Goal: Task Accomplishment & Management: Manage account settings

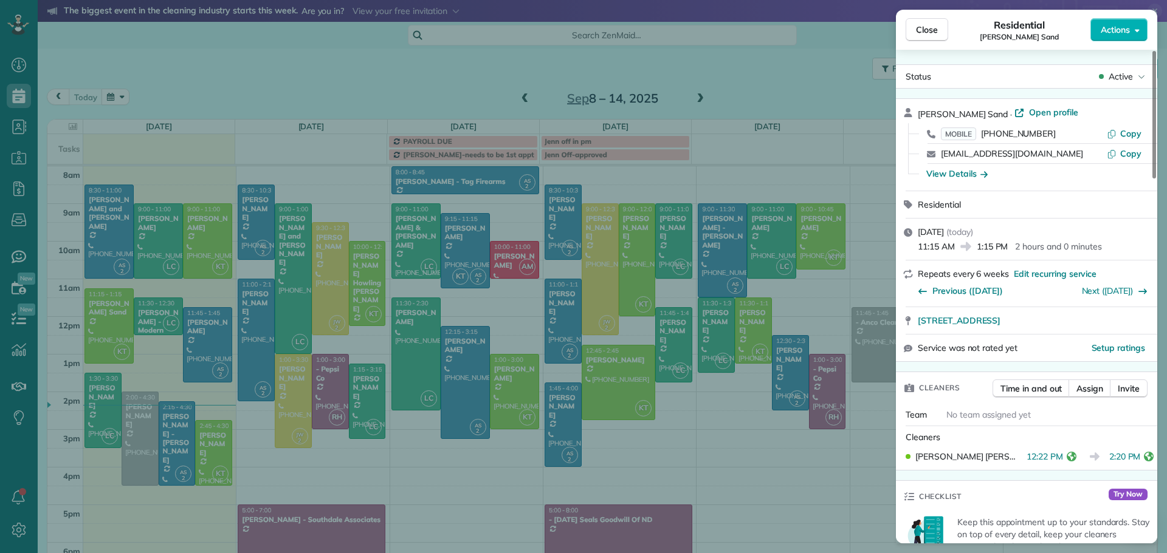
scroll to position [1038, 0]
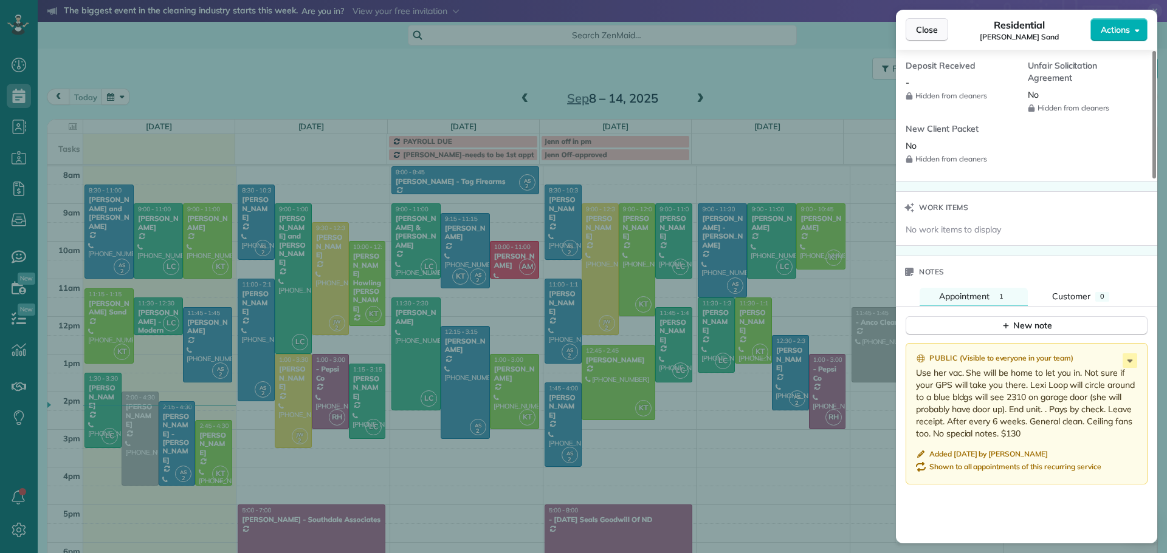
click at [931, 28] on span "Close" at bounding box center [927, 30] width 22 height 12
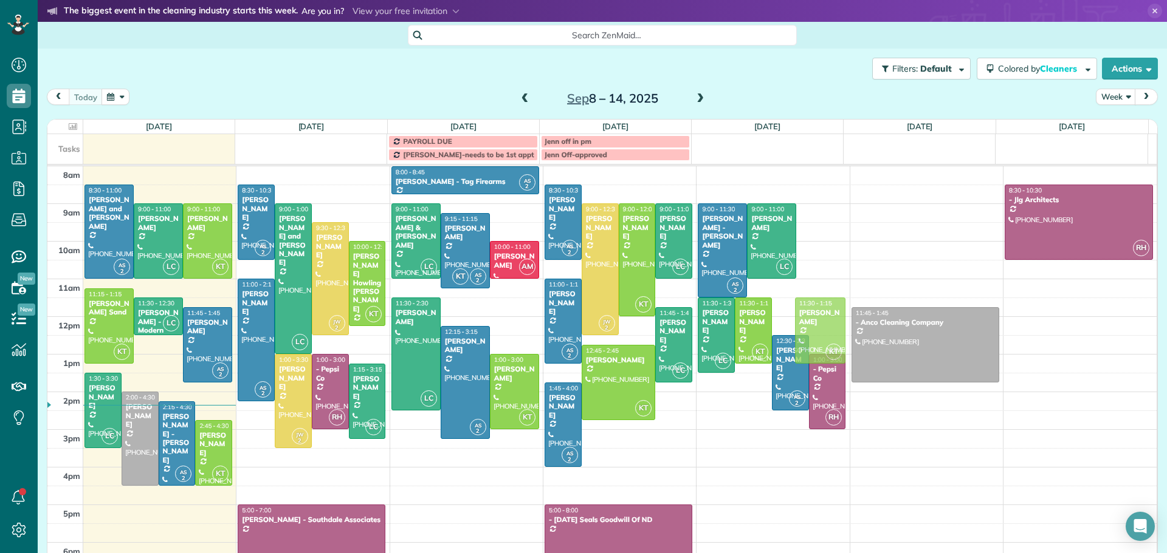
drag, startPoint x: 809, startPoint y: 220, endPoint x: 794, endPoint y: 317, distance: 98.3
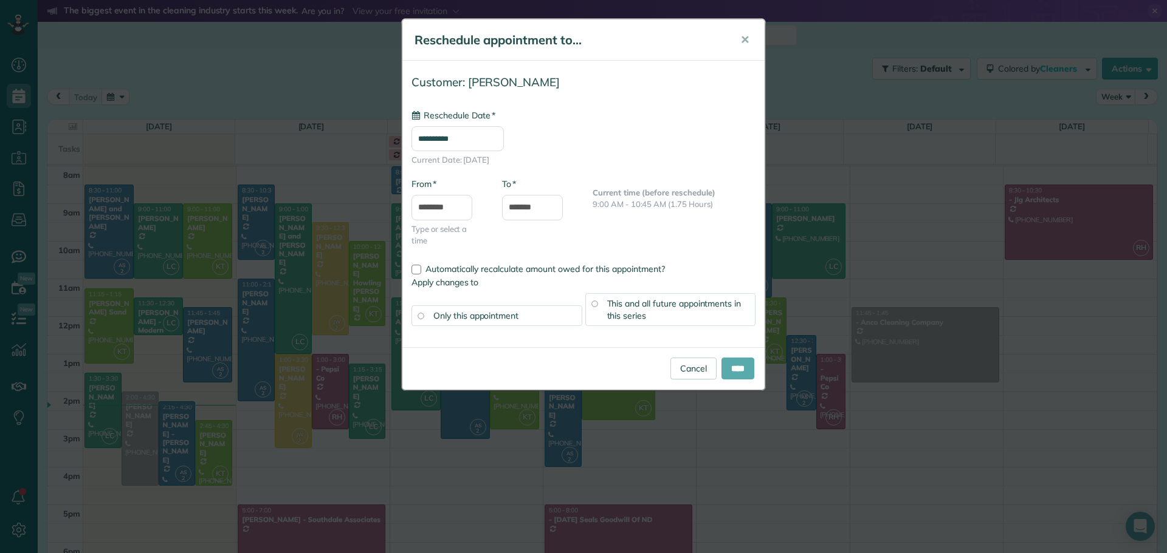
type input "**********"
click at [742, 371] on input "****" at bounding box center [737, 369] width 33 height 22
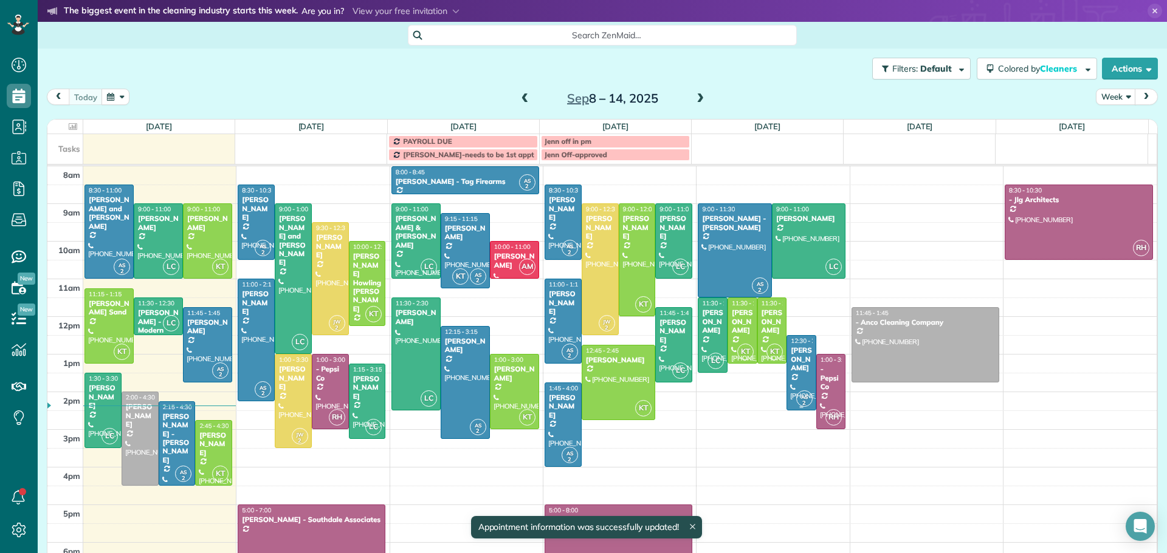
click at [790, 353] on div "[PERSON_NAME]" at bounding box center [801, 359] width 22 height 26
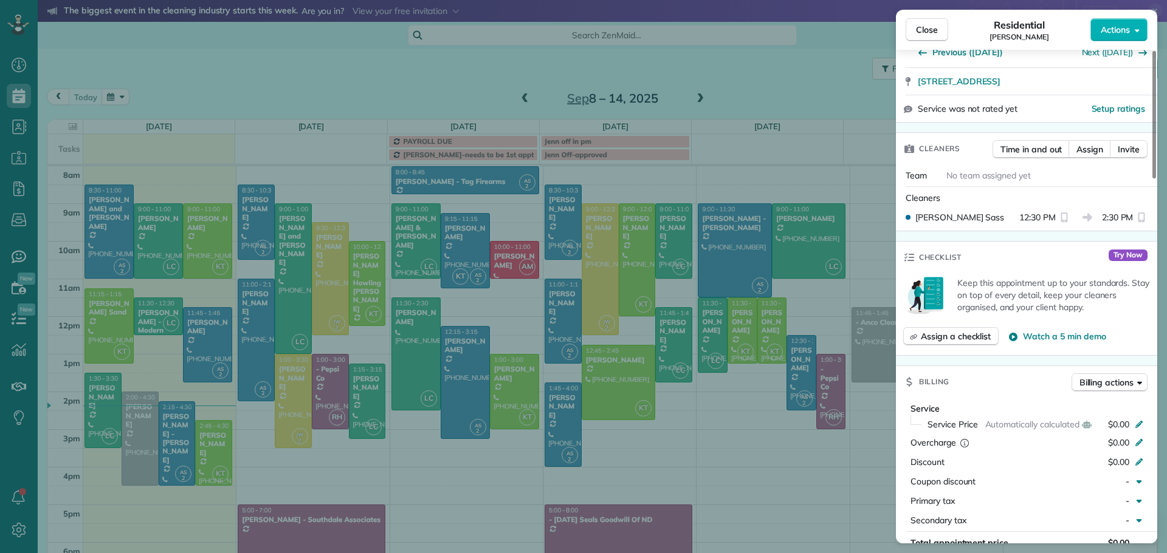
scroll to position [122, 0]
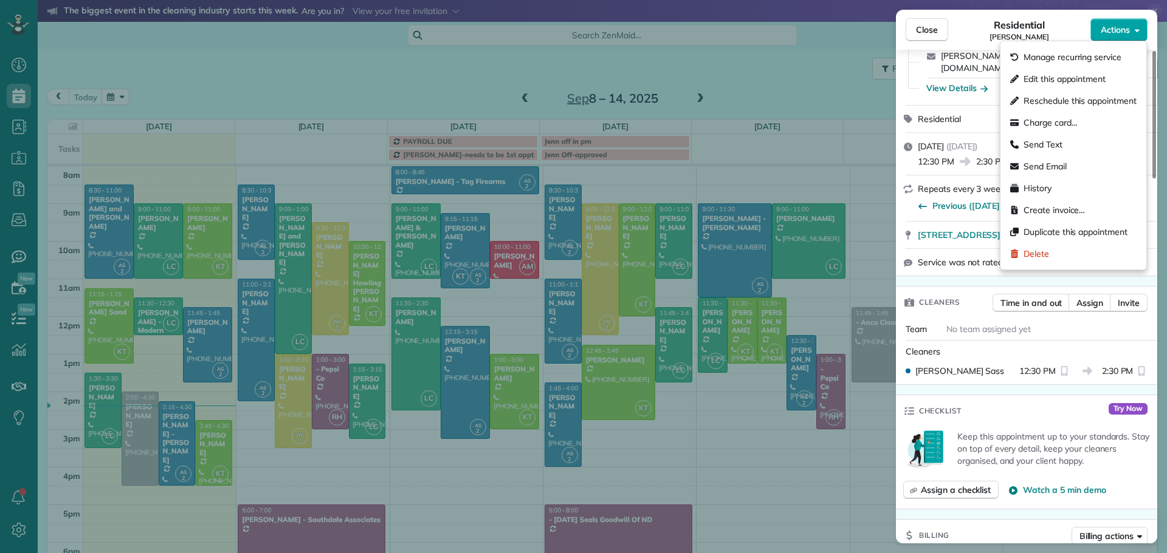
click at [1126, 29] on span "Actions" at bounding box center [1114, 30] width 29 height 12
click at [1064, 60] on span "Manage recurring service" at bounding box center [1072, 57] width 98 height 12
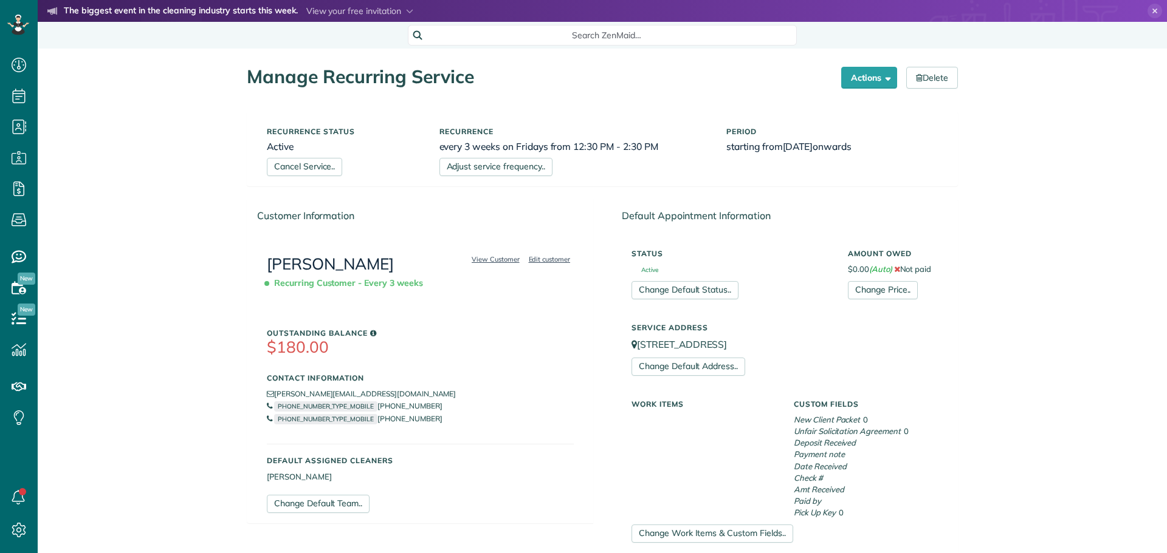
scroll to position [486, 0]
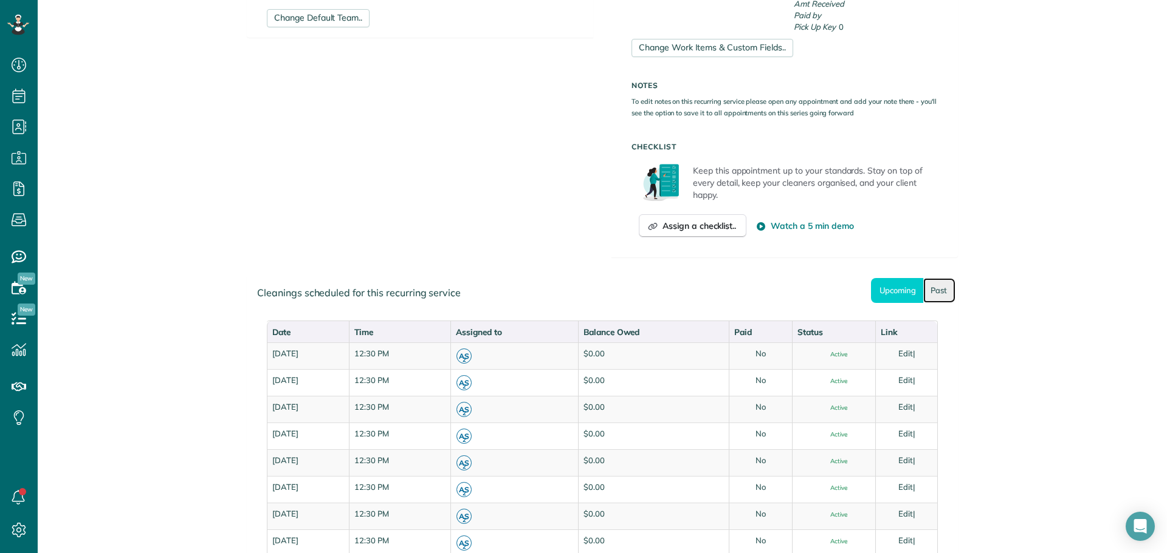
click at [933, 290] on link "Past" at bounding box center [939, 290] width 32 height 25
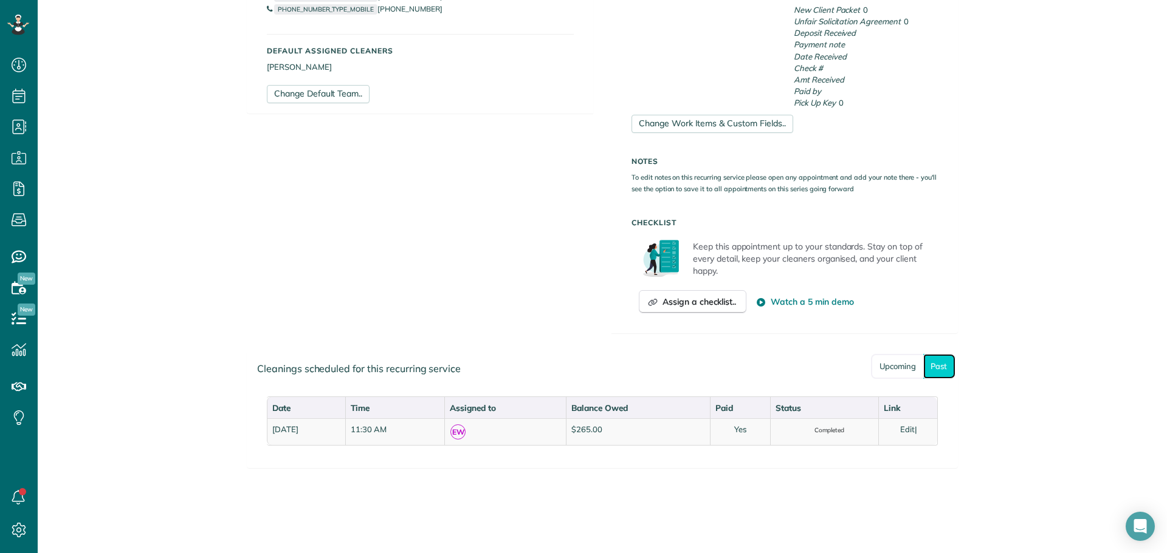
scroll to position [410, 0]
click at [886, 371] on link "Upcoming" at bounding box center [897, 366] width 52 height 25
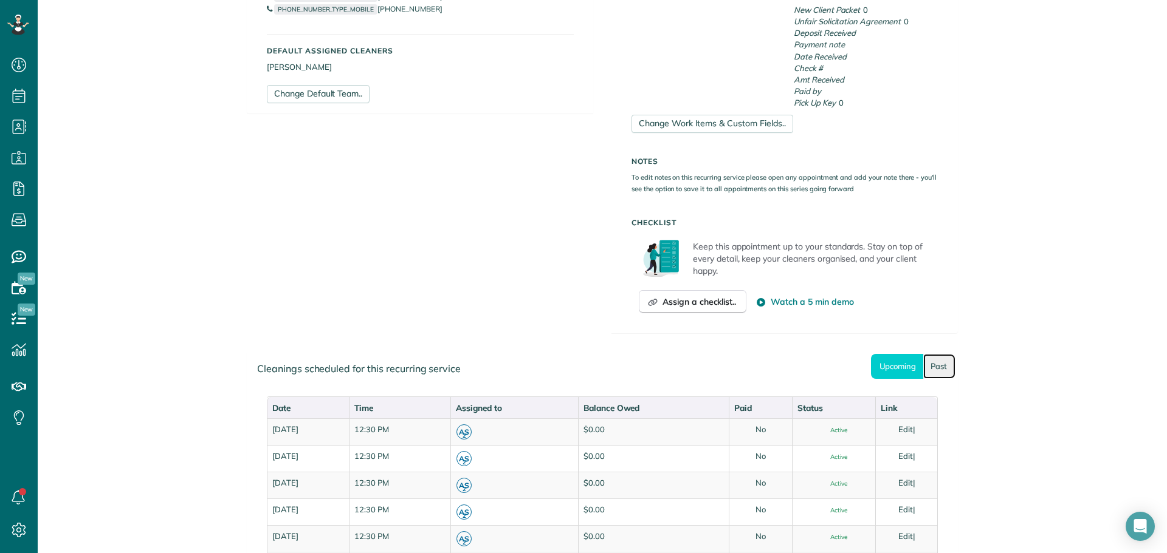
click at [929, 370] on link "Past" at bounding box center [939, 366] width 32 height 25
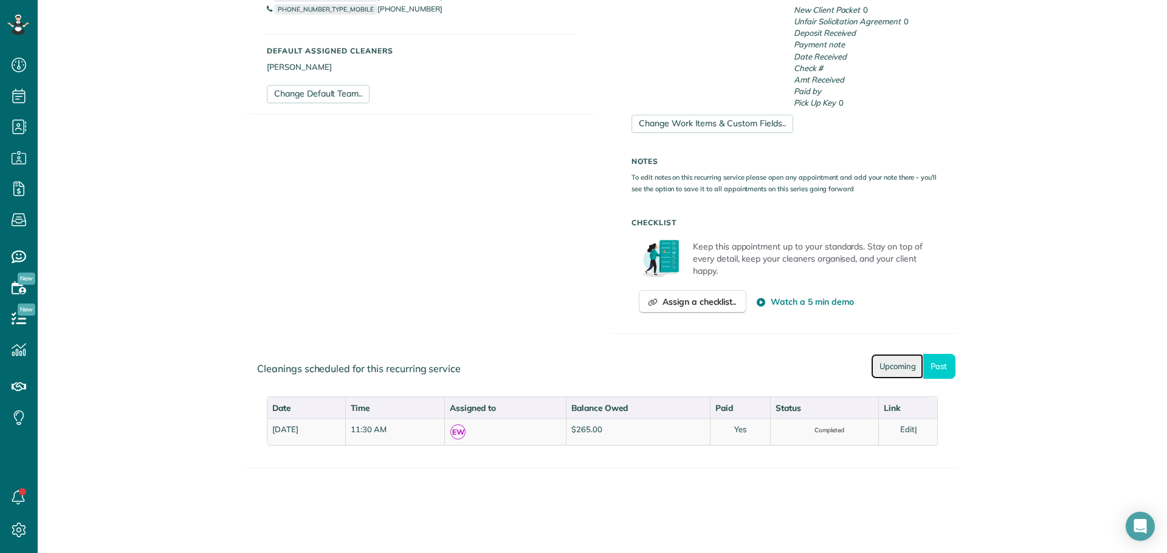
click at [895, 369] on link "Upcoming" at bounding box center [897, 366] width 52 height 25
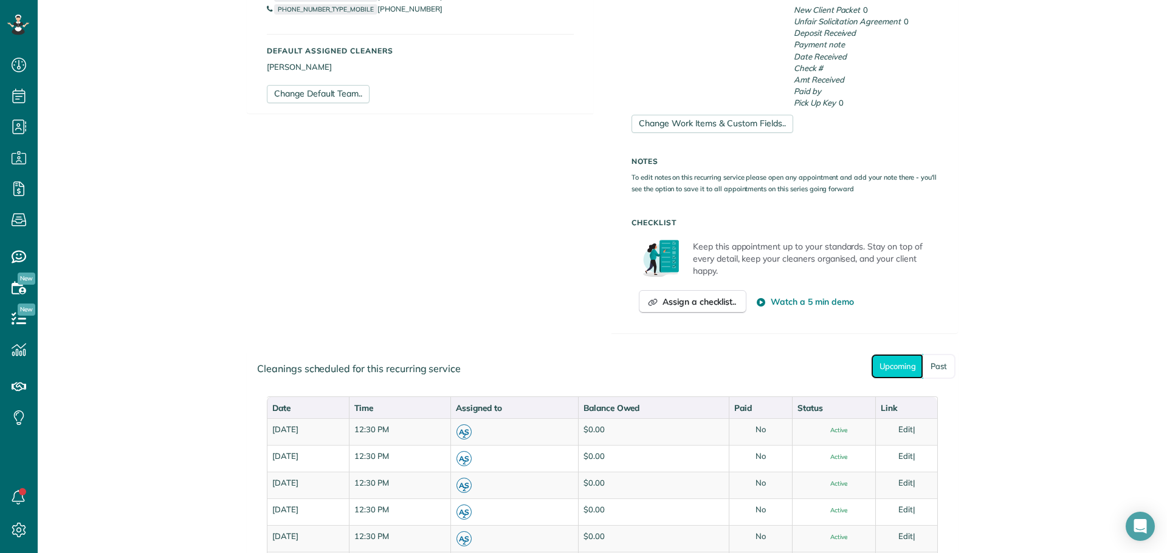
scroll to position [167, 0]
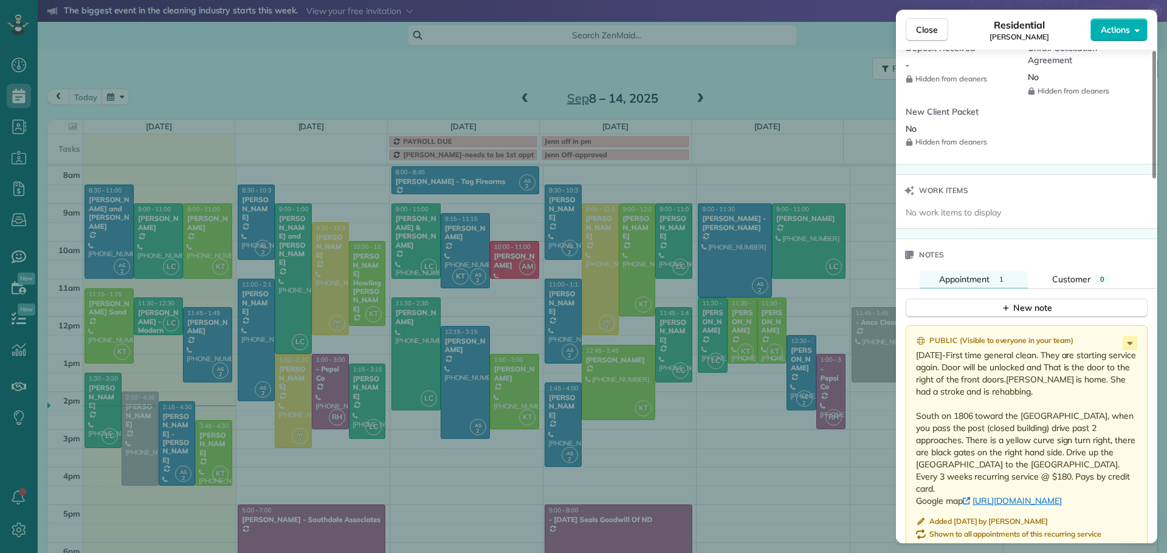
scroll to position [1278, 0]
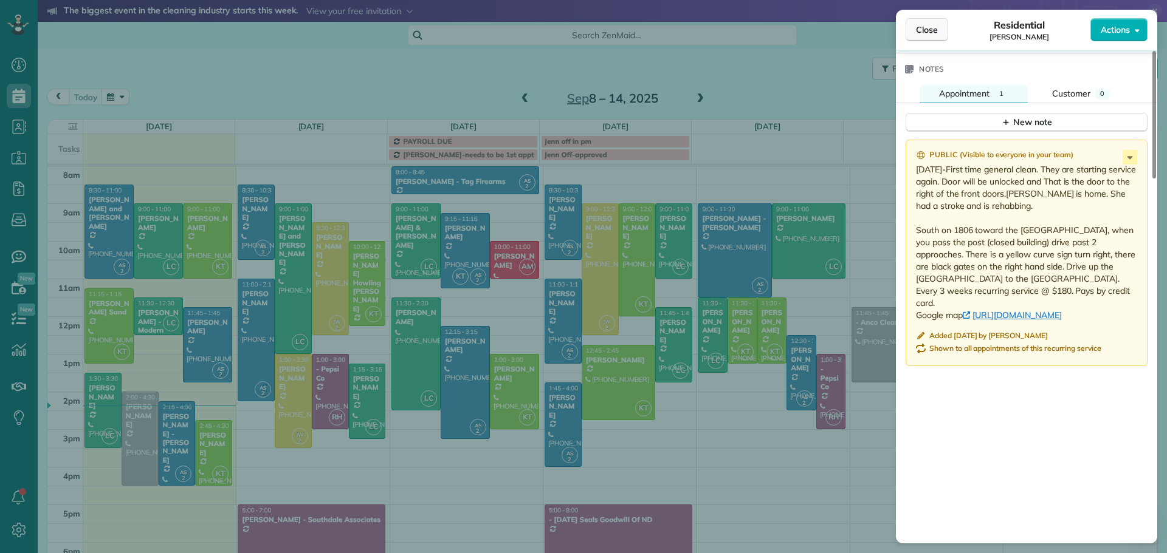
click at [929, 29] on span "Close" at bounding box center [927, 30] width 22 height 12
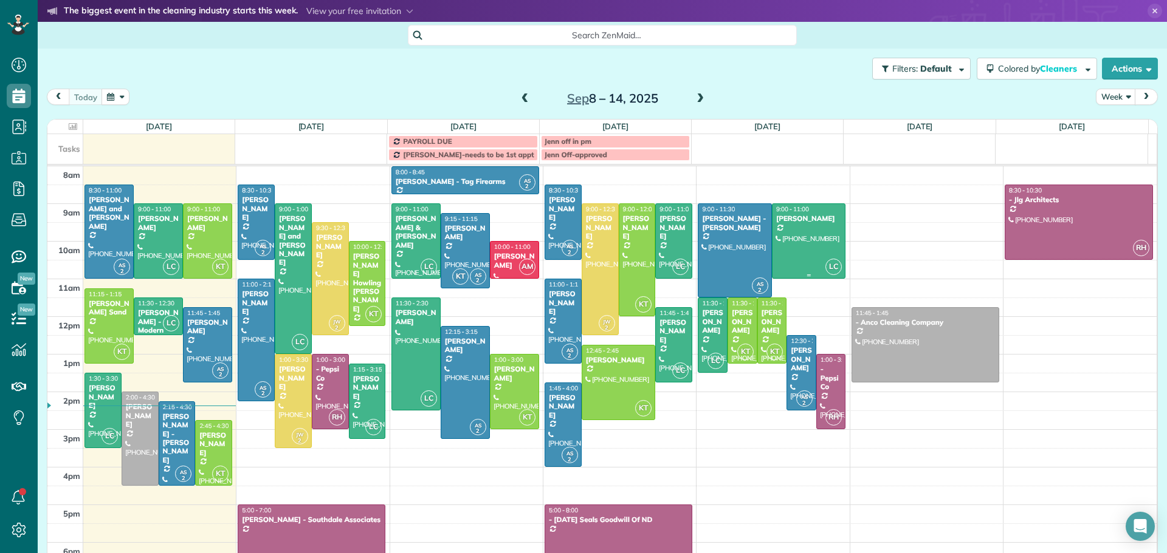
click at [791, 241] on div at bounding box center [808, 241] width 73 height 74
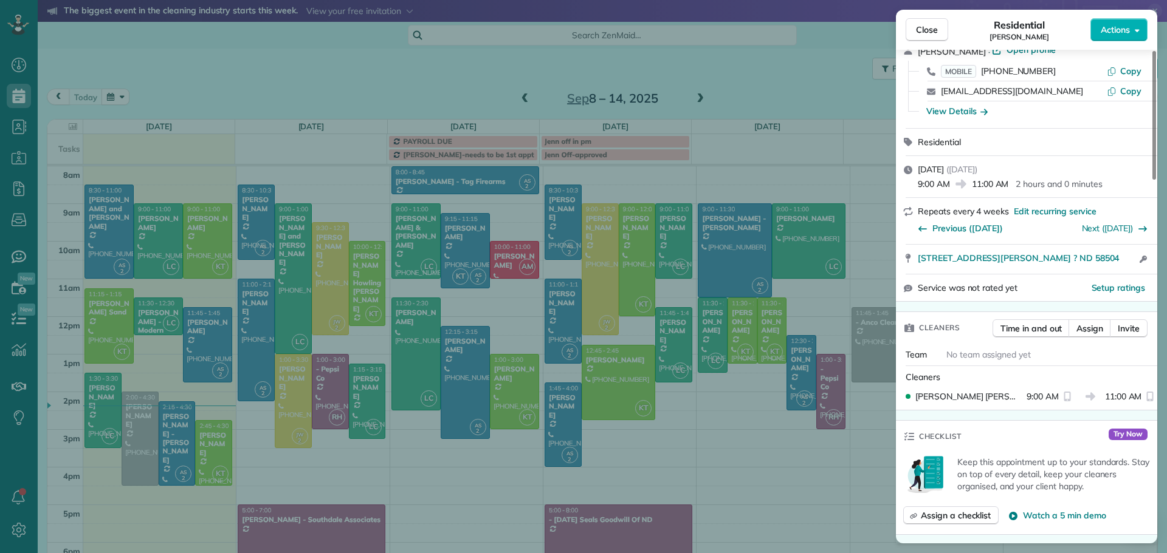
scroll to position [61, 0]
drag, startPoint x: 927, startPoint y: 29, endPoint x: 885, endPoint y: 74, distance: 61.5
click at [927, 29] on span "Close" at bounding box center [927, 30] width 22 height 12
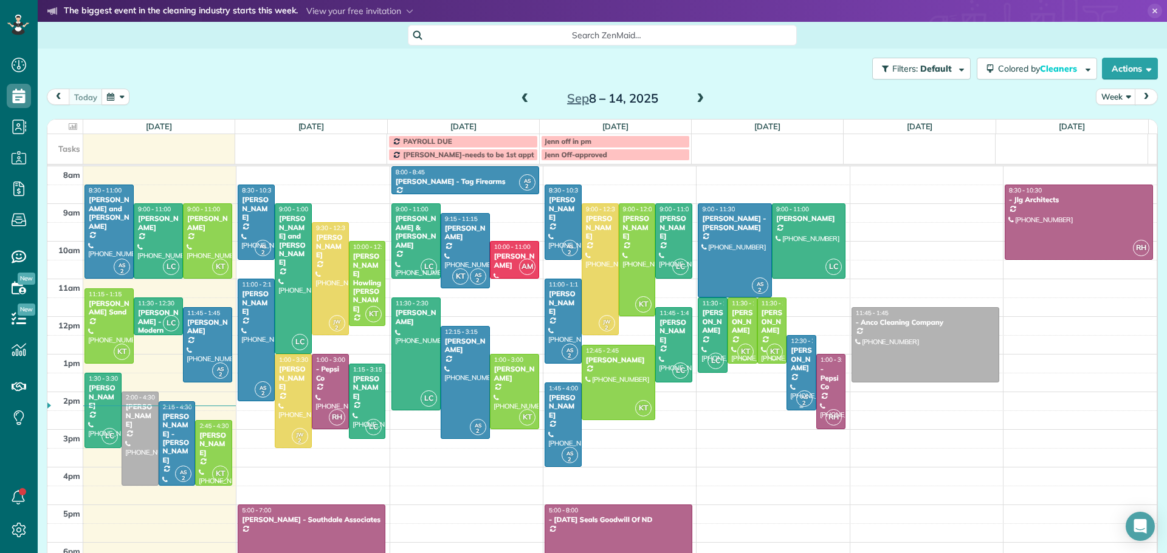
click at [790, 345] on span "12:30 - 2:30" at bounding box center [806, 341] width 33 height 8
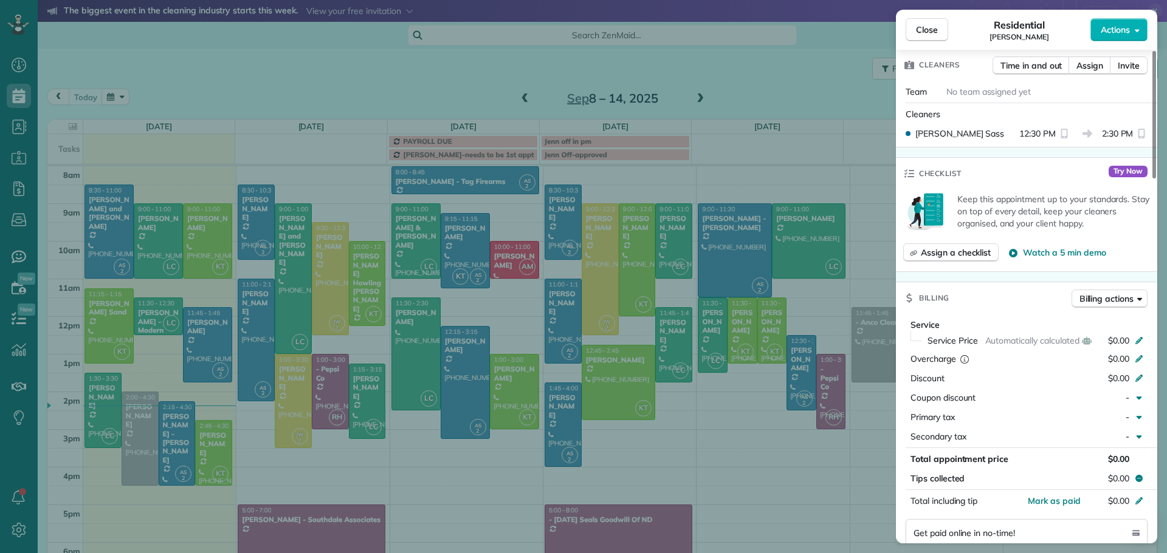
scroll to position [365, 0]
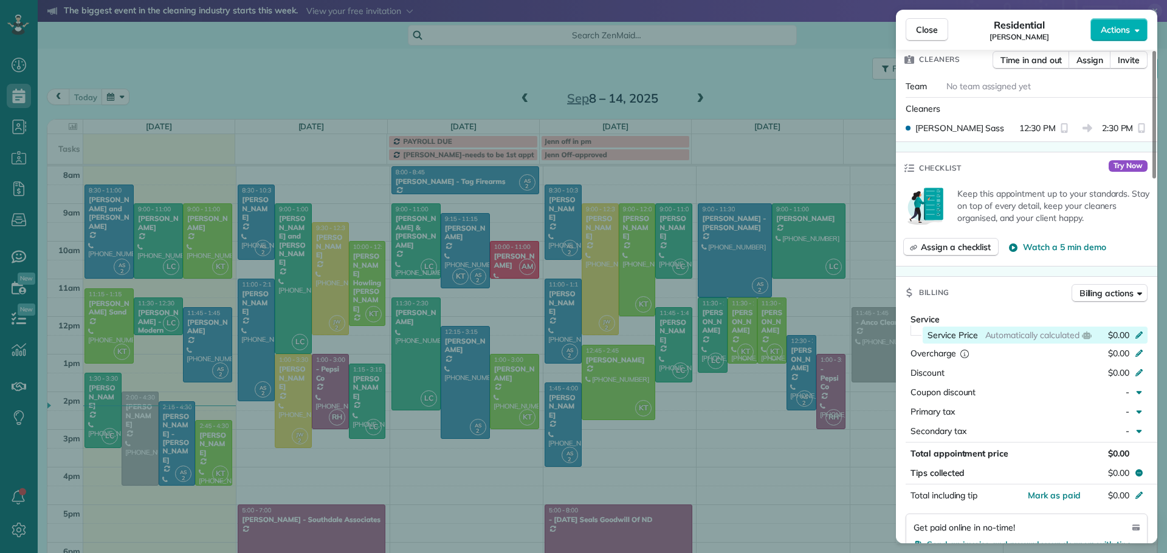
click at [1136, 329] on icon at bounding box center [1139, 334] width 10 height 10
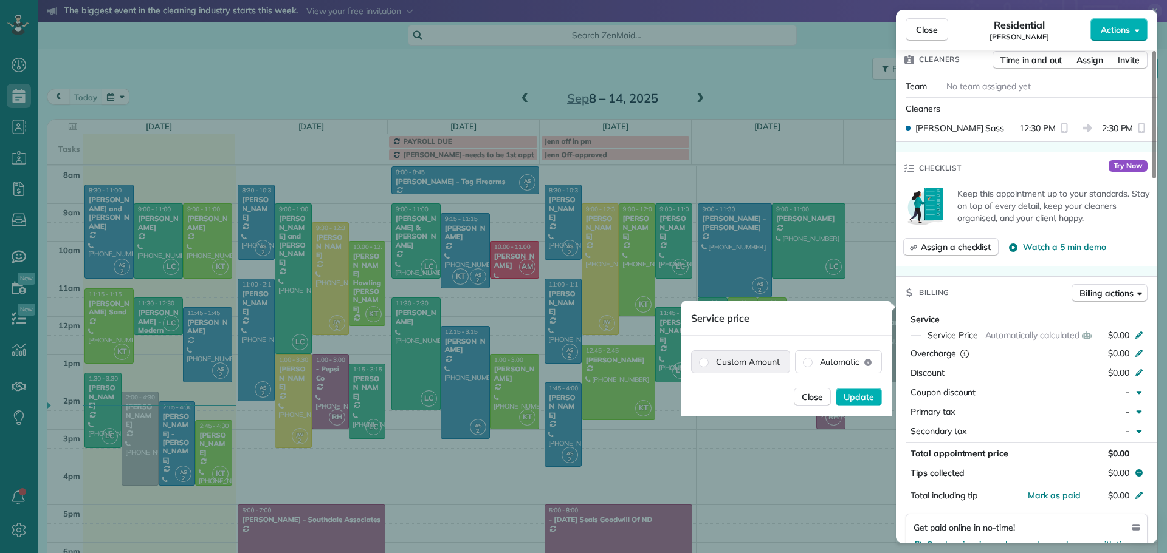
click at [759, 361] on label "Custom Amount" at bounding box center [740, 362] width 98 height 22
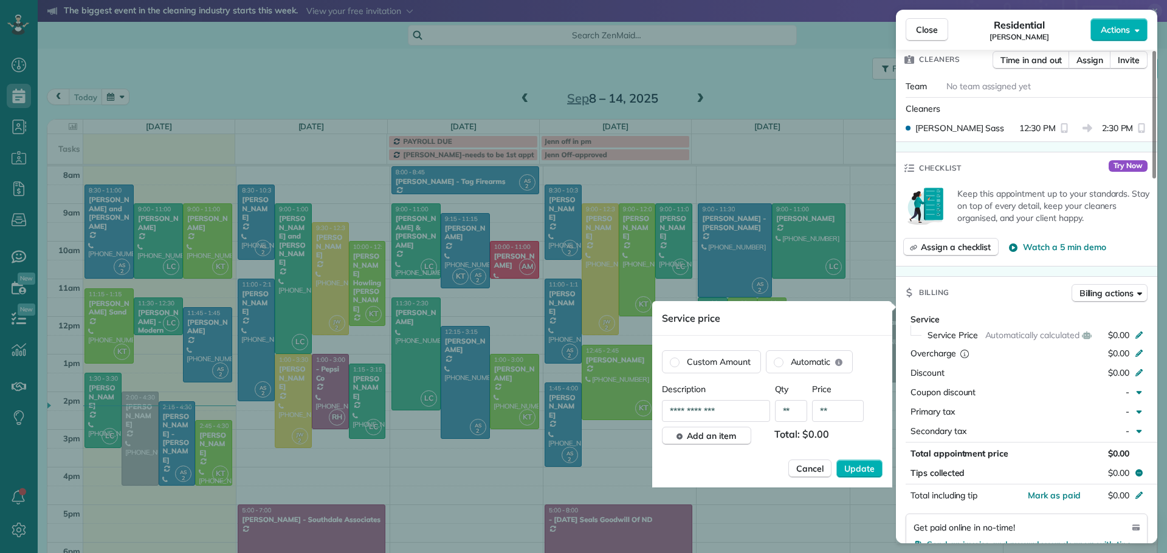
click at [841, 414] on input "**" at bounding box center [838, 411] width 52 height 22
type input "*******"
click at [846, 465] on span "Update" at bounding box center [859, 469] width 30 height 12
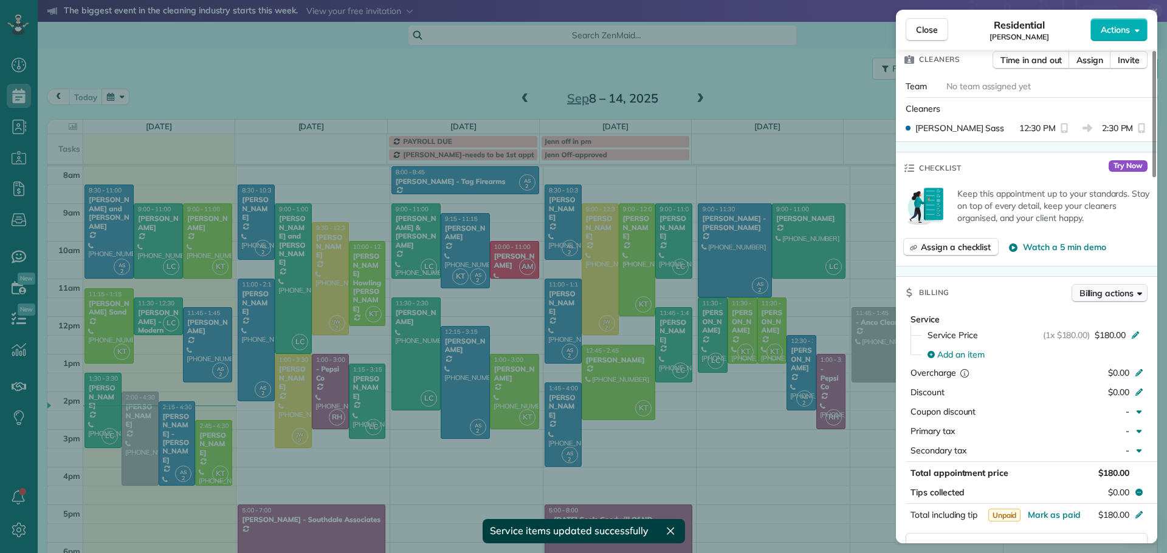
click at [1123, 287] on span "Billing actions" at bounding box center [1106, 293] width 54 height 12
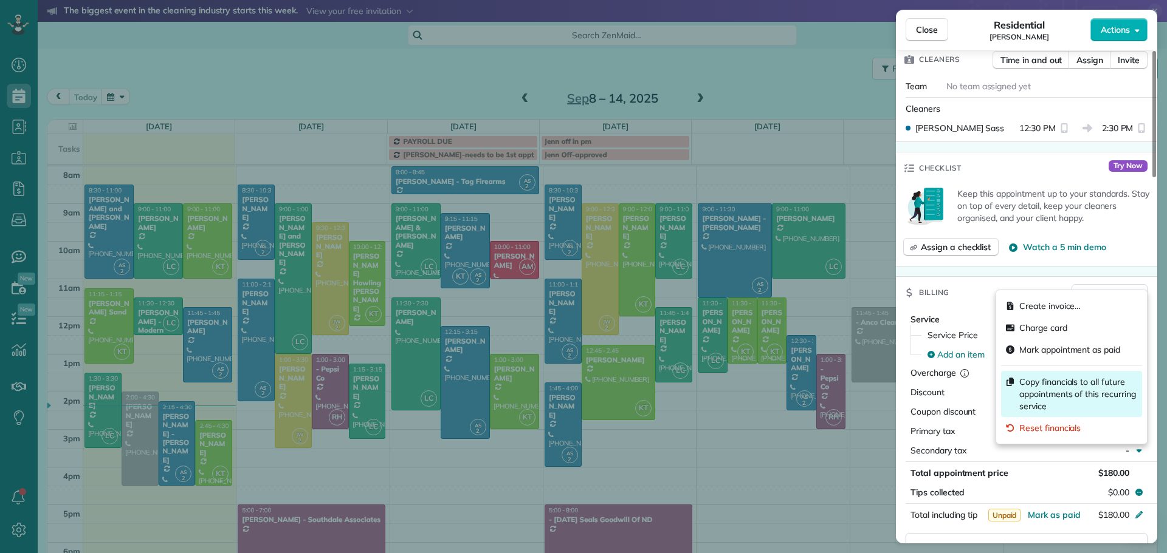
click at [1043, 391] on span "Copy financials to all future appointments of this recurring service" at bounding box center [1078, 394] width 118 height 36
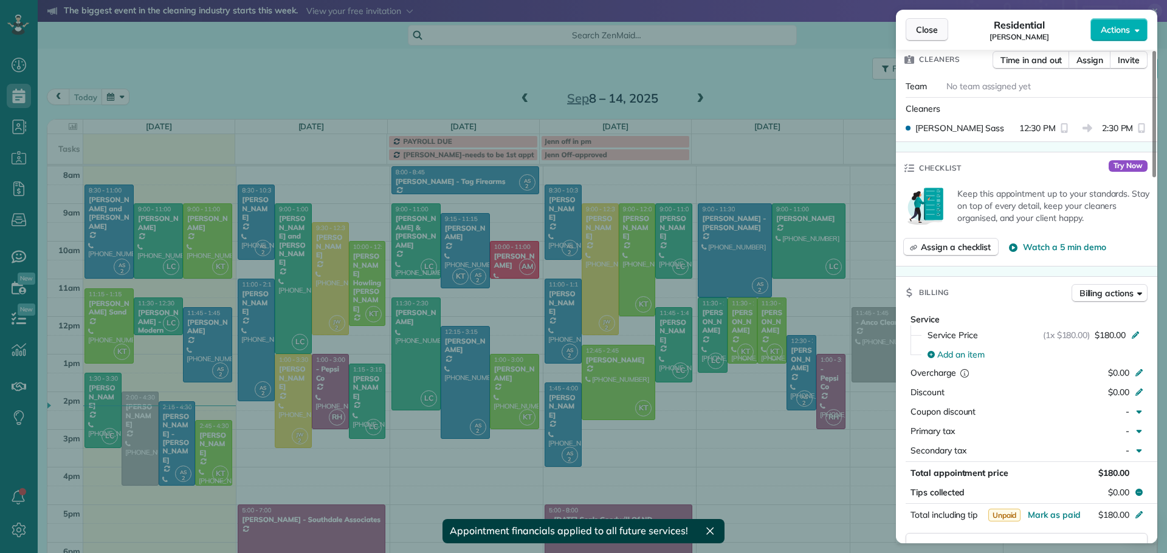
click at [923, 27] on span "Close" at bounding box center [927, 30] width 22 height 12
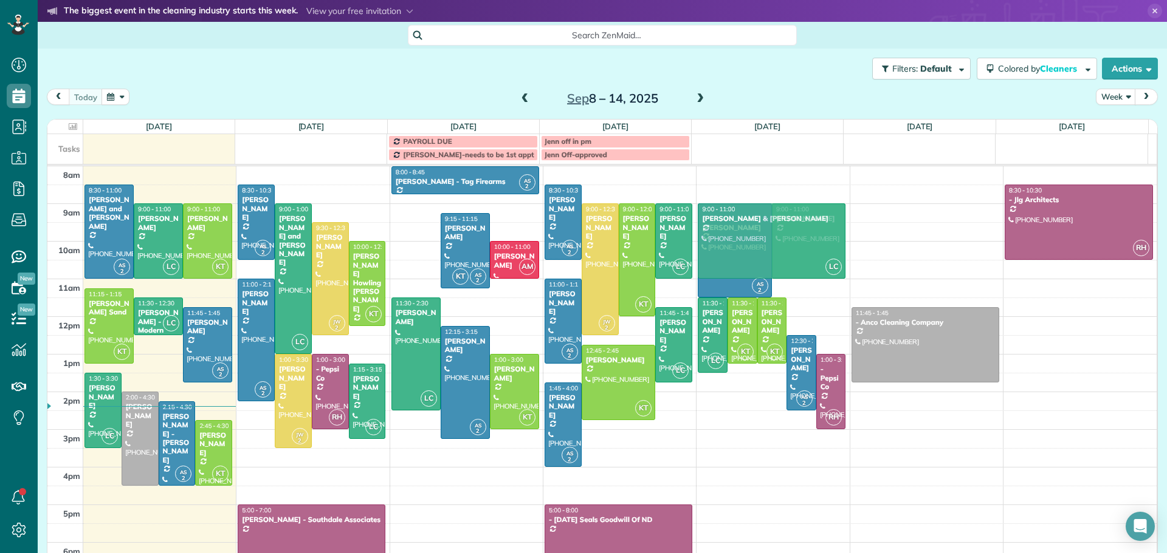
drag, startPoint x: 396, startPoint y: 227, endPoint x: 719, endPoint y: 231, distance: 323.2
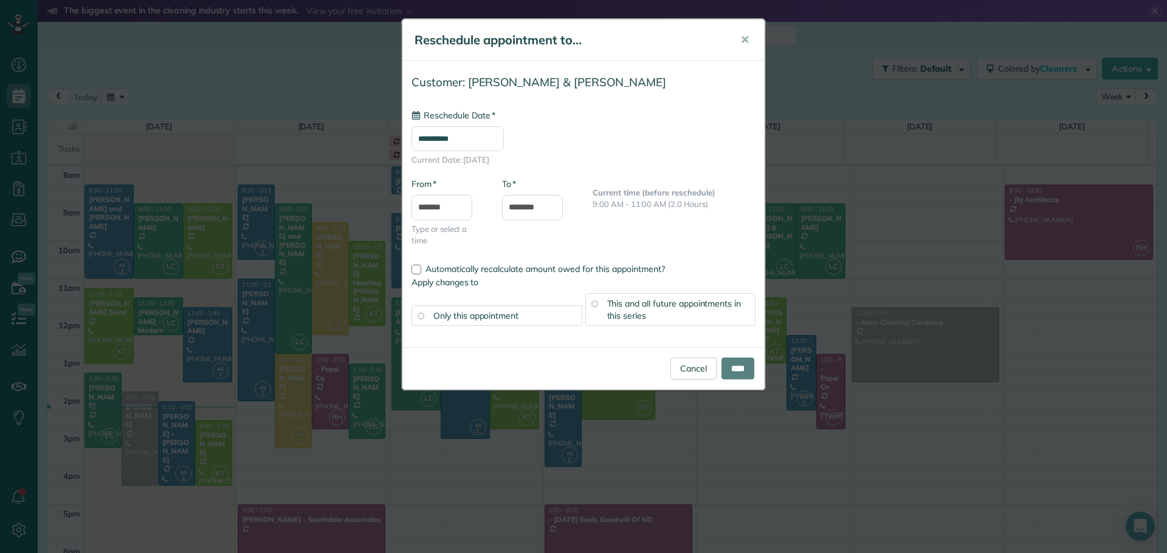
type input "**********"
click at [421, 270] on label "Automatically recalculate amount owed for this appointment?" at bounding box center [583, 269] width 344 height 9
click at [728, 367] on input "****" at bounding box center [737, 369] width 33 height 22
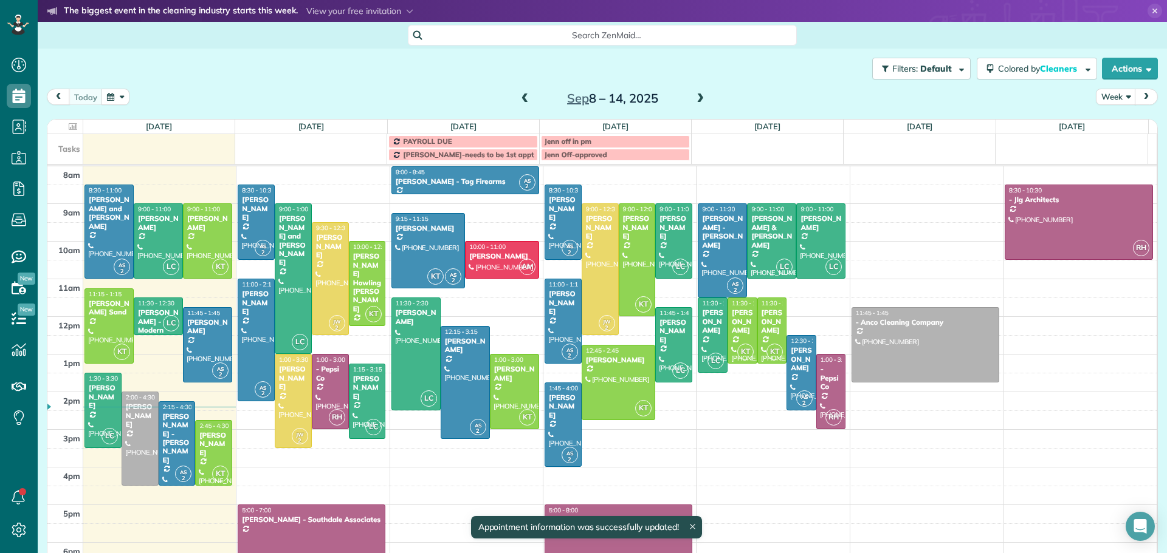
click at [766, 223] on div "[PERSON_NAME] & [PERSON_NAME]" at bounding box center [771, 231] width 42 height 35
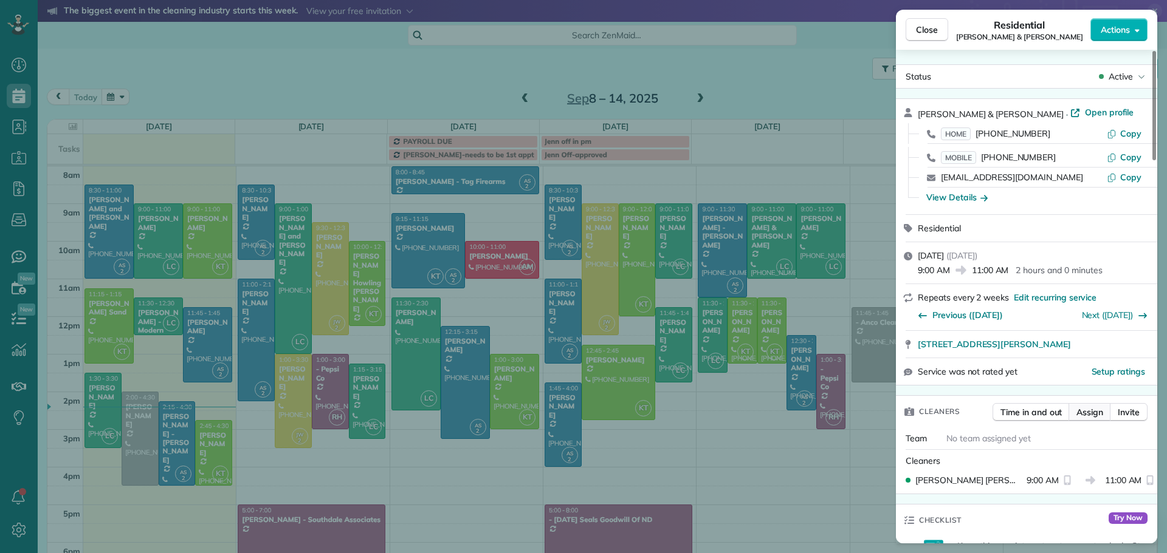
click at [1088, 411] on span "Assign" at bounding box center [1089, 412] width 27 height 12
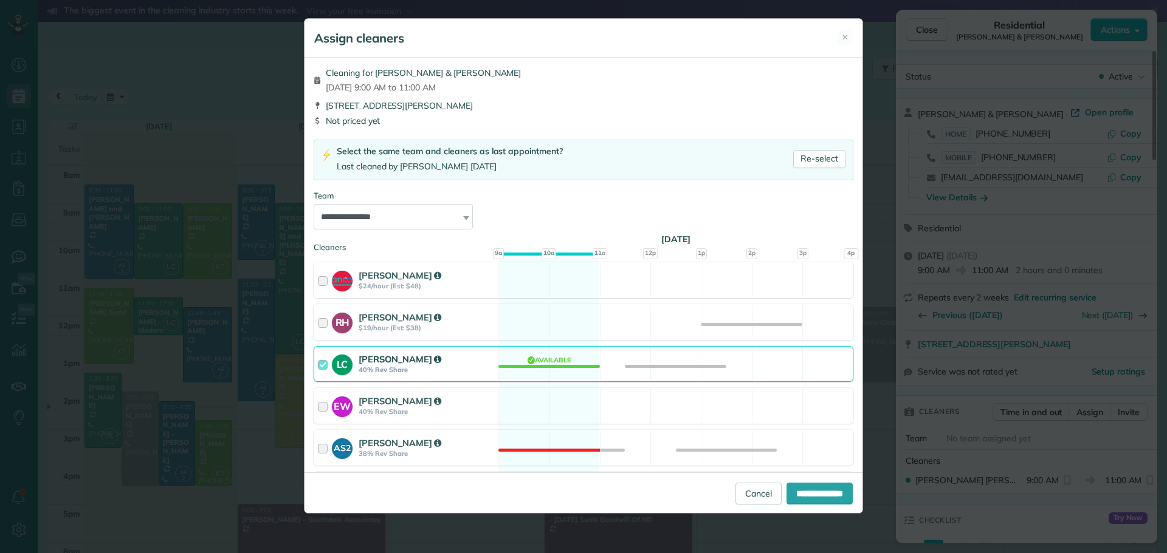
click at [382, 363] on strong "[PERSON_NAME]" at bounding box center [399, 360] width 83 height 12
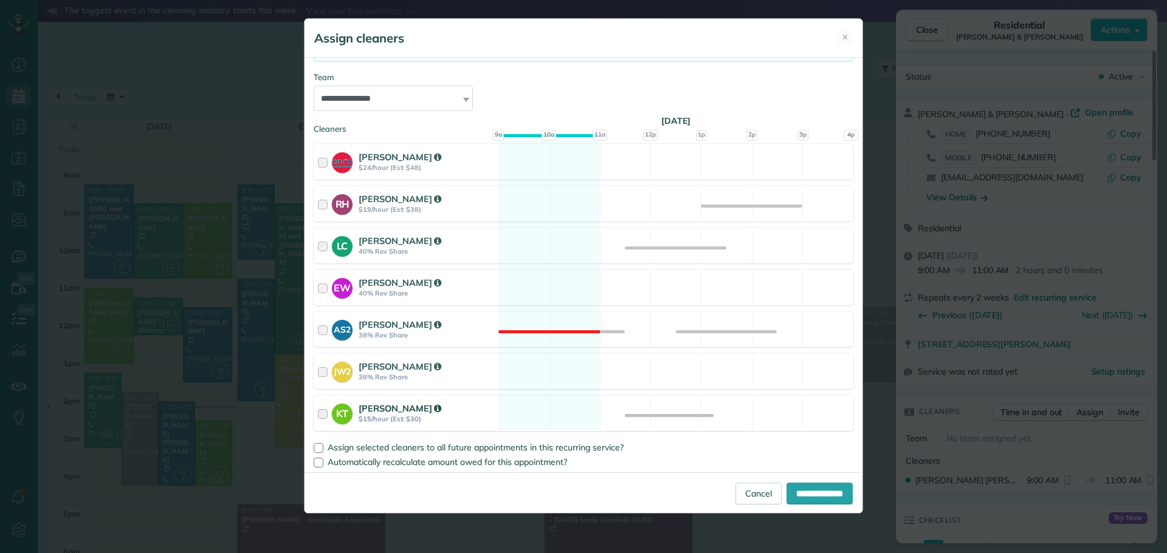
scroll to position [122, 0]
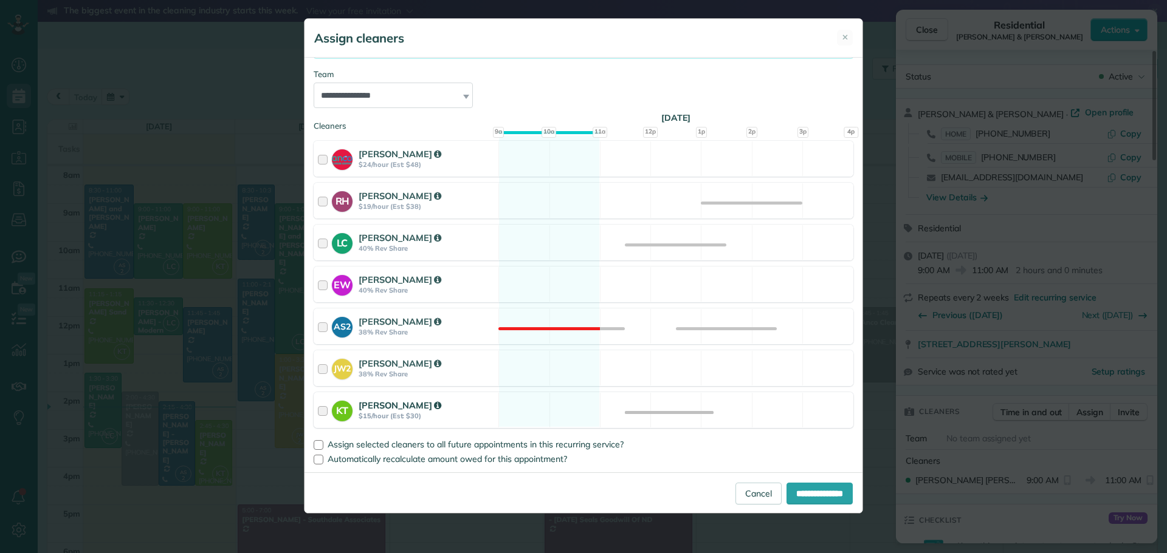
click at [371, 403] on strong "[PERSON_NAME]" at bounding box center [399, 406] width 83 height 12
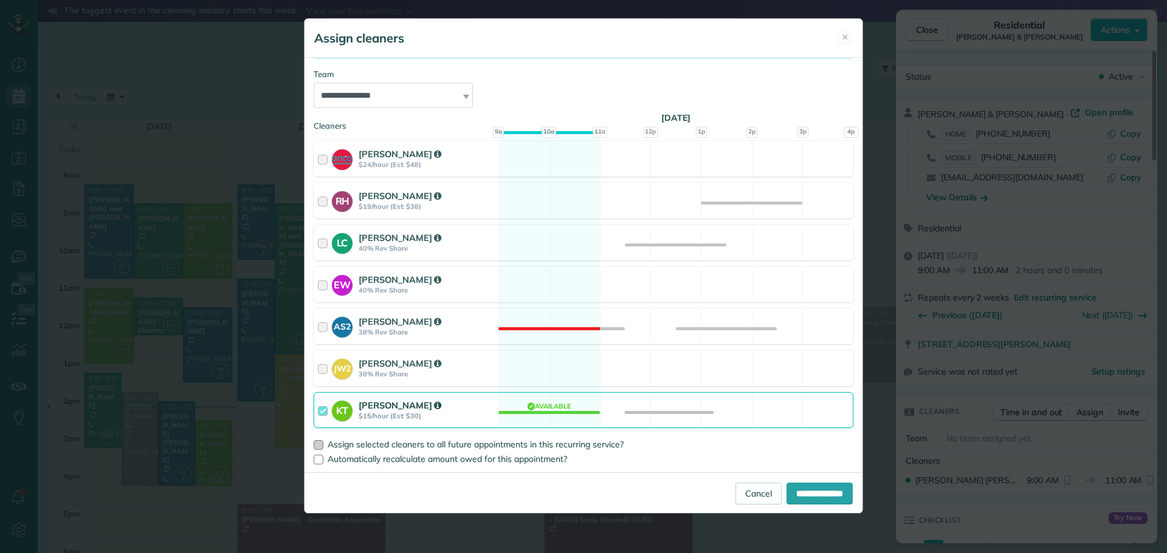
click at [358, 442] on span "Assign selected cleaners to all future appointments in this recurring service?" at bounding box center [475, 444] width 296 height 11
click at [807, 488] on input "**********" at bounding box center [819, 494] width 66 height 22
type input "**********"
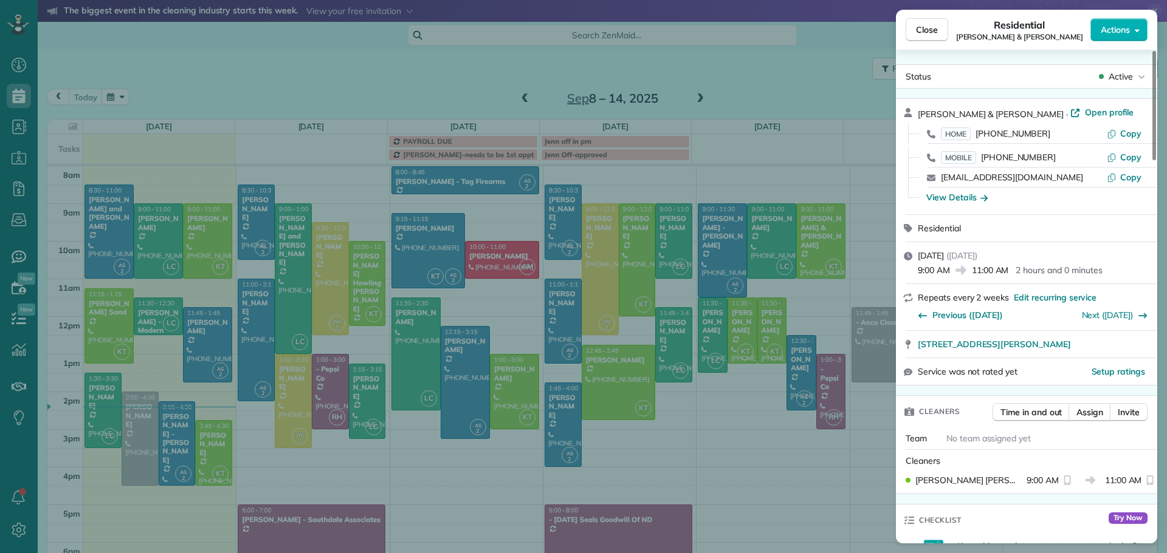
drag, startPoint x: 916, startPoint y: 25, endPoint x: 1046, endPoint y: 207, distance: 223.7
click at [1165, 310] on div "Close Residential Mike & Diane Fladeland Actions Status Active Mike & Diane Fla…" at bounding box center [583, 276] width 1167 height 553
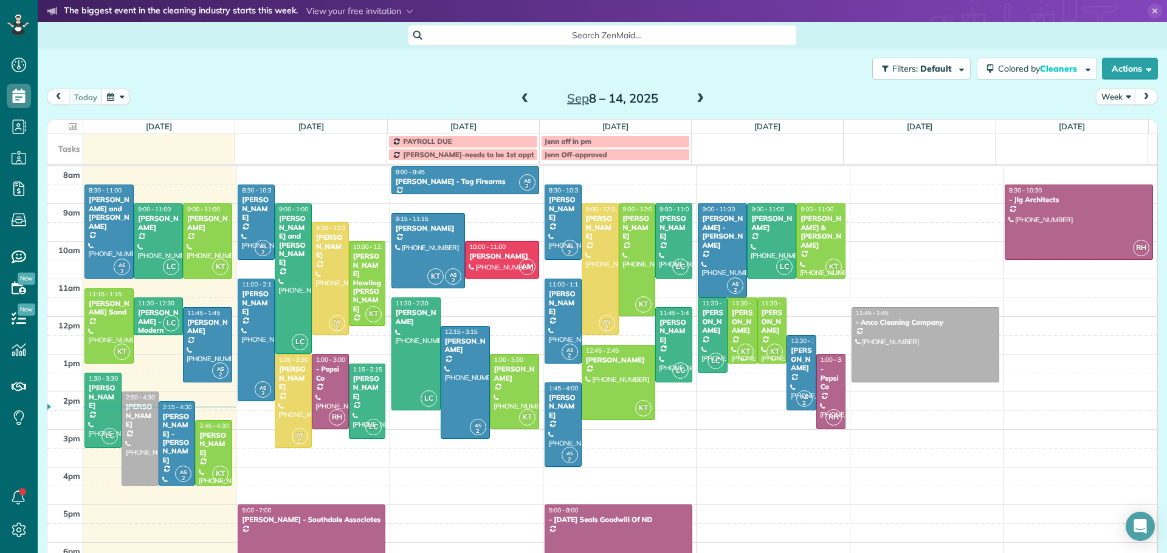
click at [731, 322] on div "[PERSON_NAME]" at bounding box center [742, 322] width 22 height 26
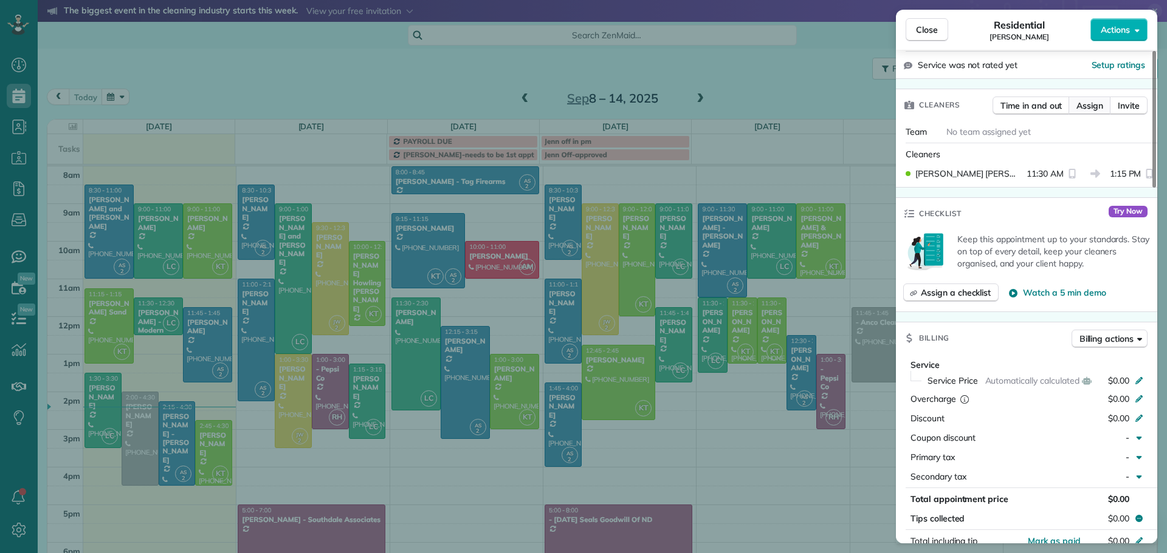
scroll to position [305, 0]
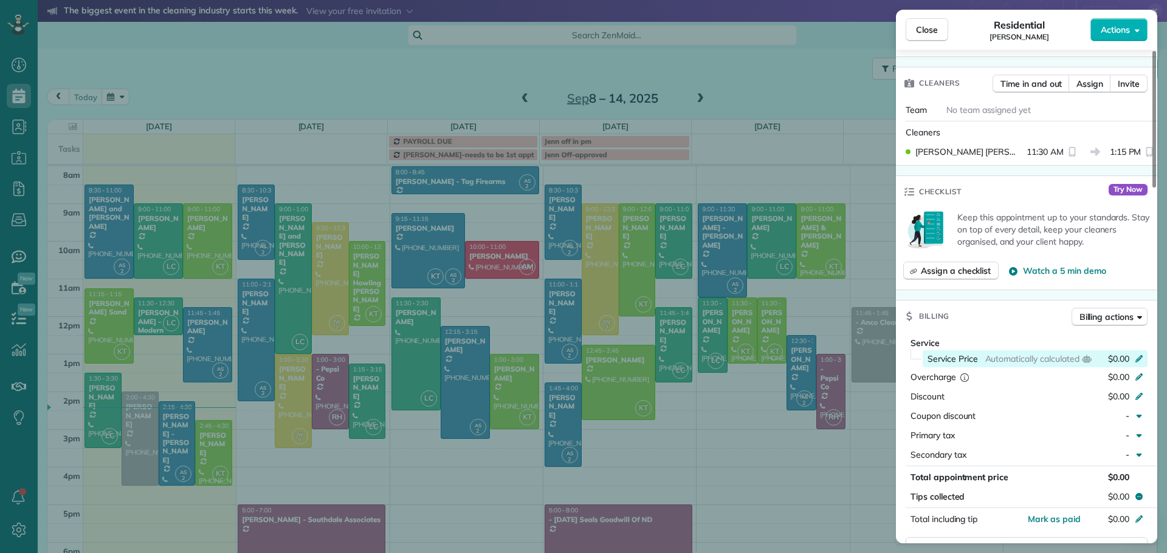
click at [1138, 355] on icon at bounding box center [1139, 358] width 10 height 10
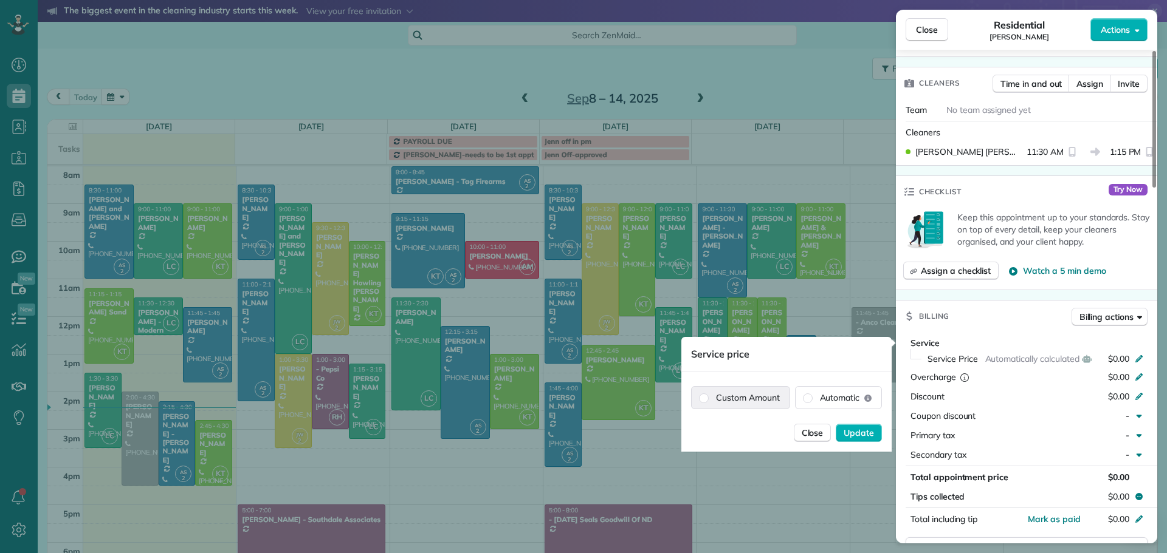
click at [753, 397] on label "Custom Amount" at bounding box center [740, 398] width 98 height 22
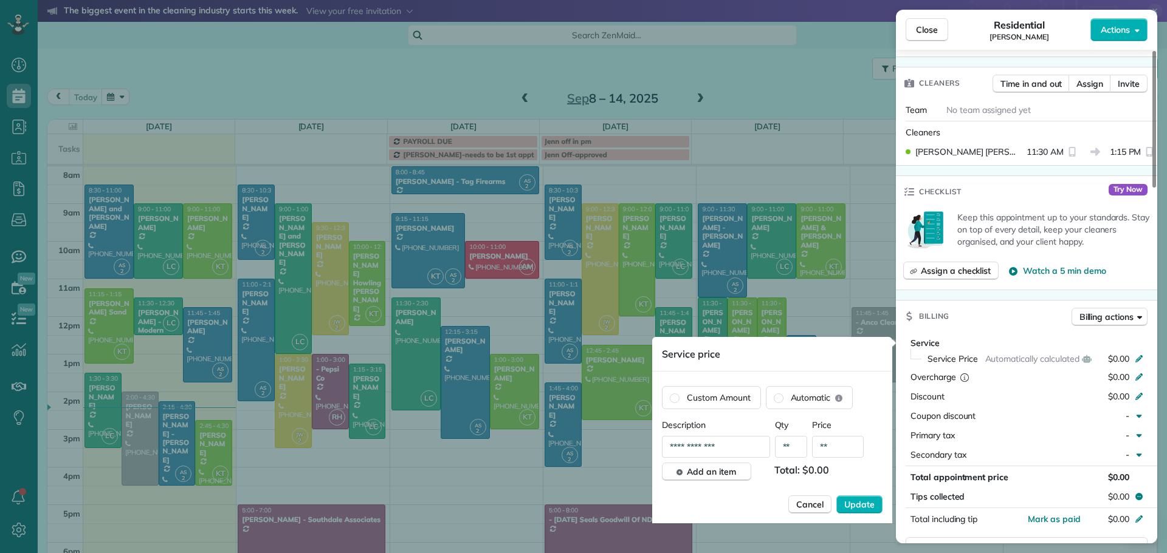
click at [843, 451] on input "**" at bounding box center [838, 447] width 52 height 22
type input "*******"
click at [861, 508] on span "Update" at bounding box center [859, 505] width 30 height 12
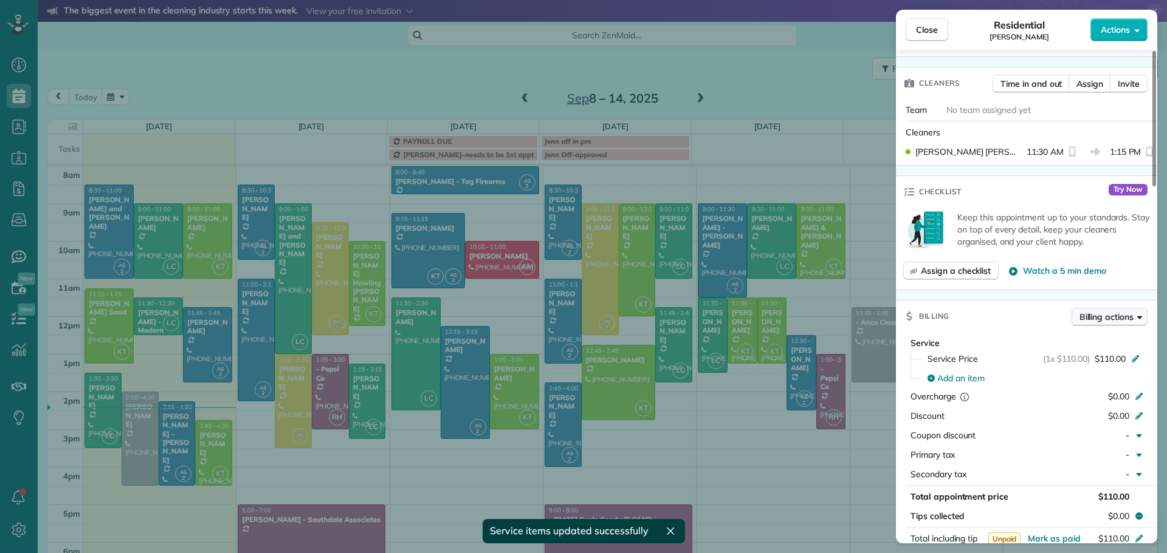
click at [1120, 322] on span "Billing actions" at bounding box center [1106, 317] width 54 height 12
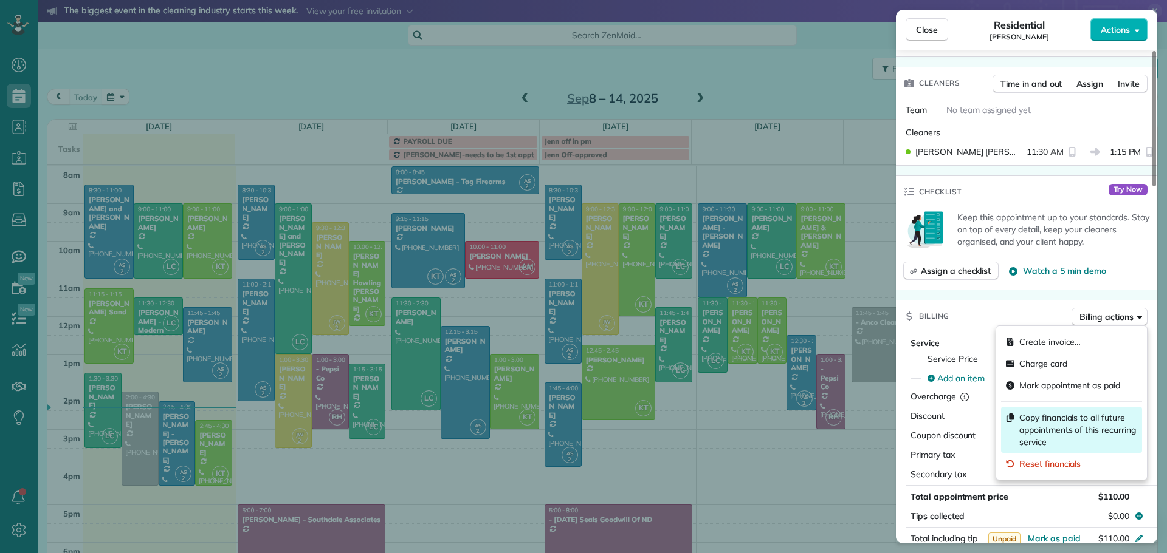
click at [1053, 419] on span "Copy financials to all future appointments of this recurring service" at bounding box center [1078, 430] width 118 height 36
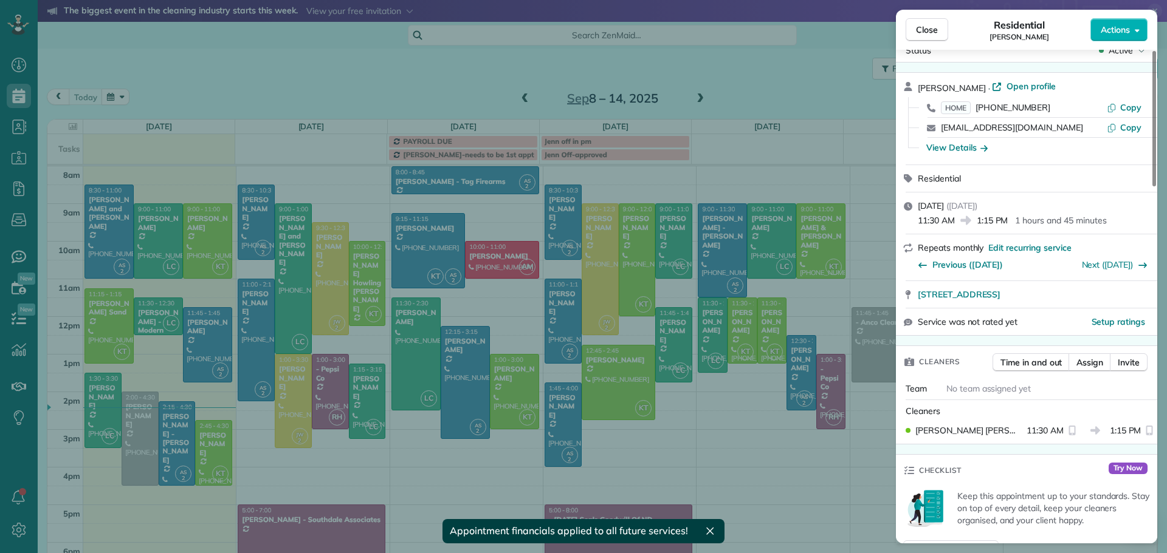
scroll to position [0, 0]
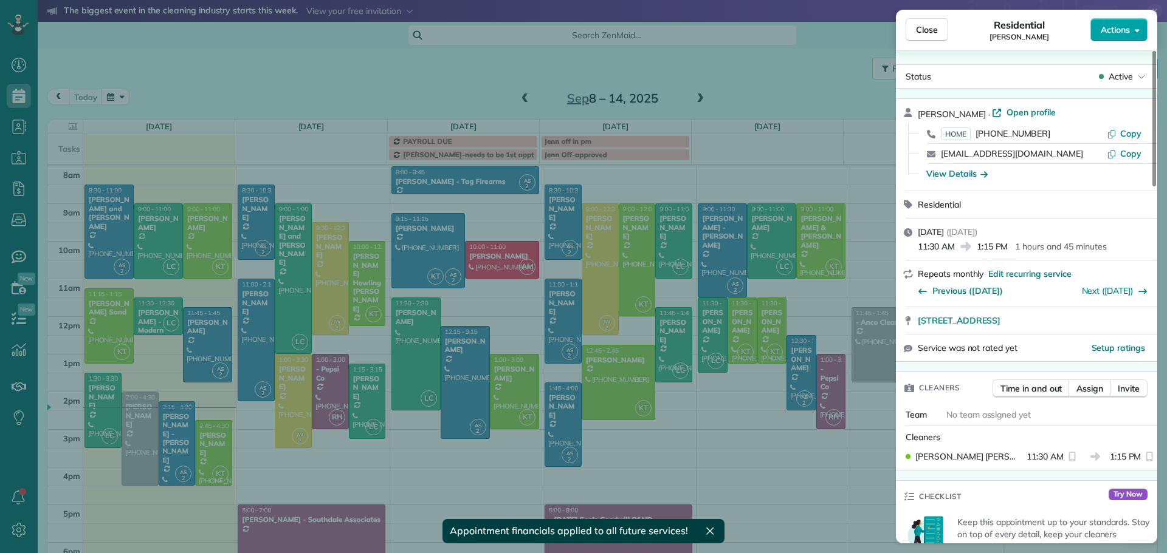
click at [1131, 25] on button "Actions" at bounding box center [1118, 29] width 57 height 23
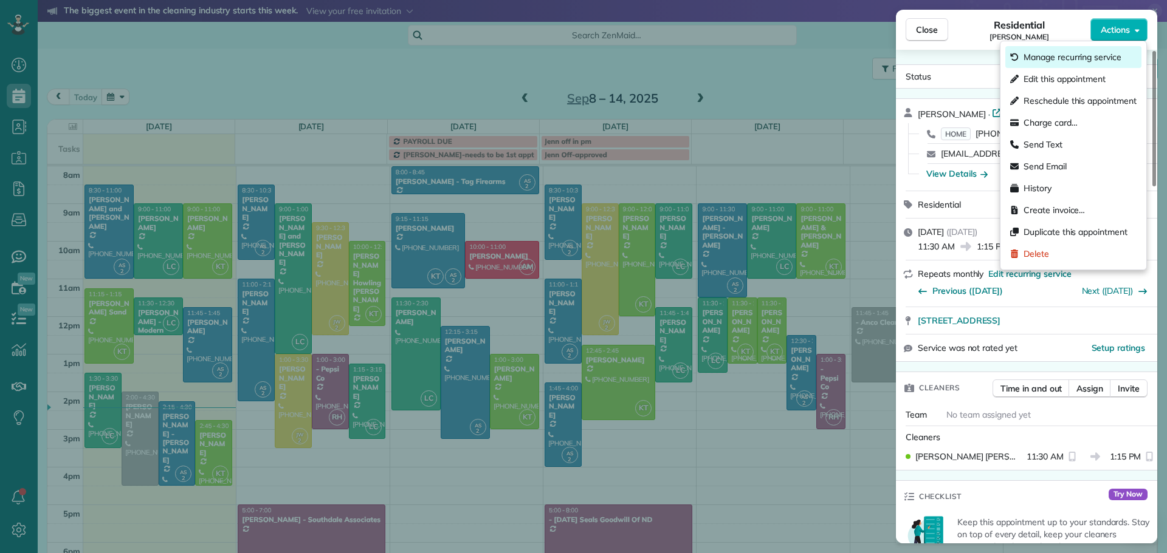
click at [1064, 56] on span "Manage recurring service" at bounding box center [1072, 57] width 98 height 12
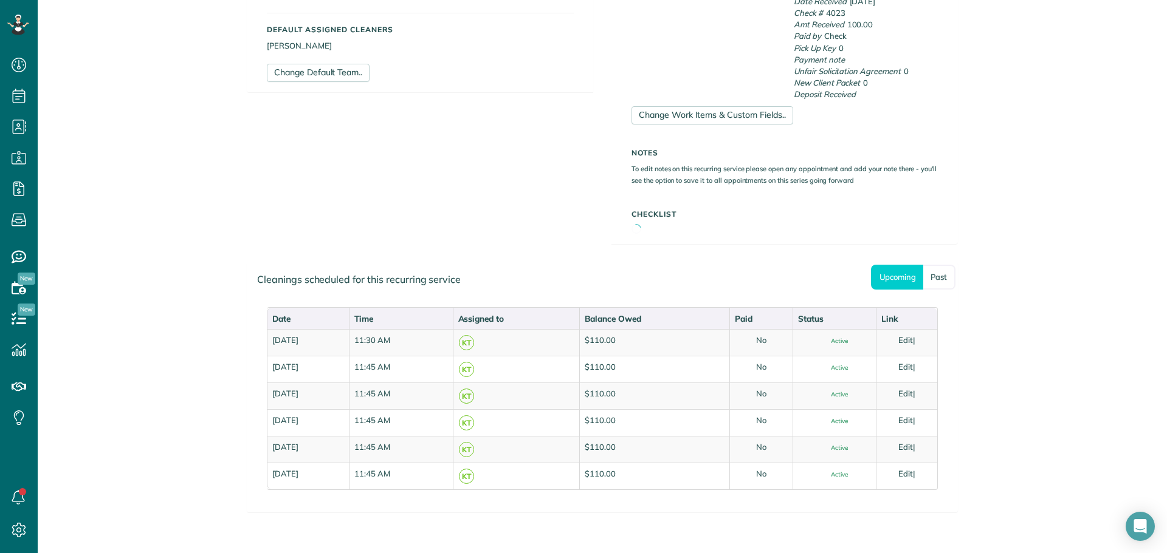
scroll to position [425, 0]
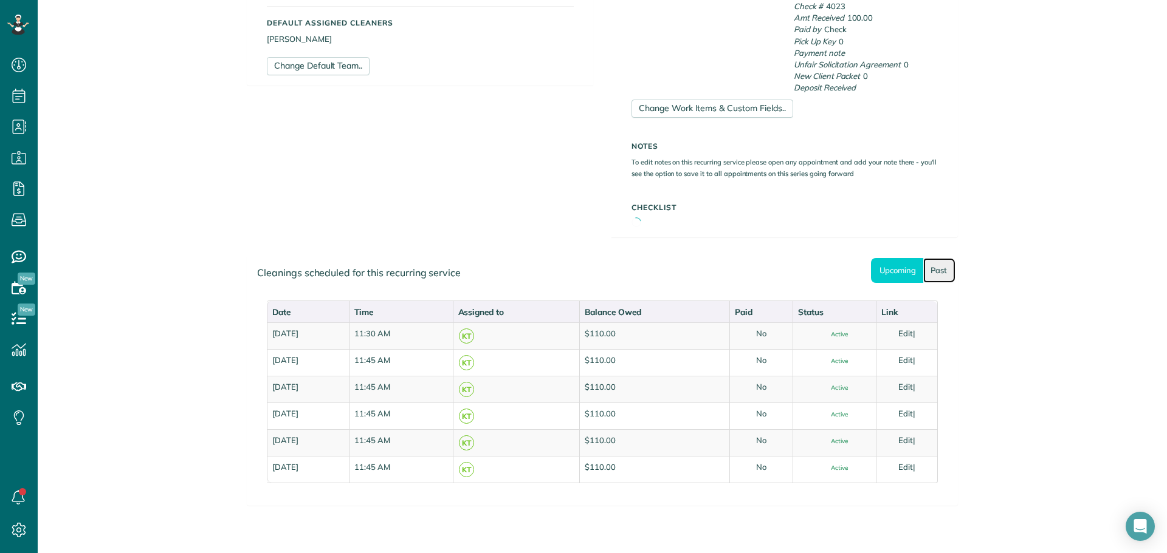
click at [931, 269] on link "Past" at bounding box center [939, 270] width 32 height 25
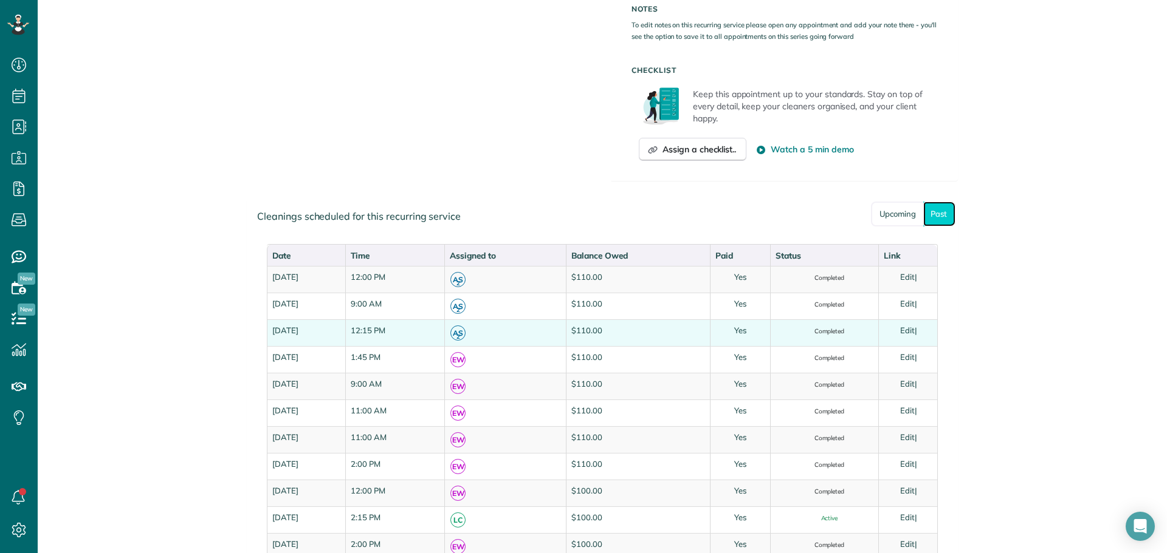
scroll to position [547, 0]
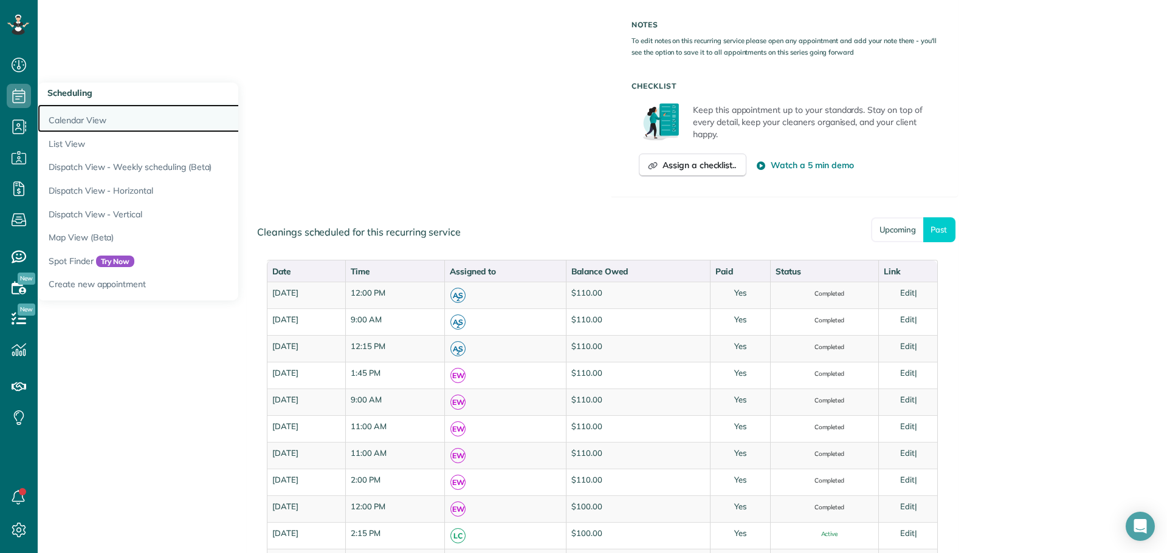
click at [96, 117] on link "Calendar View" at bounding box center [190, 118] width 304 height 28
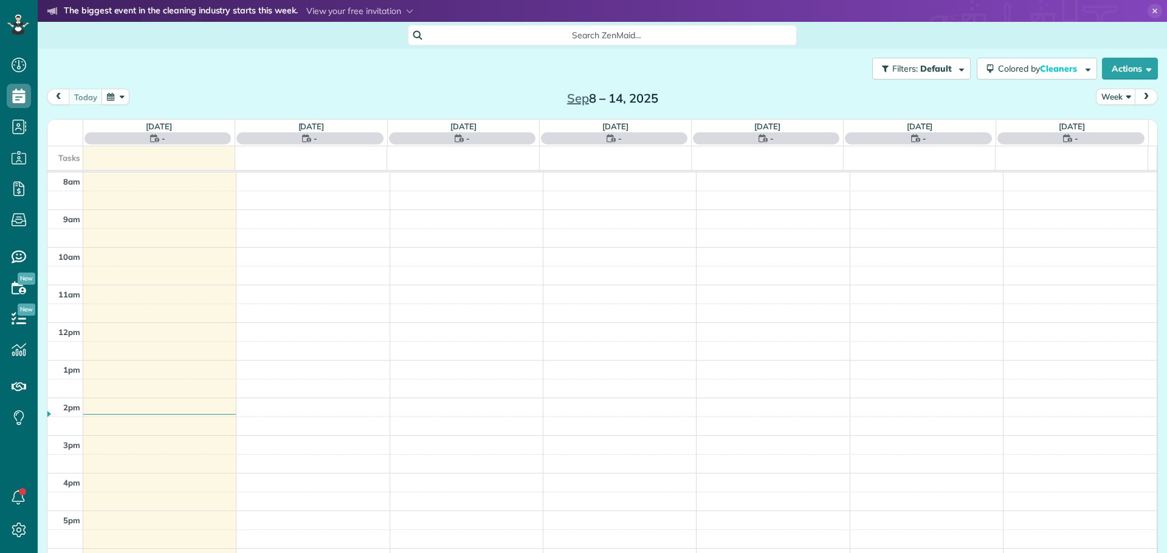
scroll to position [5, 5]
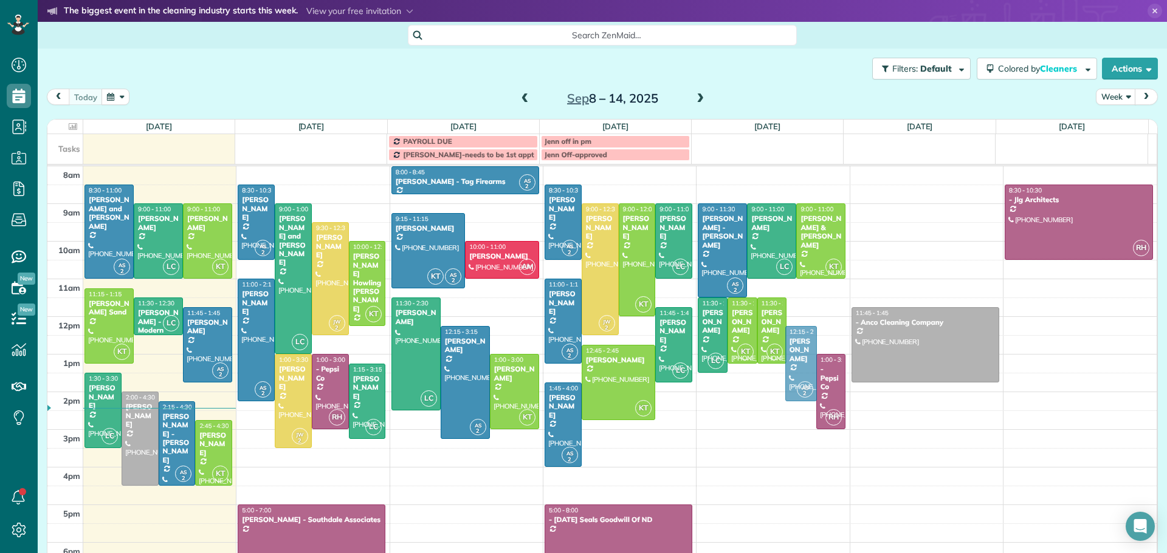
drag, startPoint x: 787, startPoint y: 354, endPoint x: 788, endPoint y: 340, distance: 14.0
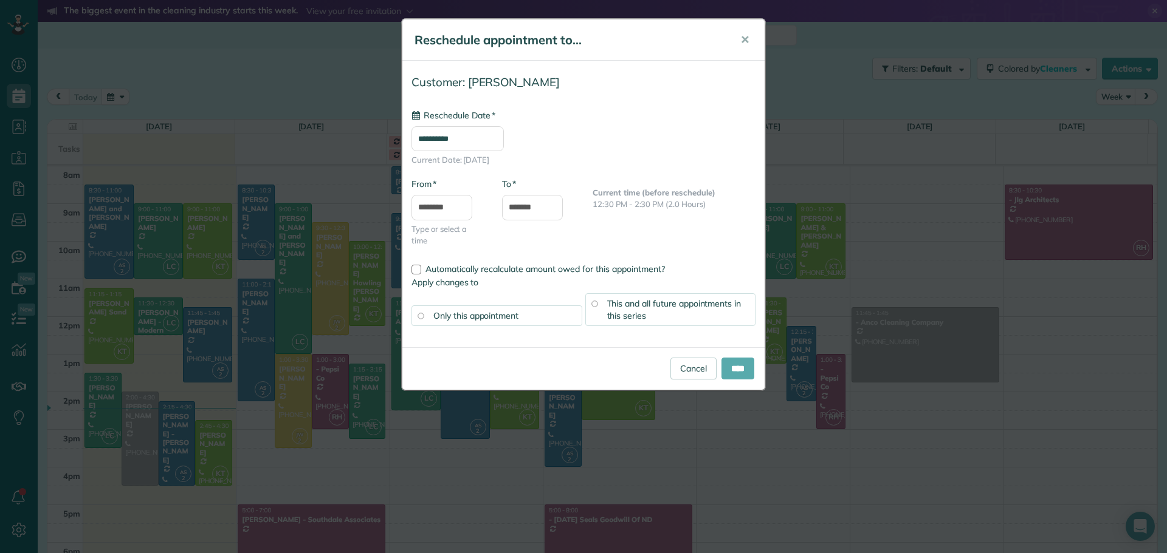
type input "**********"
click at [692, 365] on link "Cancel" at bounding box center [693, 369] width 46 height 22
type input "**********"
click at [430, 266] on span "Automatically recalculate amount owed for this appointment?" at bounding box center [544, 269] width 239 height 11
click at [686, 303] on span "This and all future appointments in this series" at bounding box center [674, 309] width 134 height 23
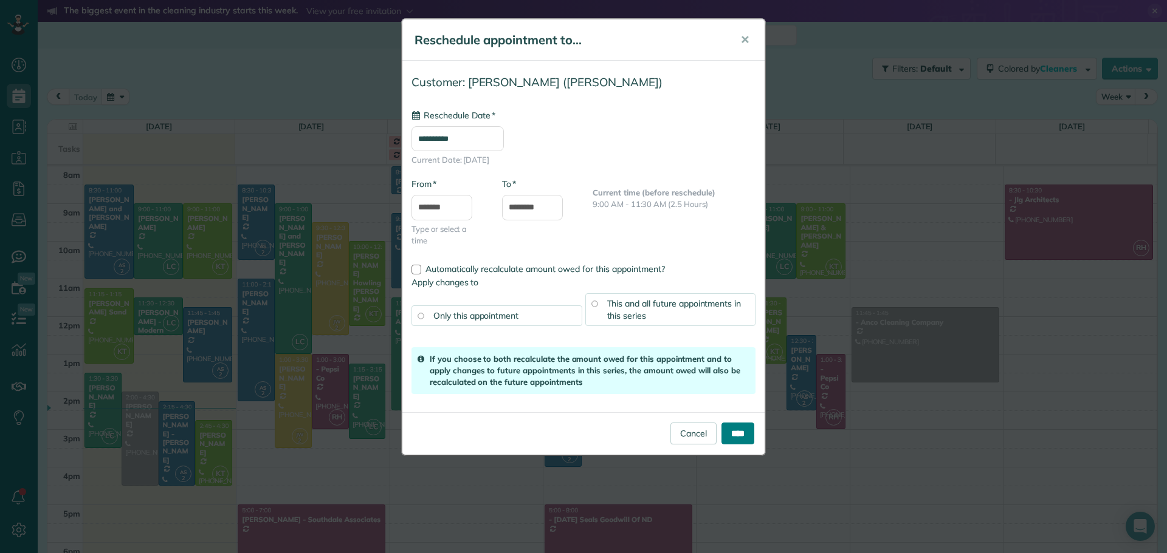
click at [726, 436] on input "****" at bounding box center [737, 434] width 33 height 22
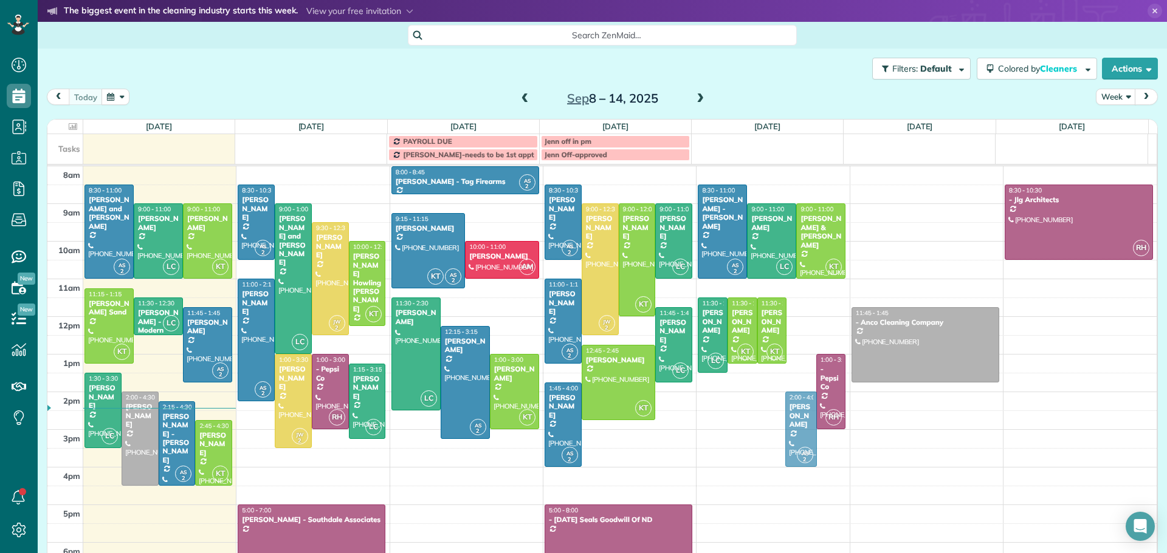
drag, startPoint x: 784, startPoint y: 365, endPoint x: 784, endPoint y: 420, distance: 55.3
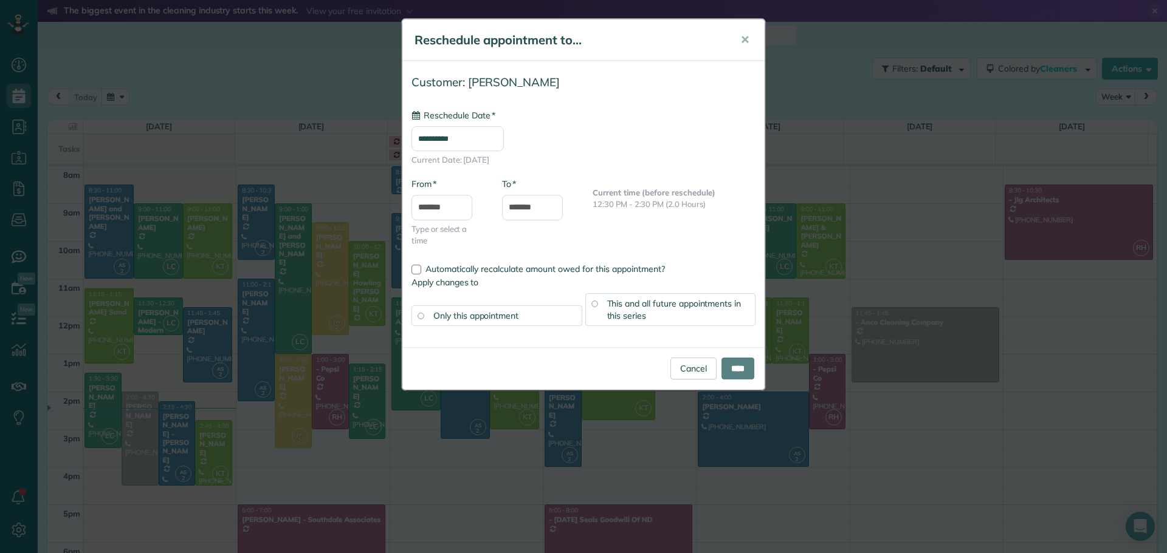
type input "**********"
click at [440, 270] on span "Automatically recalculate amount owed for this appointment?" at bounding box center [544, 269] width 239 height 11
click at [617, 306] on span "This and all future appointments in this series" at bounding box center [674, 309] width 134 height 23
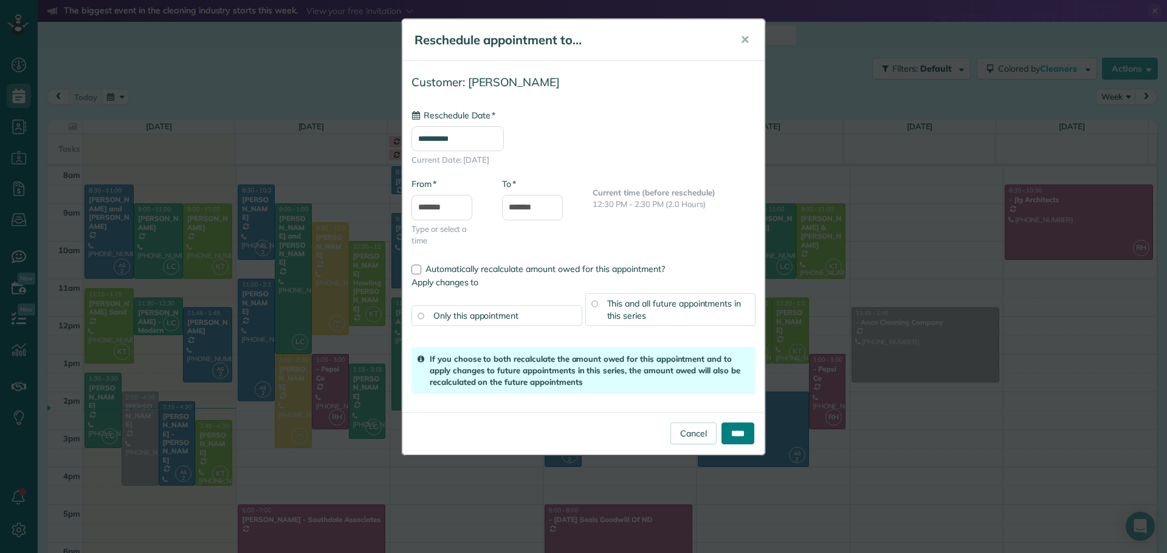
click at [734, 430] on input "****" at bounding box center [737, 434] width 33 height 22
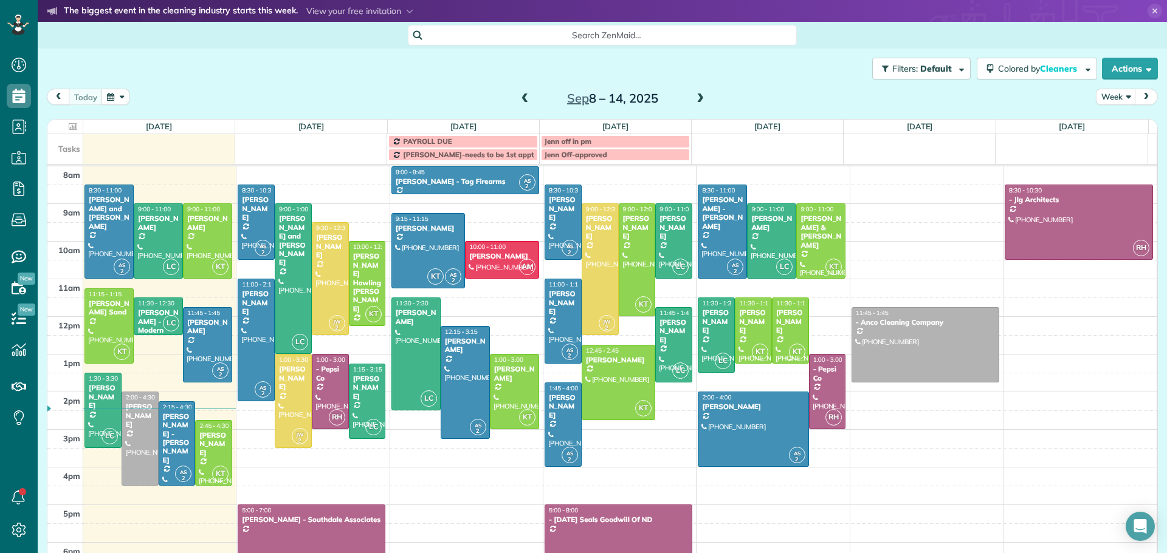
click at [781, 323] on div "[PERSON_NAME]" at bounding box center [790, 322] width 30 height 26
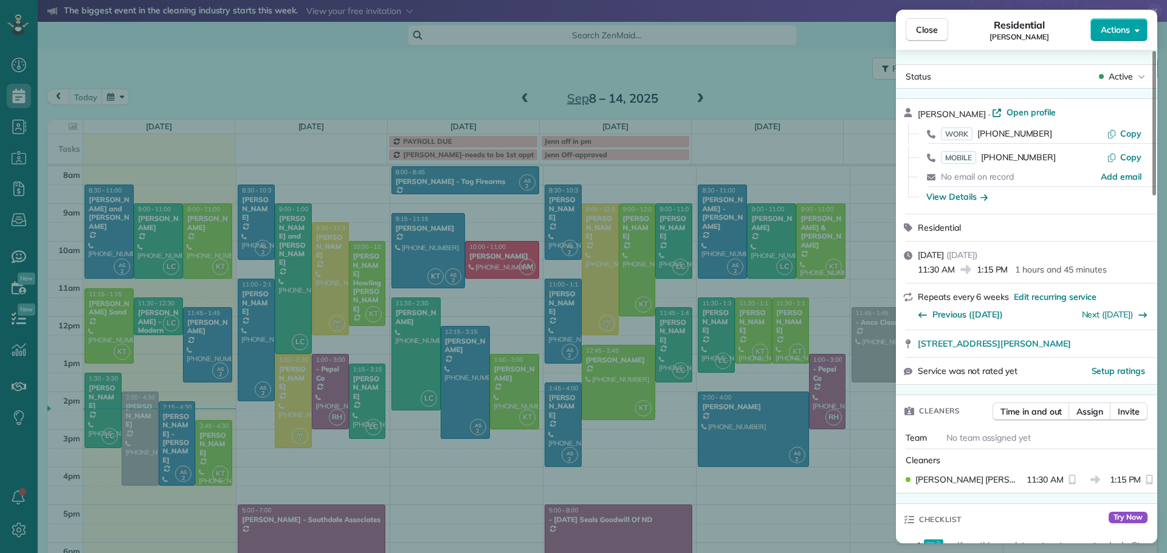
click at [1122, 29] on span "Actions" at bounding box center [1114, 30] width 29 height 12
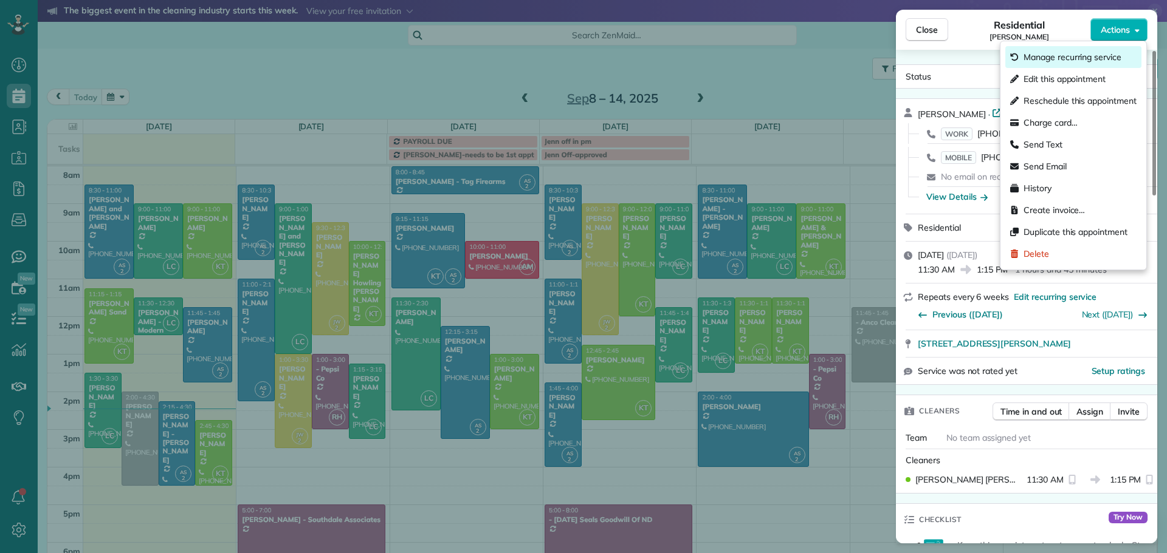
click at [1071, 60] on span "Manage recurring service" at bounding box center [1072, 57] width 98 height 12
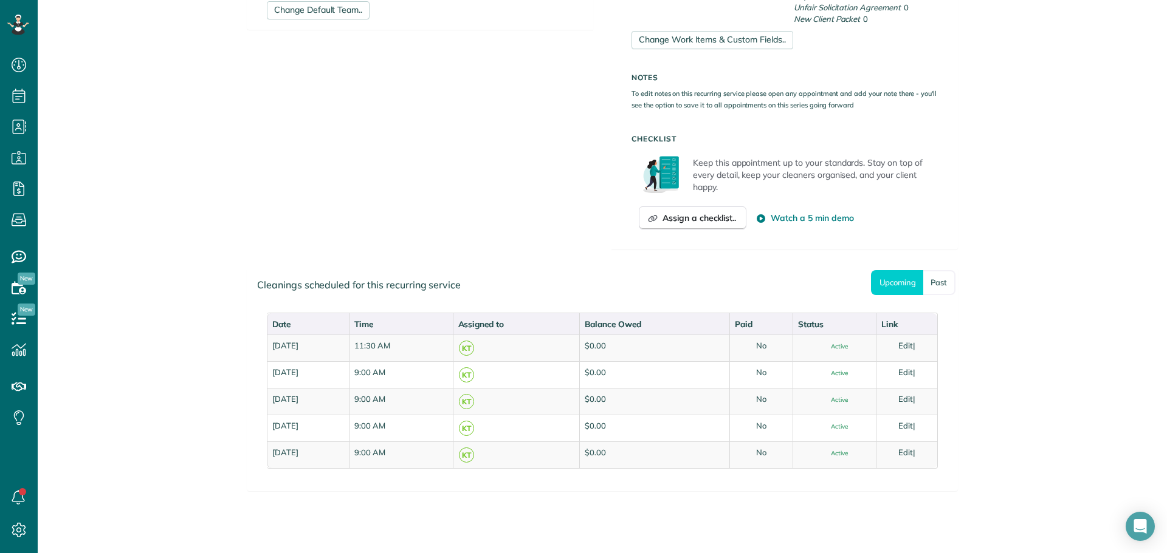
scroll to position [517, 0]
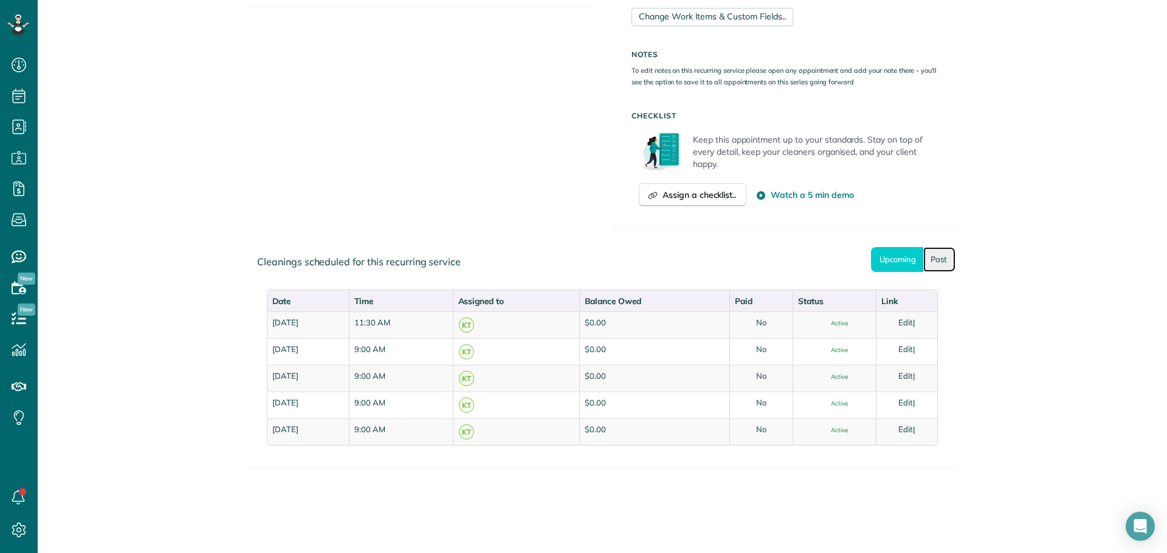
click at [929, 257] on link "Past" at bounding box center [939, 259] width 32 height 25
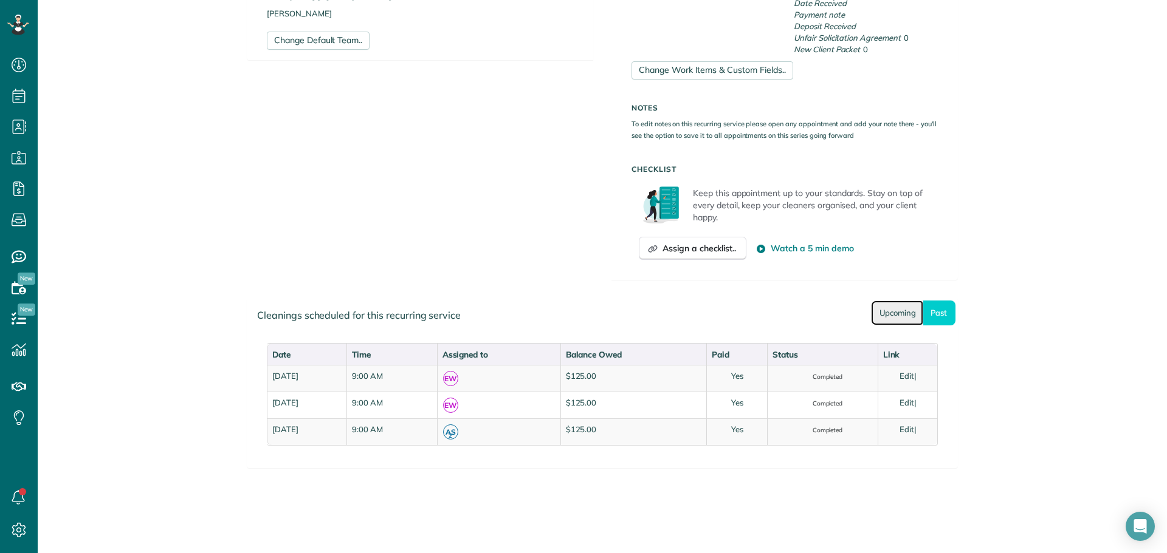
click at [885, 312] on link "Upcoming" at bounding box center [897, 313] width 52 height 25
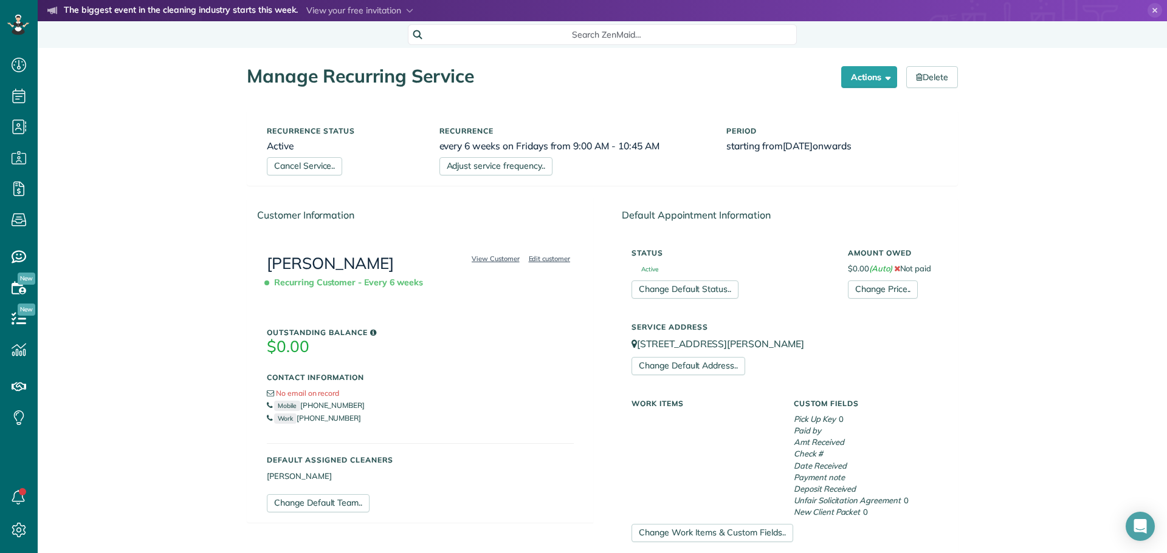
scroll to position [0, 0]
click at [859, 286] on link "Change Price.." at bounding box center [883, 290] width 70 height 18
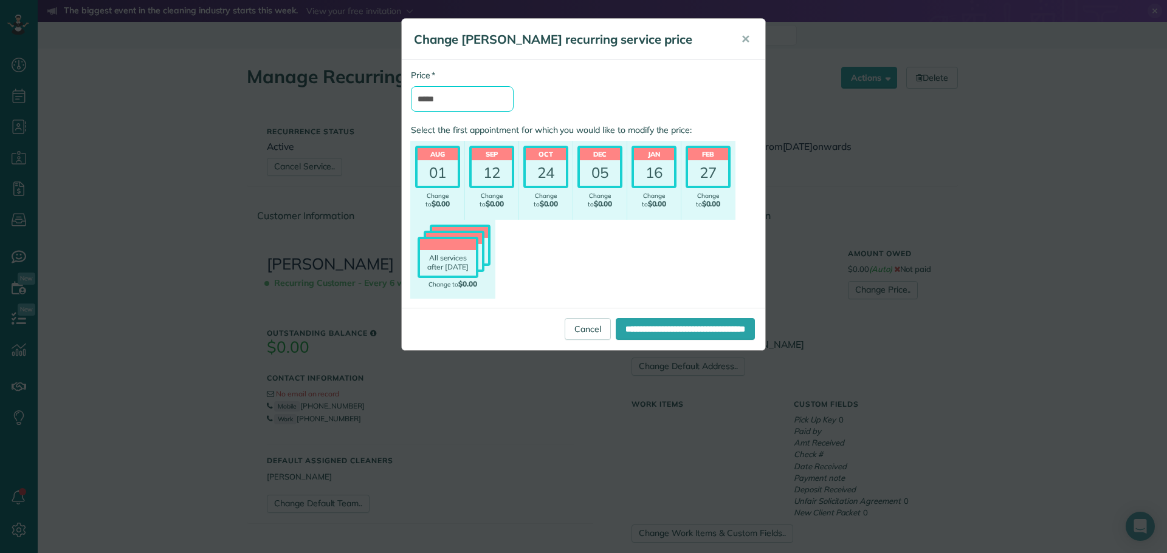
click at [474, 100] on input "*****" at bounding box center [462, 99] width 103 height 26
type input "*******"
click at [433, 162] on div "01" at bounding box center [437, 173] width 40 height 26
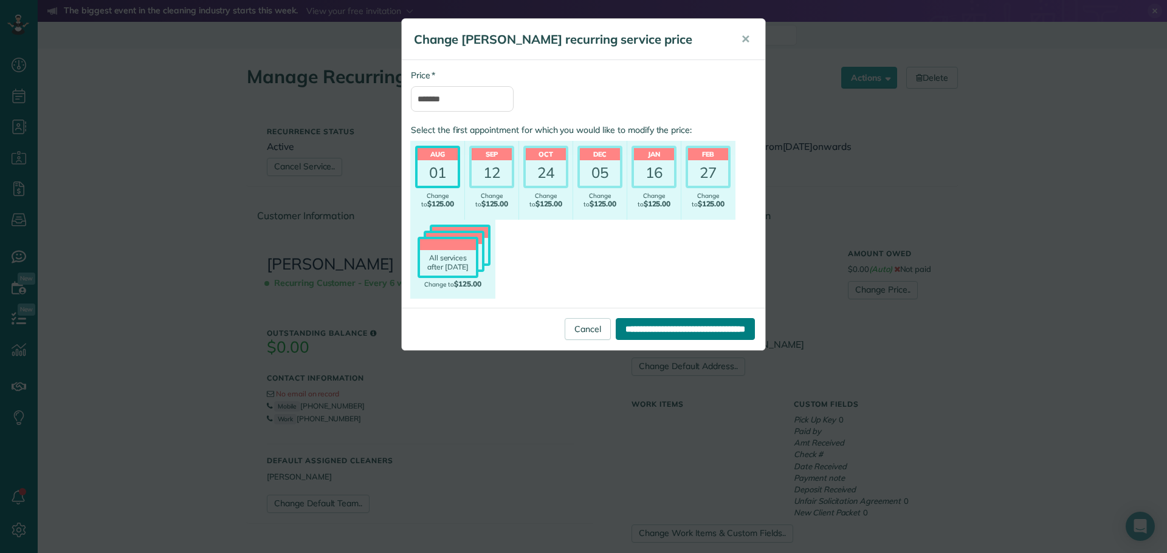
click at [645, 332] on input "**********" at bounding box center [684, 329] width 139 height 22
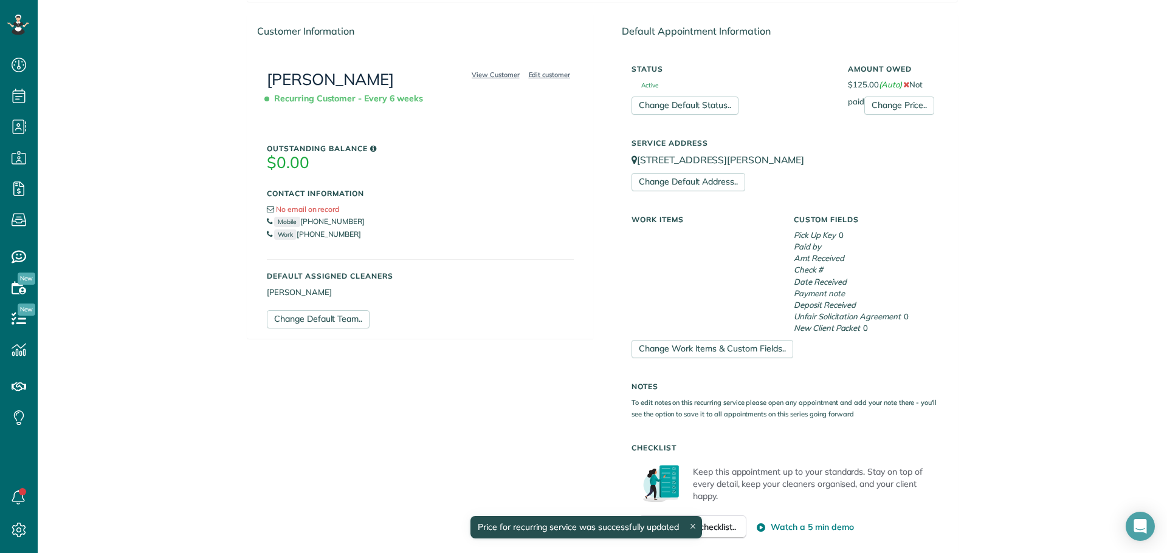
scroll to position [365, 0]
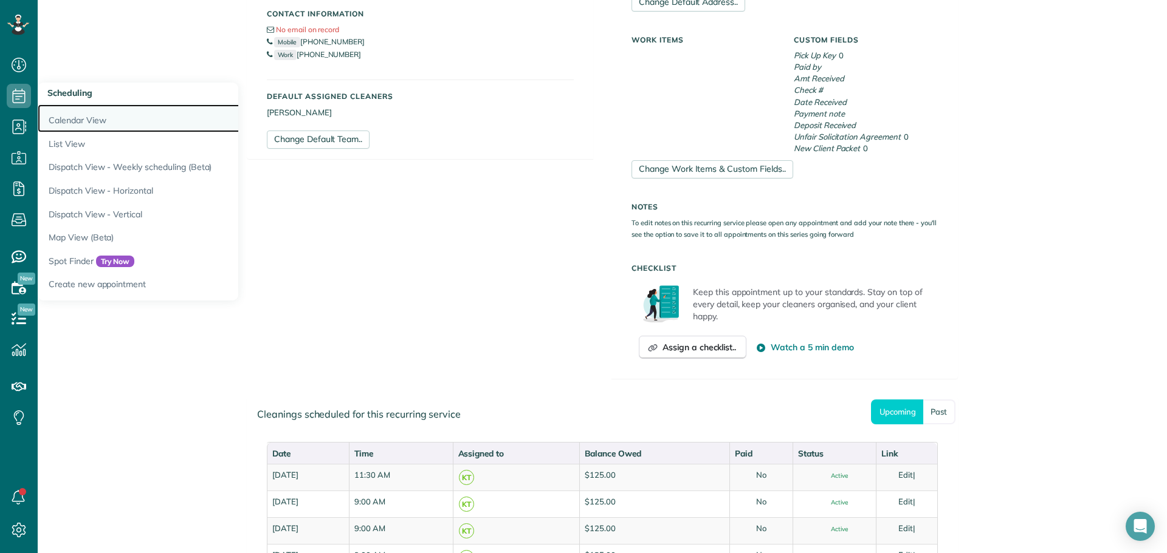
click at [76, 120] on link "Calendar View" at bounding box center [190, 118] width 304 height 28
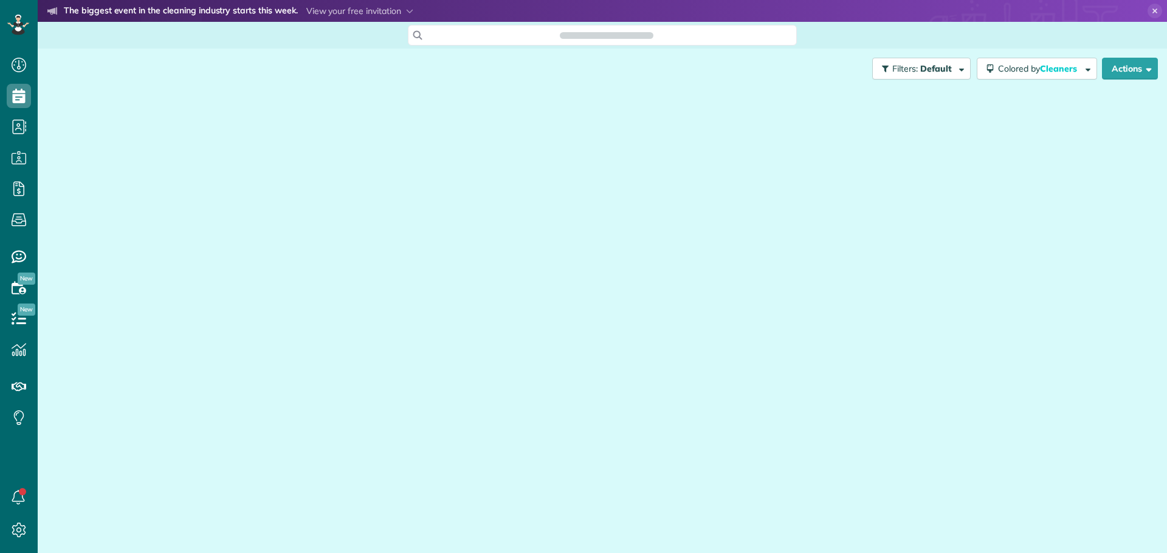
scroll to position [5, 5]
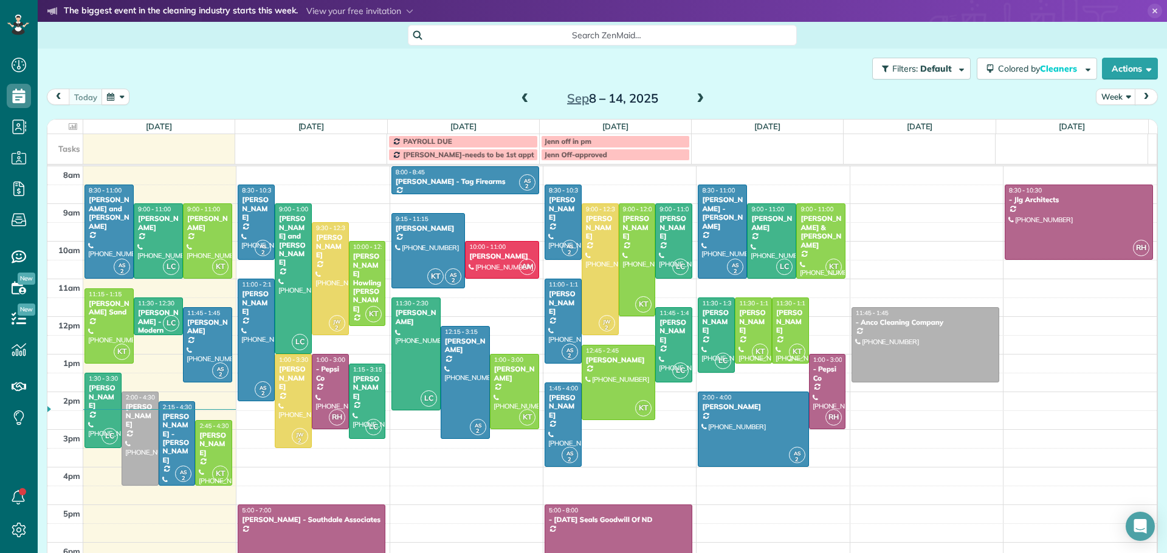
click at [775, 332] on div "[PERSON_NAME]" at bounding box center [790, 322] width 30 height 26
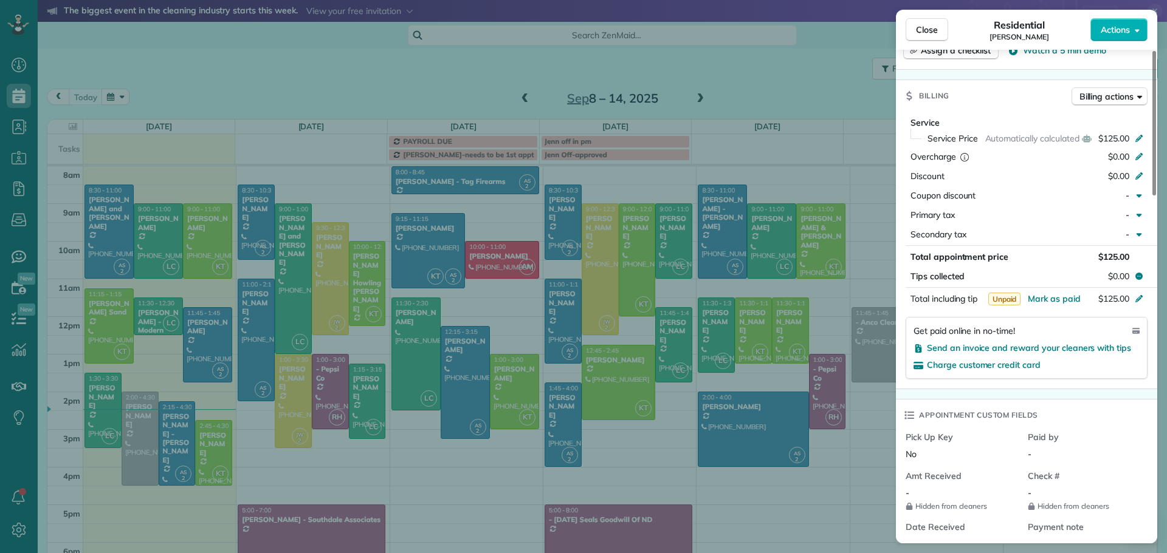
scroll to position [178, 0]
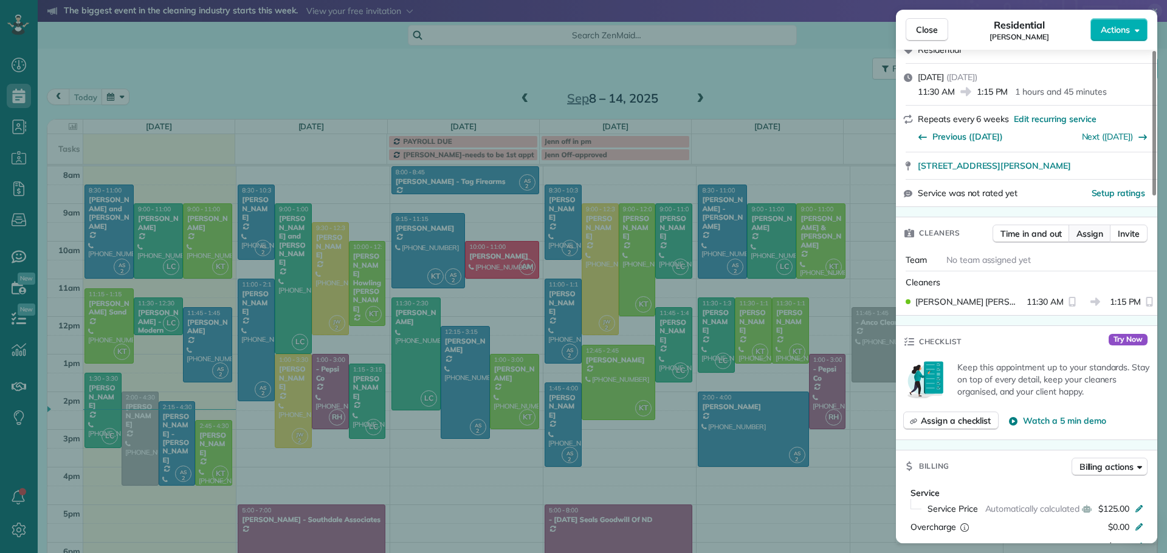
click at [1086, 230] on span "Assign" at bounding box center [1089, 234] width 27 height 12
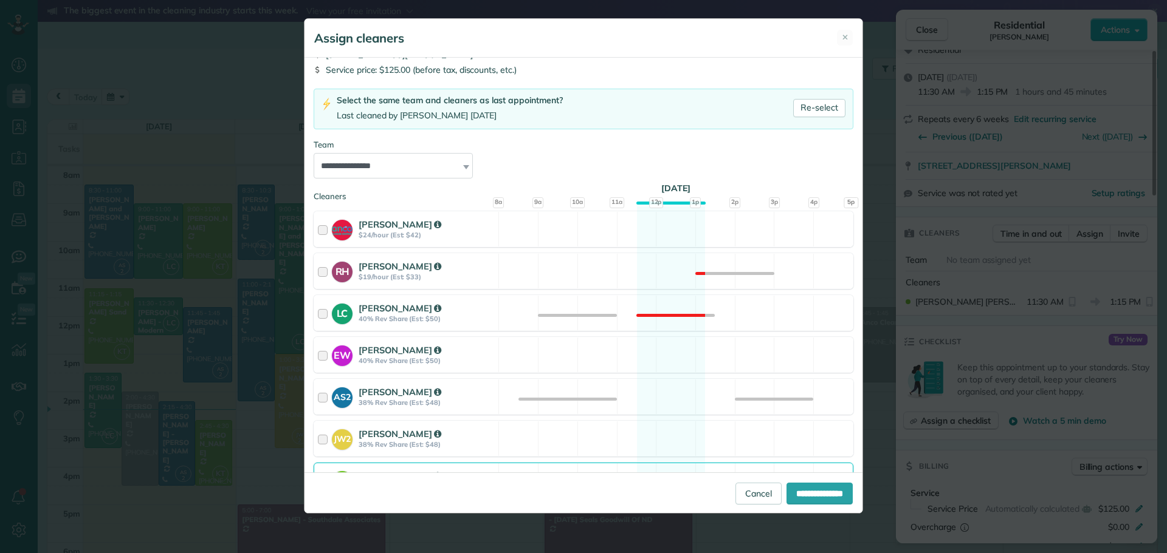
scroll to position [122, 0]
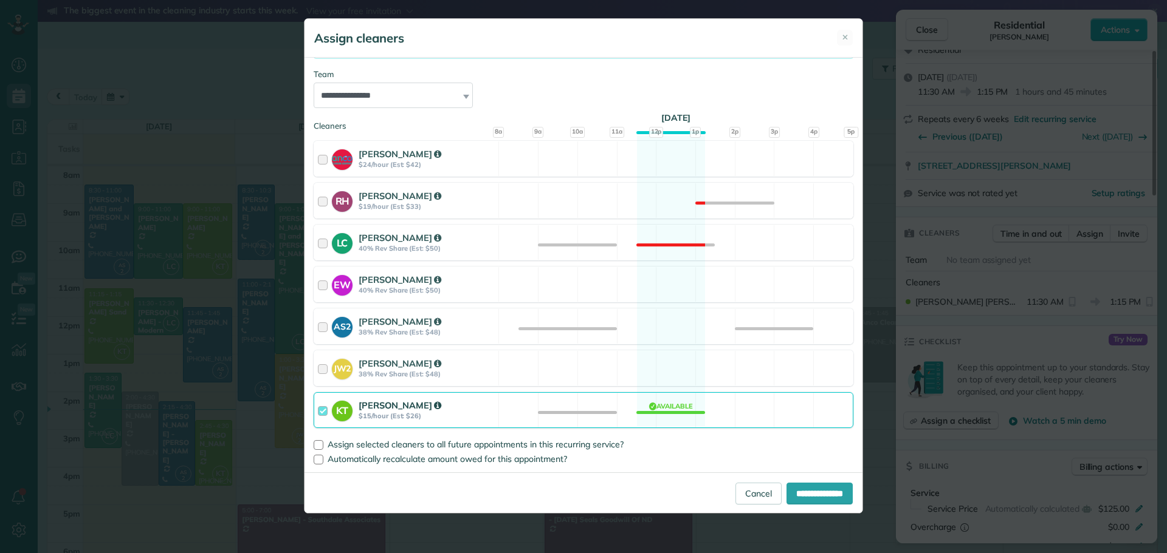
click at [390, 405] on strong "[PERSON_NAME]" at bounding box center [399, 406] width 83 height 12
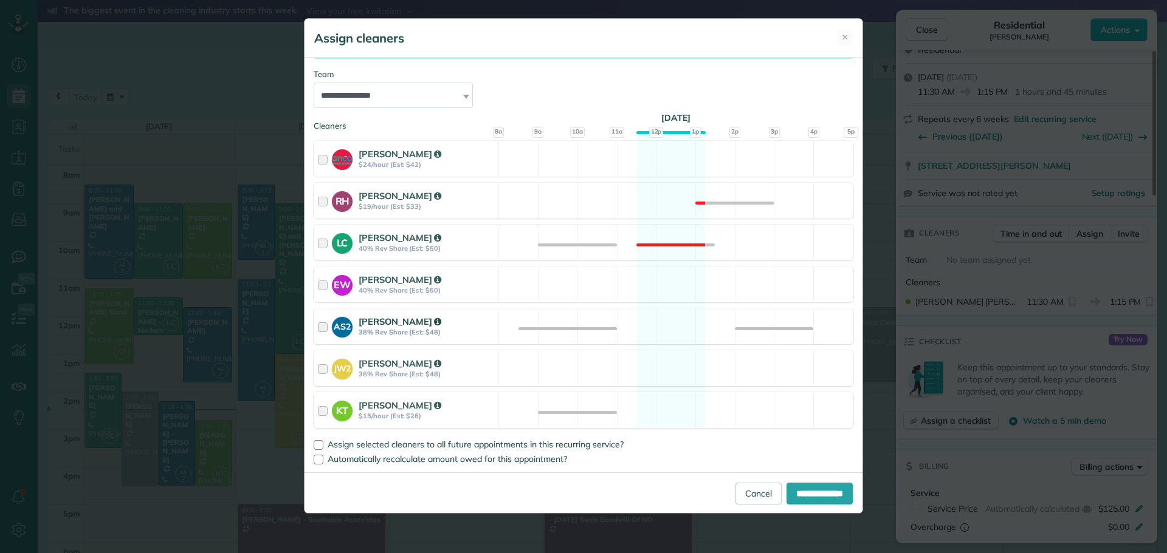
click at [382, 320] on strong "[PERSON_NAME]" at bounding box center [399, 322] width 83 height 12
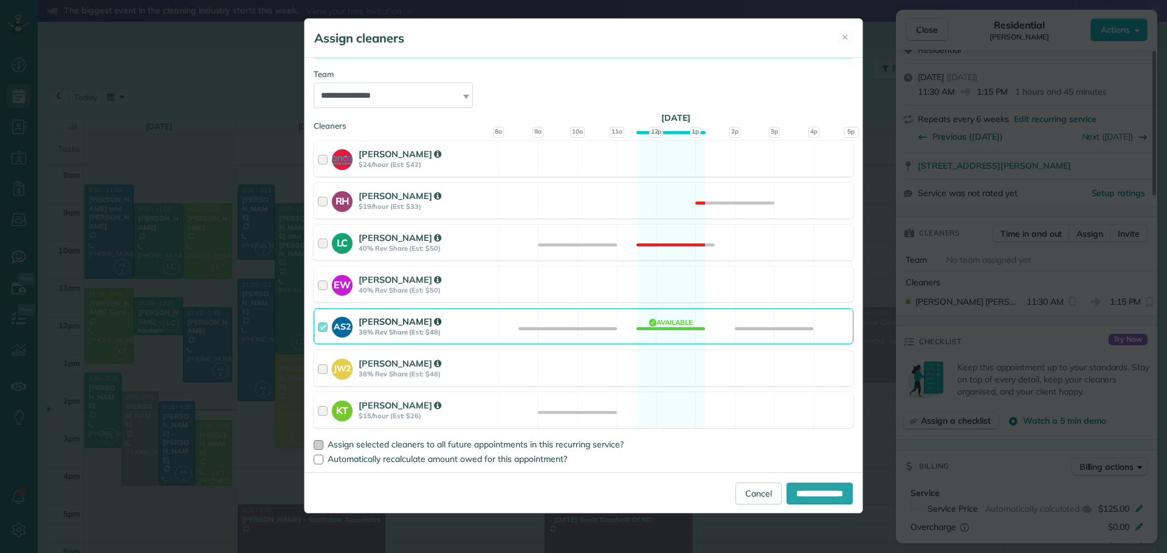
click at [449, 445] on span "Assign selected cleaners to all future appointments in this recurring service?" at bounding box center [475, 444] width 296 height 11
click at [799, 499] on input "**********" at bounding box center [819, 494] width 66 height 22
type input "**********"
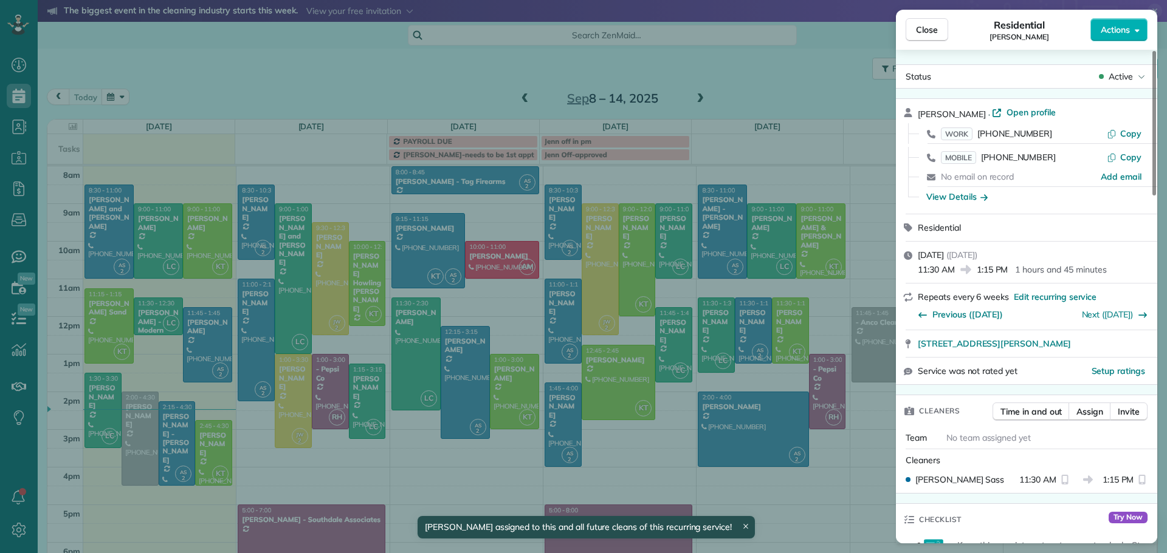
drag, startPoint x: 925, startPoint y: 26, endPoint x: 925, endPoint y: 50, distance: 24.9
click at [925, 26] on span "Close" at bounding box center [927, 30] width 22 height 12
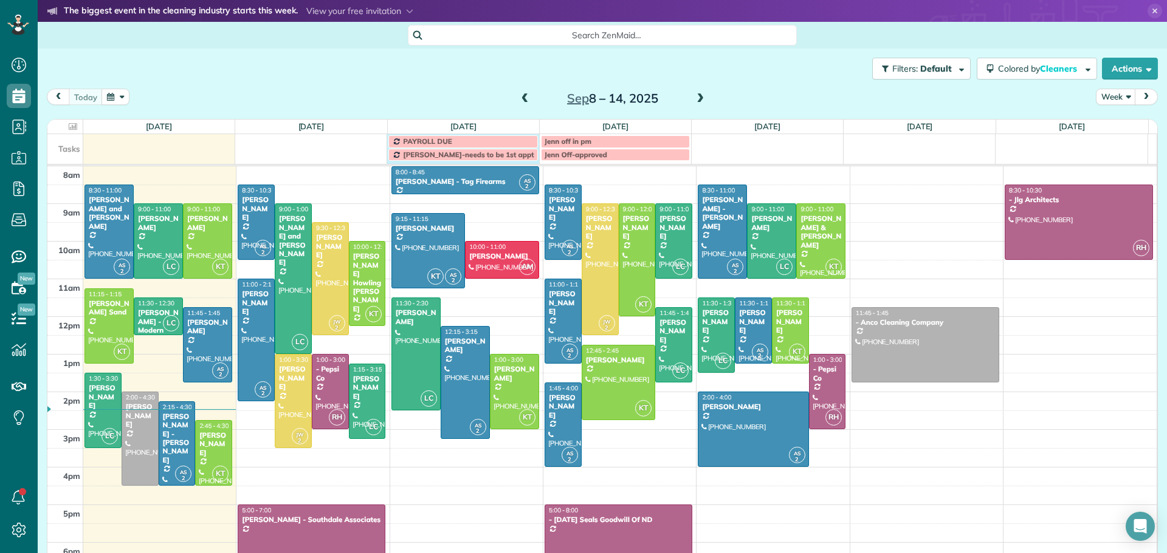
click at [448, 162] on div "PAYROLL DUE Jenn off in pm [PERSON_NAME]-needs to be 1st appt of day. Jenn Off-…" at bounding box center [597, 149] width 1100 height 30
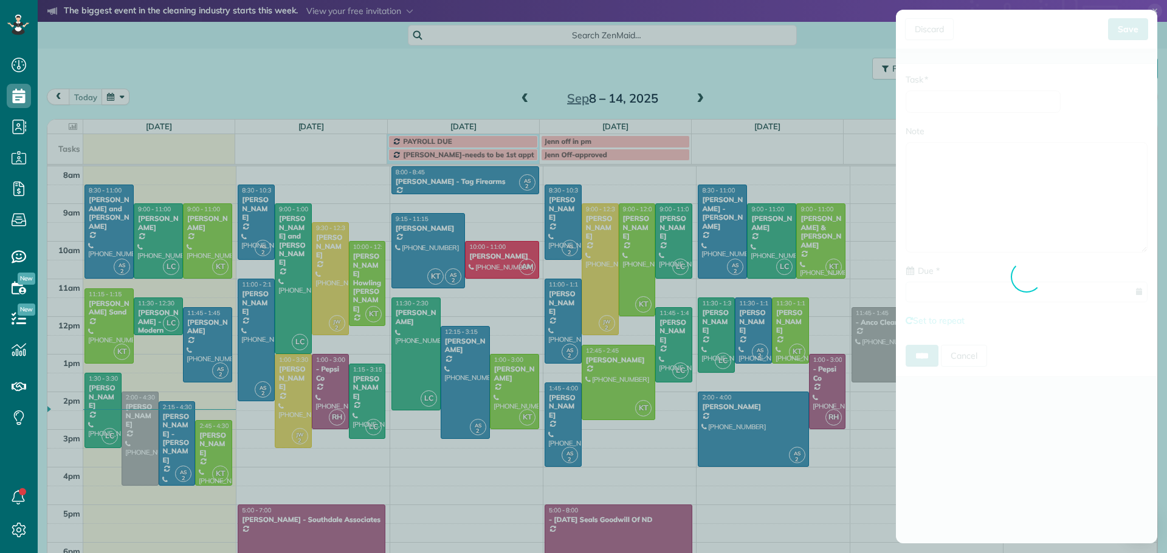
type input "**********"
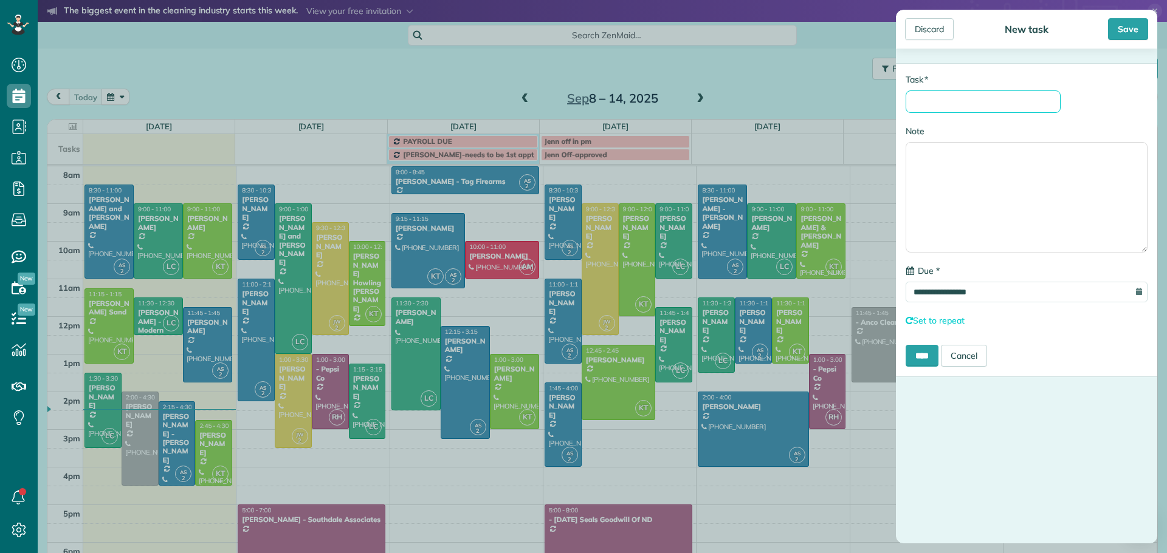
click at [976, 101] on input "* Task" at bounding box center [982, 102] width 155 height 22
click at [1013, 99] on input "**********" at bounding box center [982, 102] width 155 height 22
type input "**********"
click at [1129, 22] on div "Save" at bounding box center [1128, 29] width 40 height 22
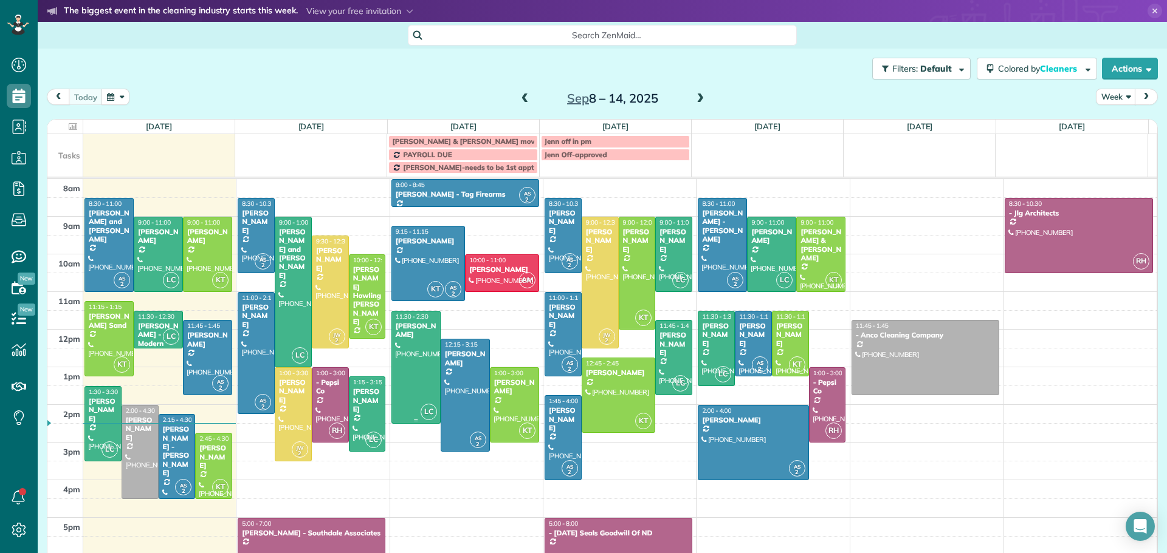
click at [404, 333] on div "[PERSON_NAME]" at bounding box center [416, 331] width 42 height 18
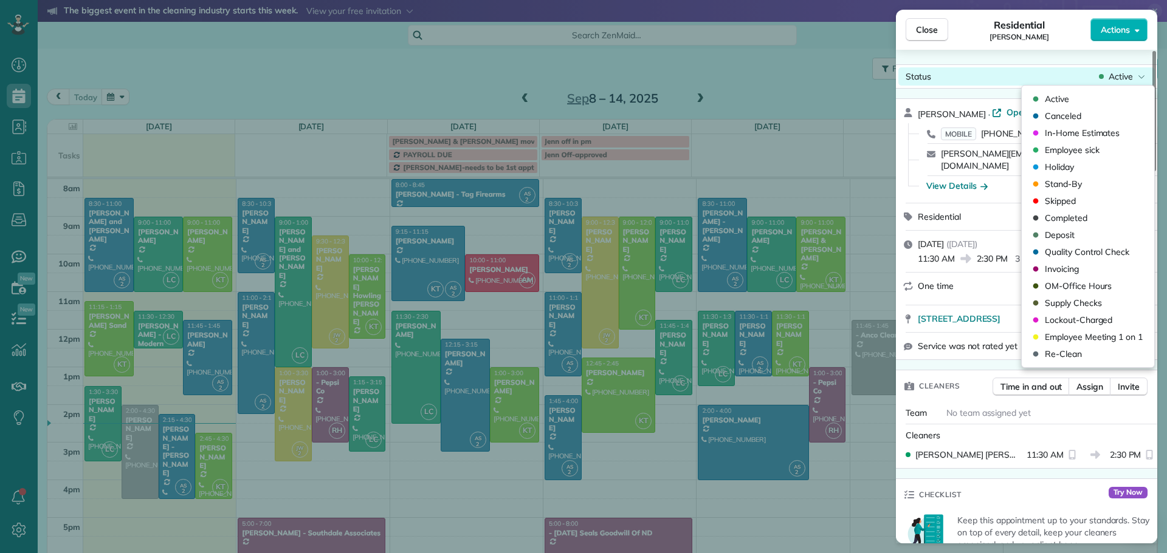
click at [1115, 75] on span "Active" at bounding box center [1120, 76] width 24 height 12
click at [1050, 115] on span "Canceled" at bounding box center [1062, 116] width 36 height 12
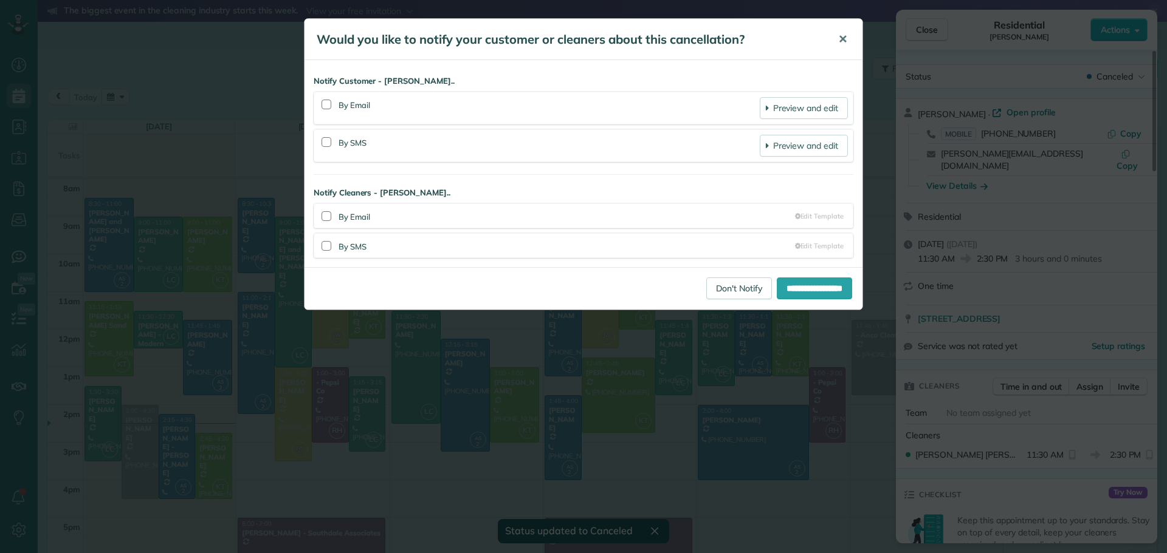
click at [845, 37] on span "✕" at bounding box center [842, 39] width 9 height 14
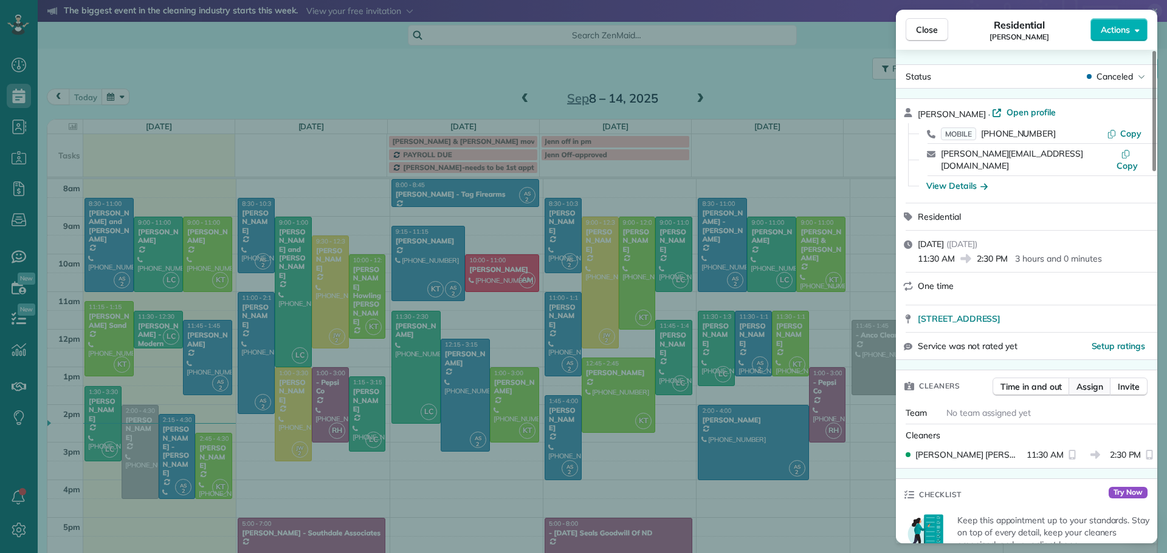
click at [1091, 381] on span "Assign" at bounding box center [1089, 387] width 27 height 12
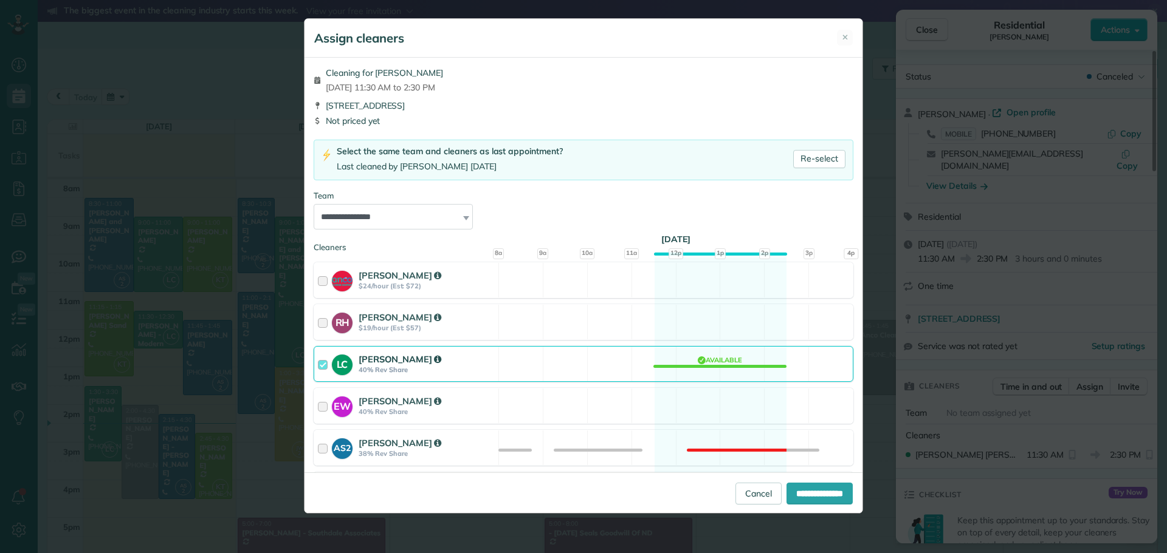
click at [383, 360] on strong "[PERSON_NAME]" at bounding box center [399, 360] width 83 height 12
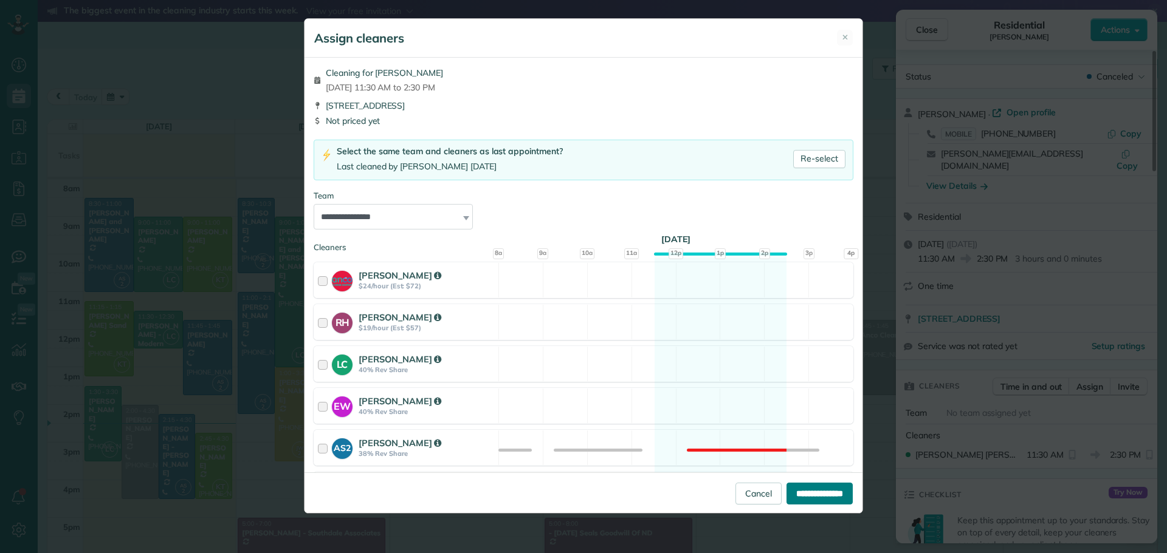
drag, startPoint x: 789, startPoint y: 493, endPoint x: 790, endPoint y: 479, distance: 14.0
click at [793, 493] on input "**********" at bounding box center [819, 494] width 66 height 22
type input "**********"
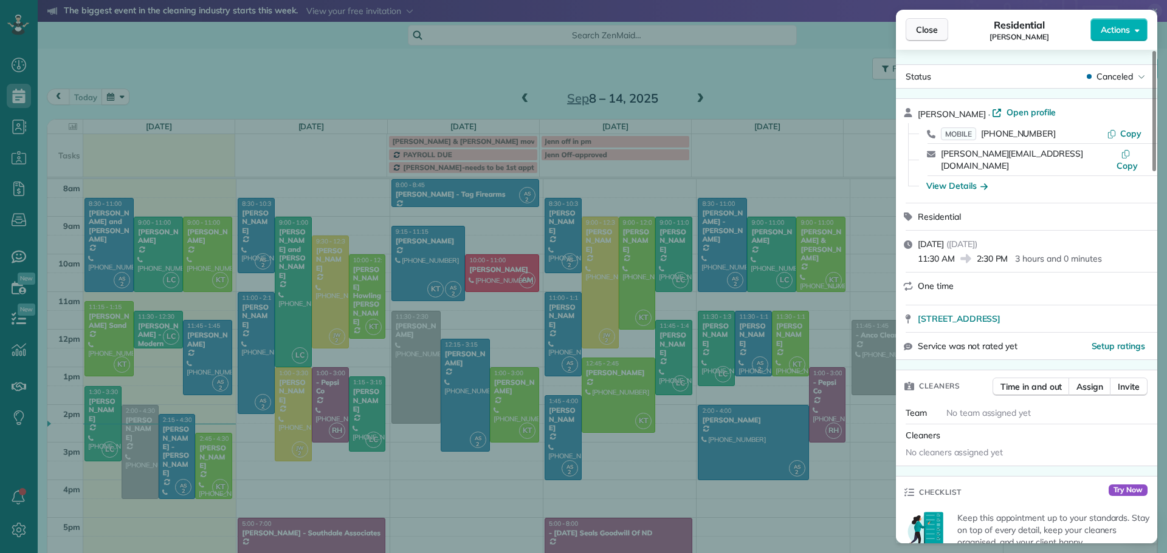
click at [926, 26] on span "Close" at bounding box center [927, 30] width 22 height 12
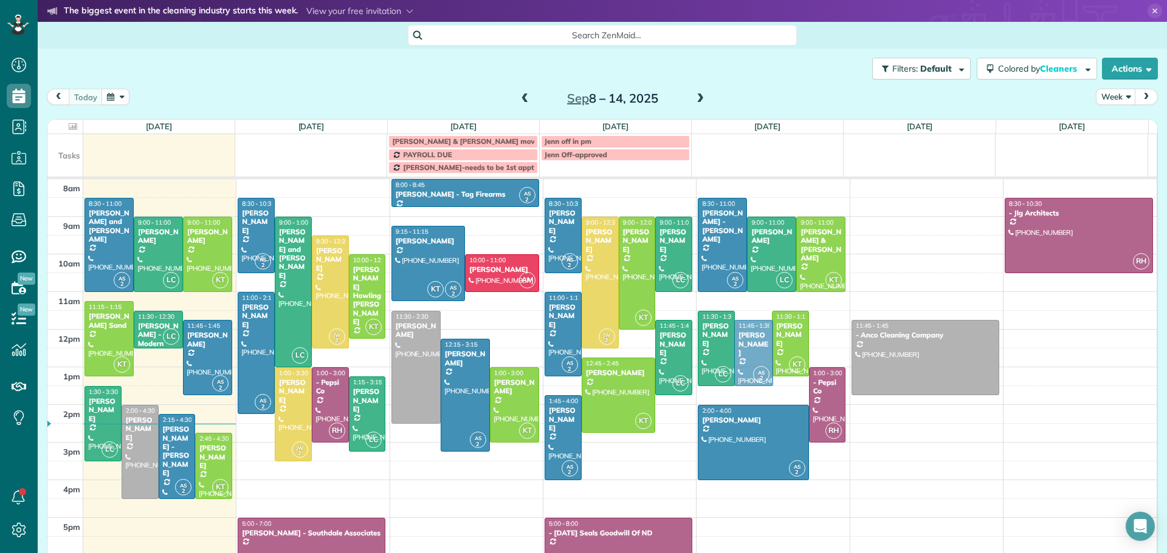
drag, startPoint x: 744, startPoint y: 329, endPoint x: 747, endPoint y: 340, distance: 11.4
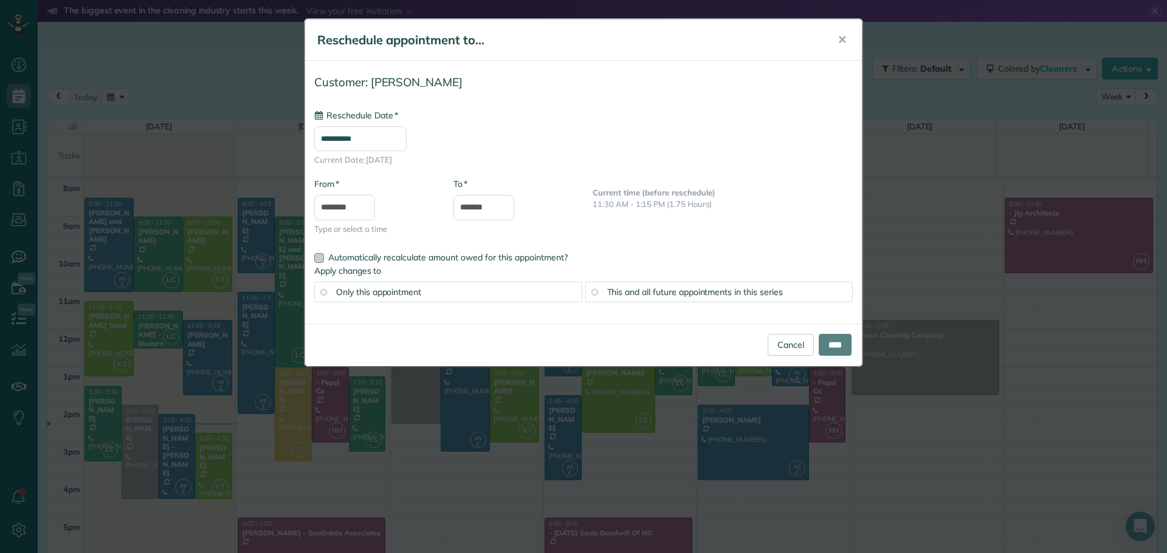
type input "**********"
click at [836, 346] on input "****" at bounding box center [834, 345] width 33 height 22
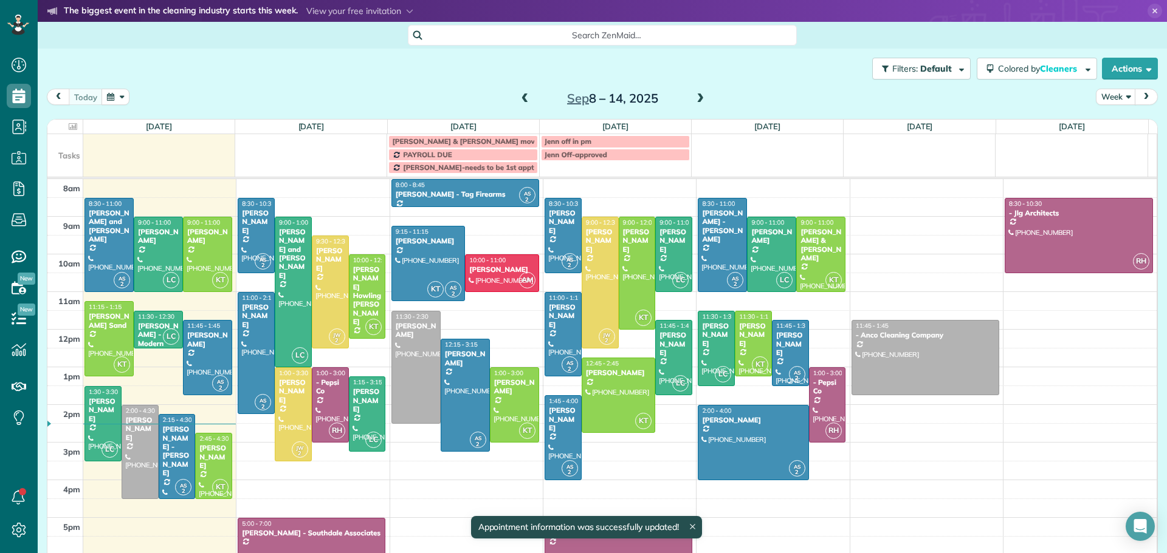
click at [776, 339] on div "[PERSON_NAME]" at bounding box center [790, 344] width 30 height 26
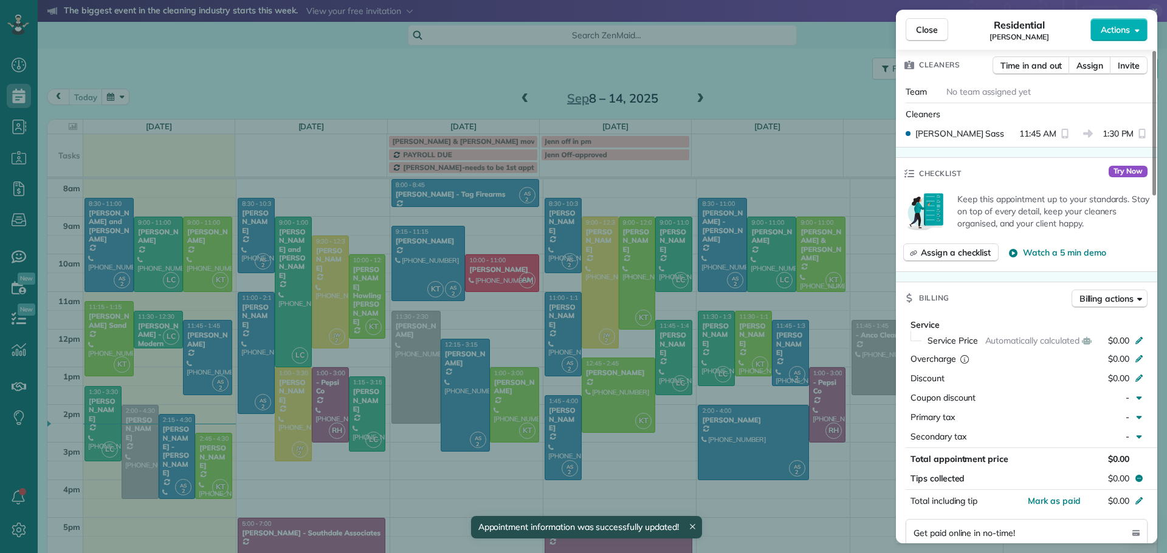
scroll to position [366, 0]
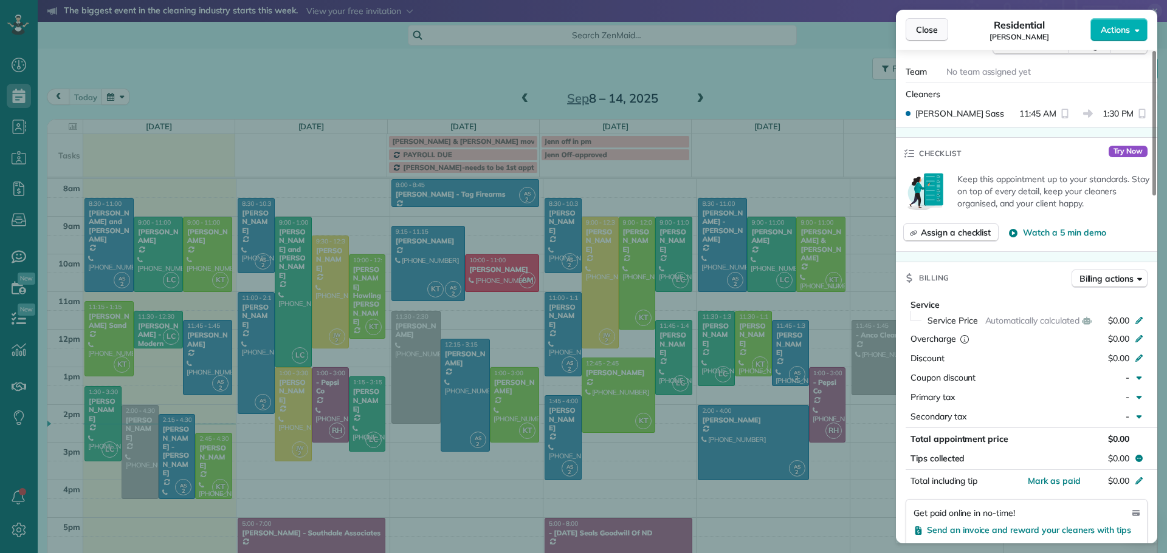
click at [918, 31] on span "Close" at bounding box center [927, 30] width 22 height 12
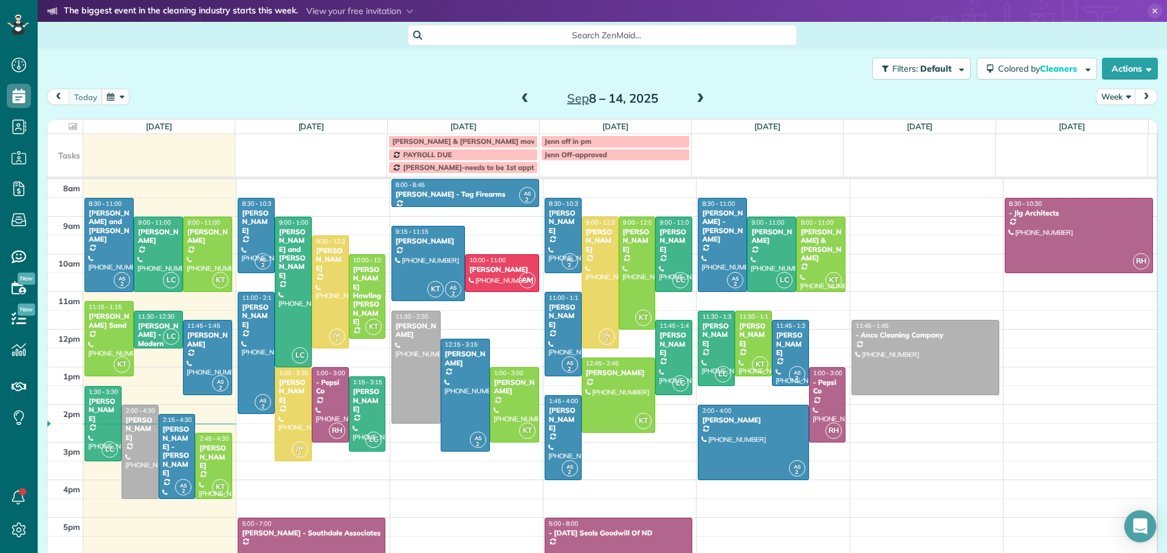
click at [1151, 518] on div "Open Intercom Messenger" at bounding box center [1140, 527] width 32 height 32
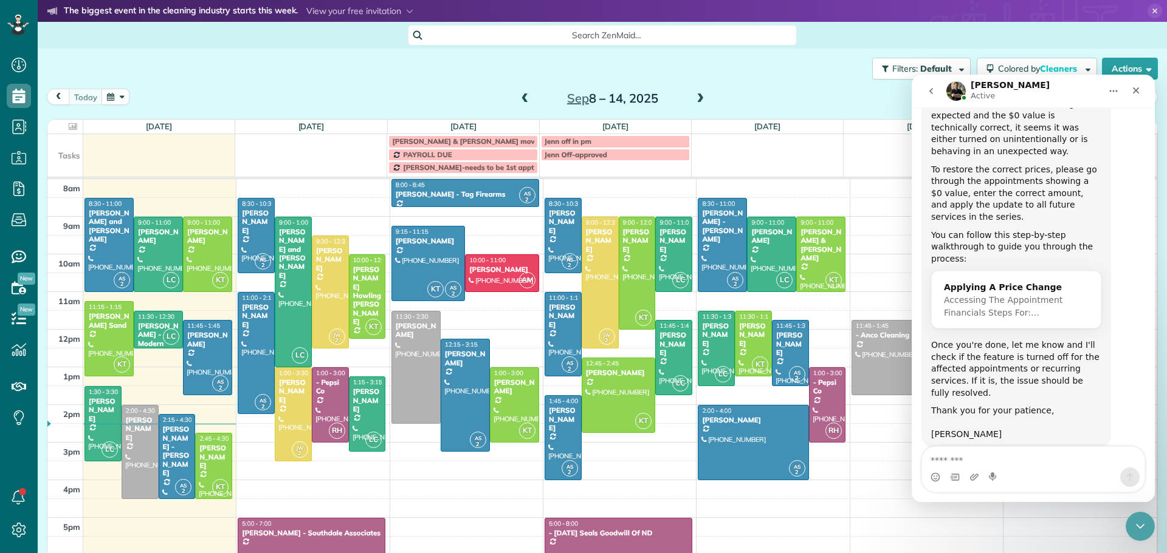
scroll to position [1891, 0]
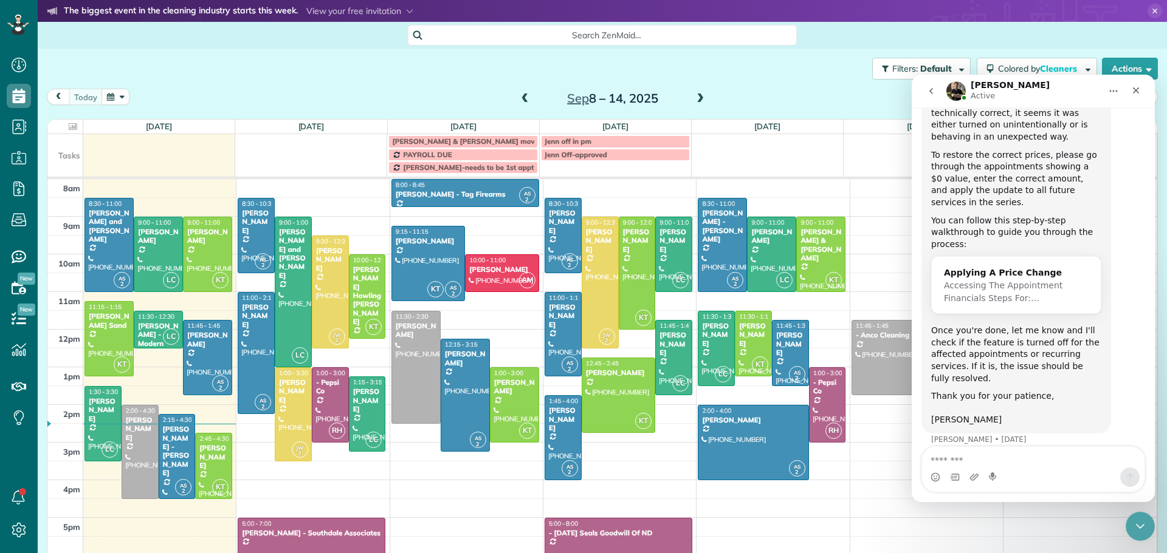
click at [948, 463] on textarea "Message…" at bounding box center [1033, 457] width 222 height 21
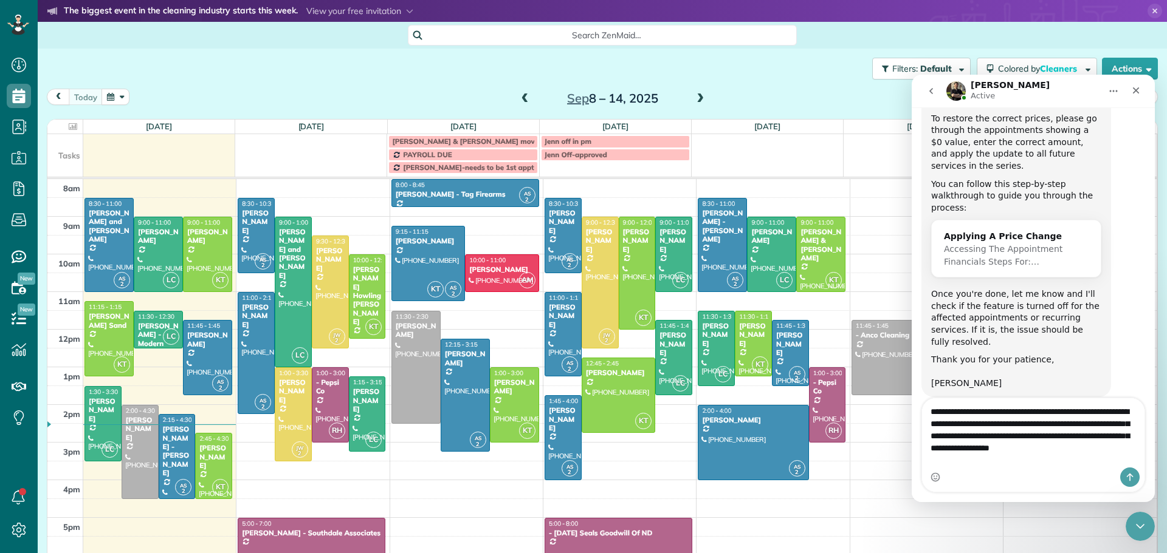
scroll to position [1940, 0]
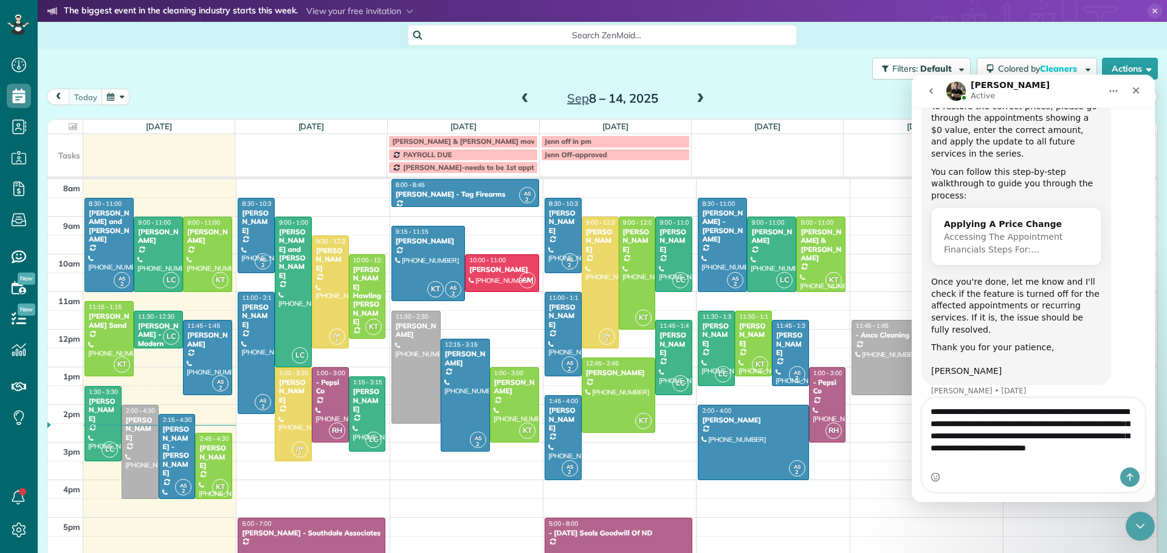
click at [1012, 422] on textarea "**********" at bounding box center [1033, 433] width 222 height 69
click at [1021, 464] on textarea "**********" at bounding box center [1033, 433] width 222 height 69
type textarea "**********"
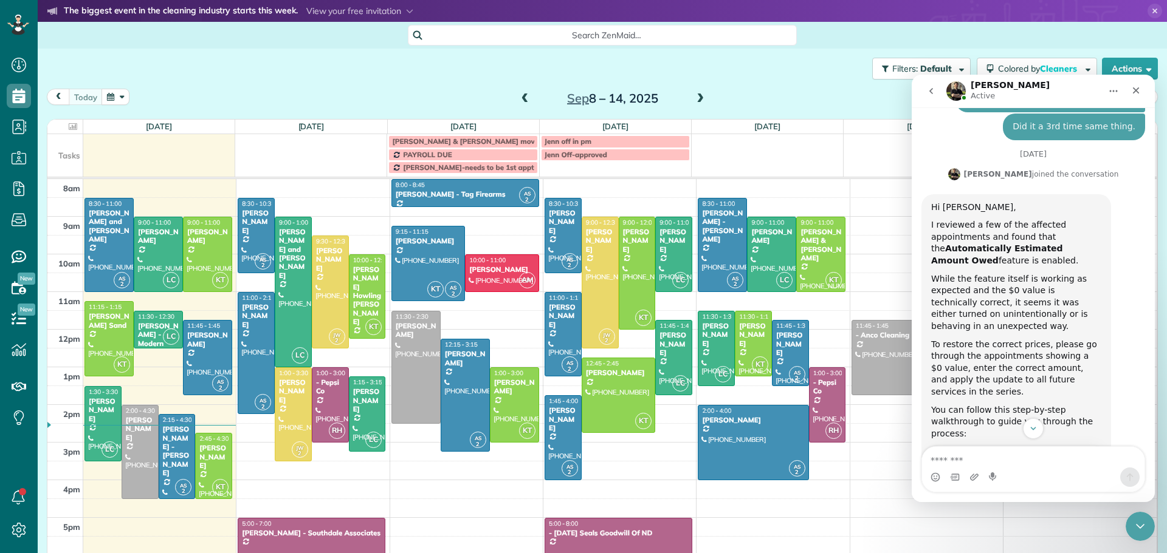
scroll to position [1700, 0]
click at [992, 458] on div "Applying A Price Change" at bounding box center [1016, 464] width 145 height 13
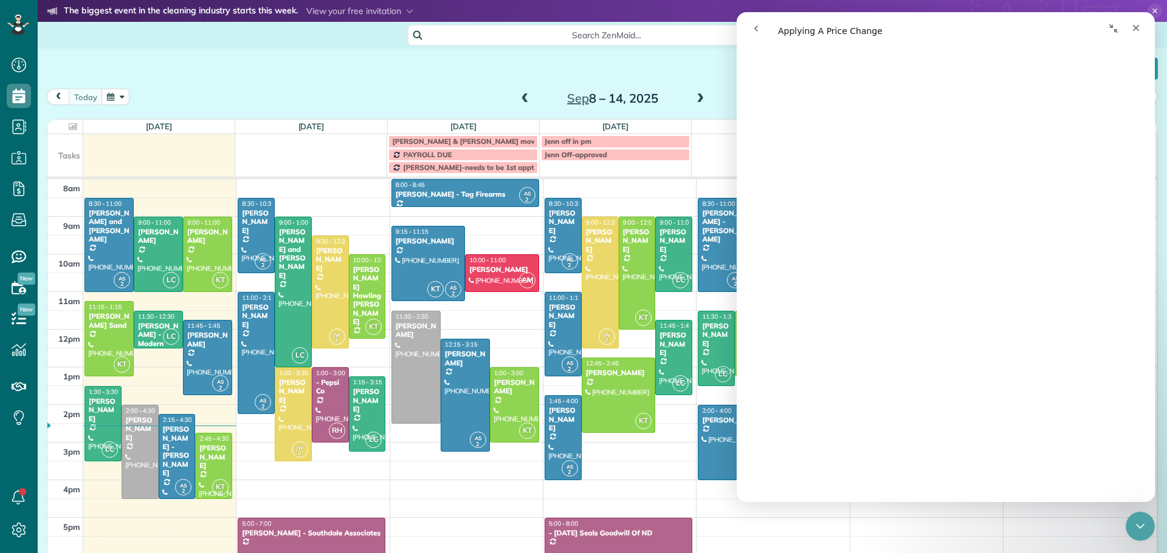
scroll to position [2309, 0]
click at [705, 224] on div "[PERSON_NAME] - [PERSON_NAME]" at bounding box center [722, 226] width 42 height 35
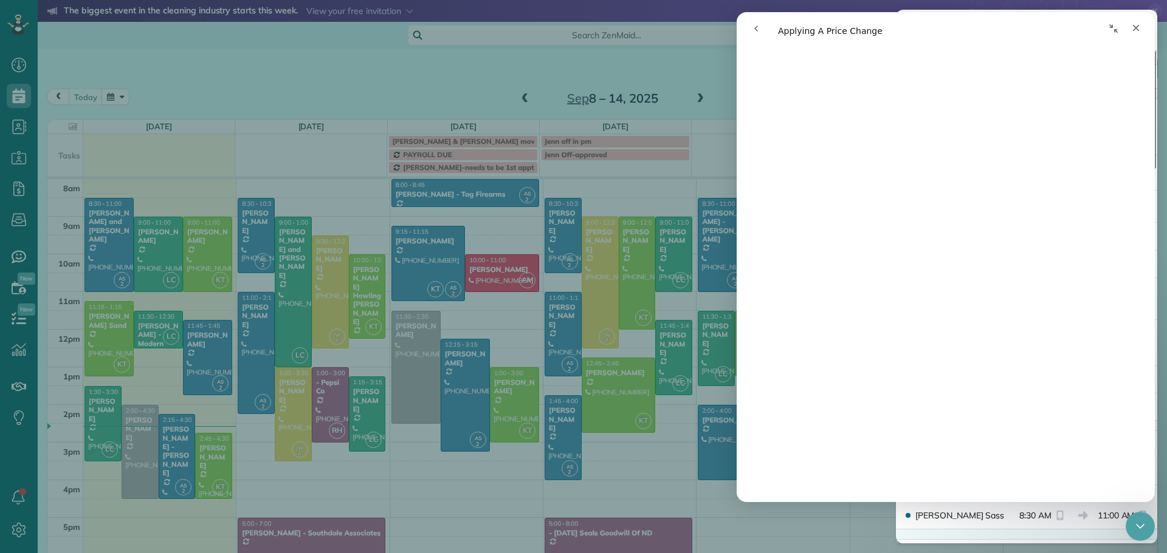
scroll to position [3585, 0]
click at [1136, 26] on icon "Close" at bounding box center [1136, 28] width 10 height 10
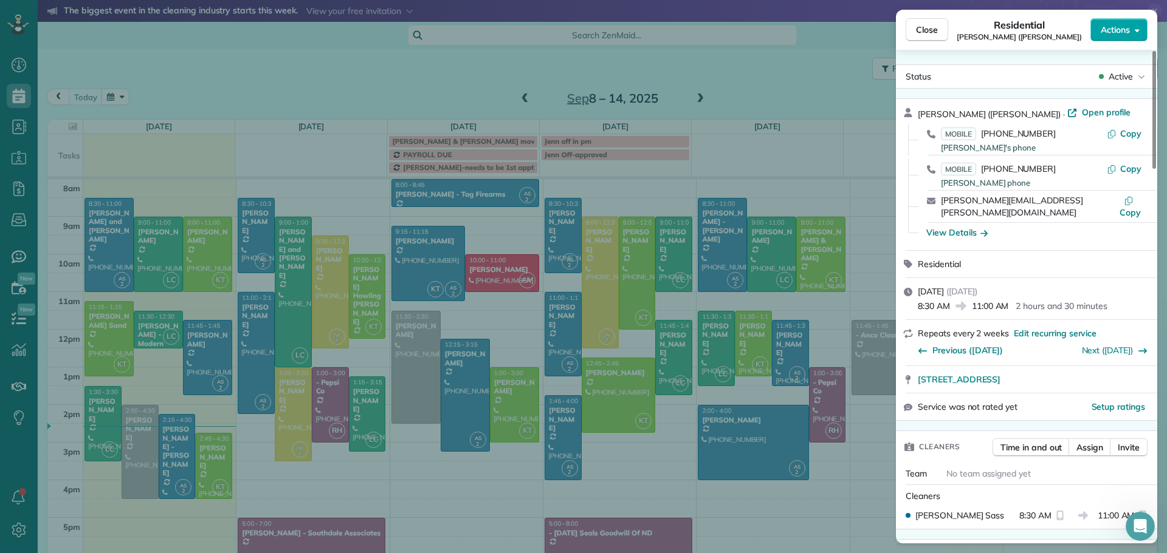
scroll to position [0, 0]
click at [709, 234] on div "Close Residential [PERSON_NAME] ([PERSON_NAME]) Actions Status Active [PERSON_N…" at bounding box center [583, 276] width 1167 height 553
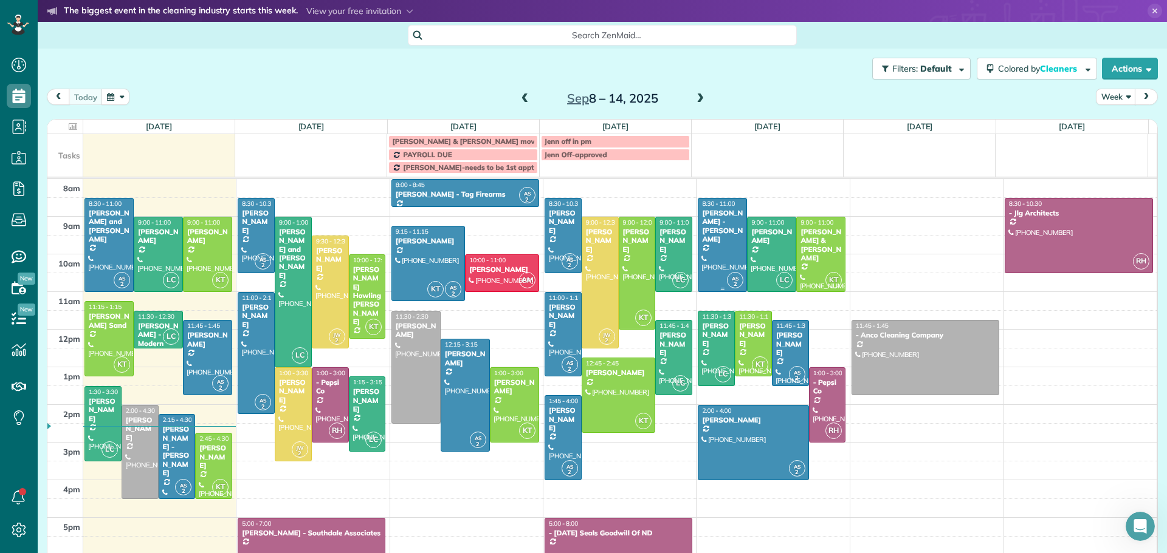
click at [707, 230] on div "[PERSON_NAME] - [PERSON_NAME]" at bounding box center [722, 226] width 42 height 35
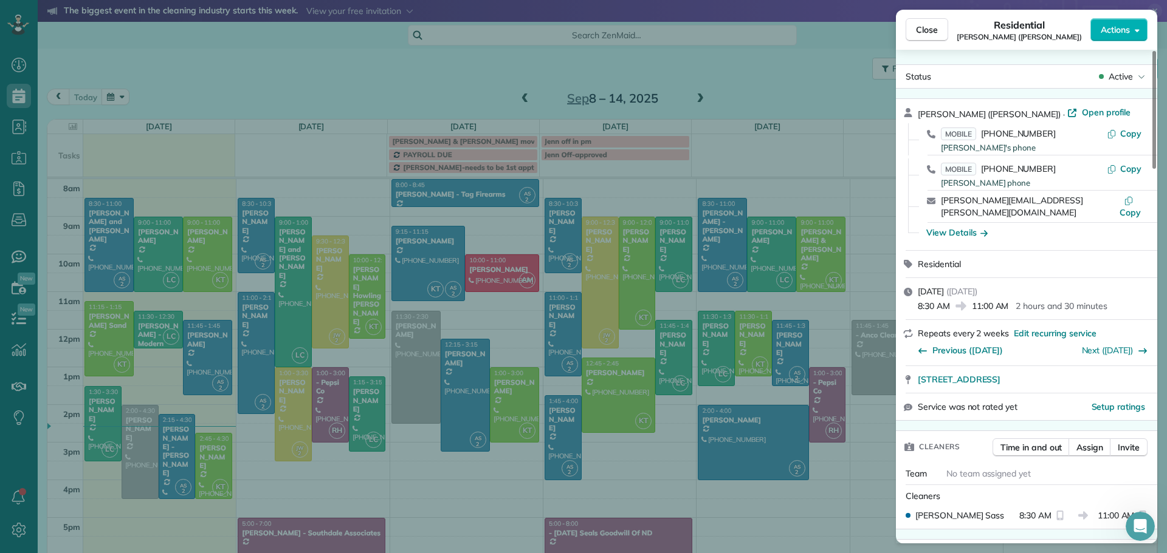
click at [707, 230] on div "Close Residential [PERSON_NAME] ([PERSON_NAME]) Actions Status Active [PERSON_N…" at bounding box center [583, 276] width 1167 height 553
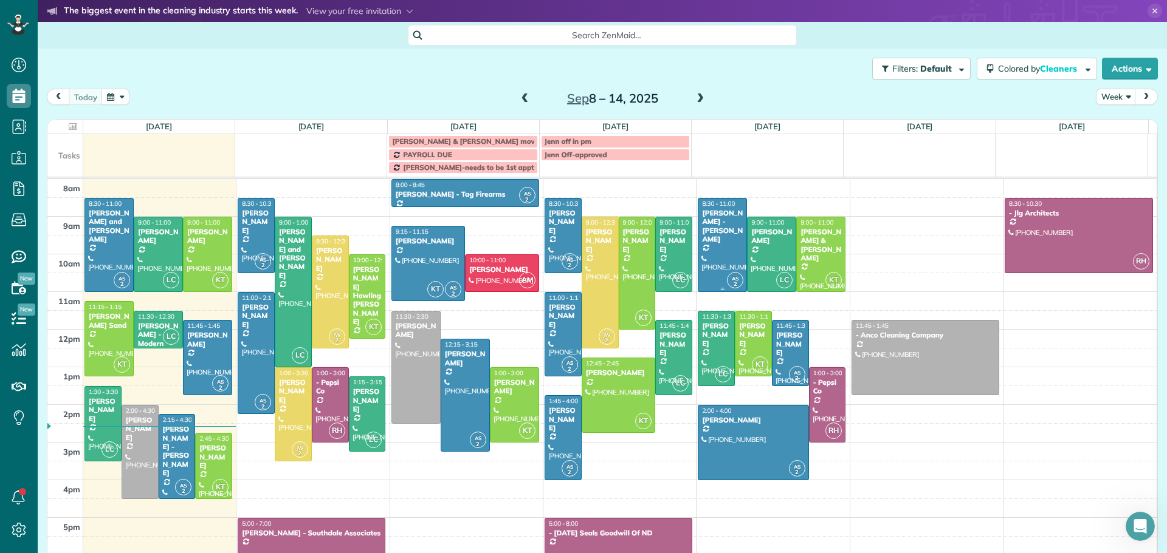
click at [708, 235] on div at bounding box center [722, 245] width 48 height 93
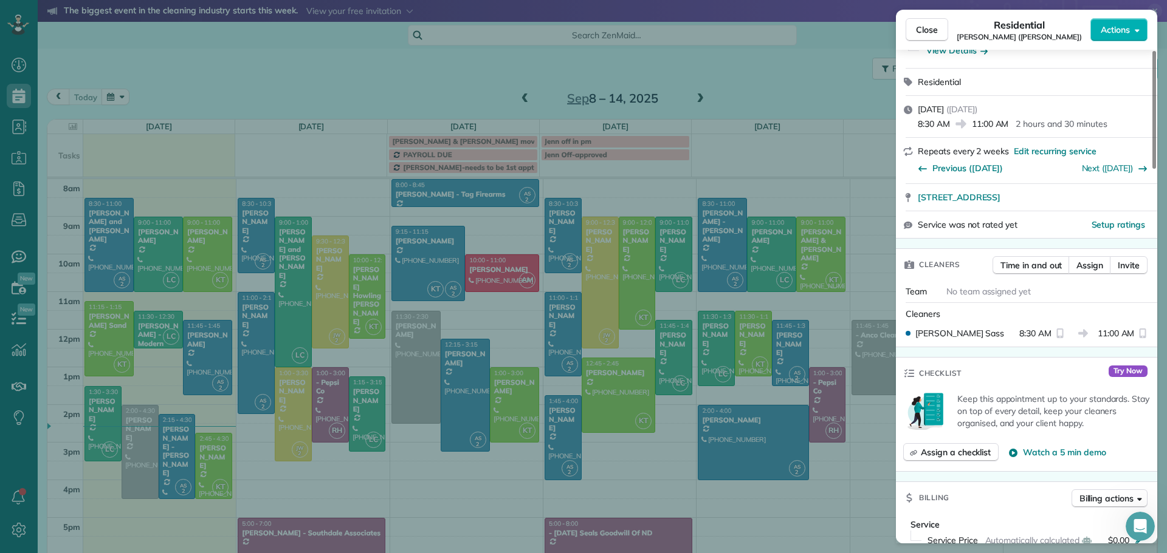
scroll to position [427, 0]
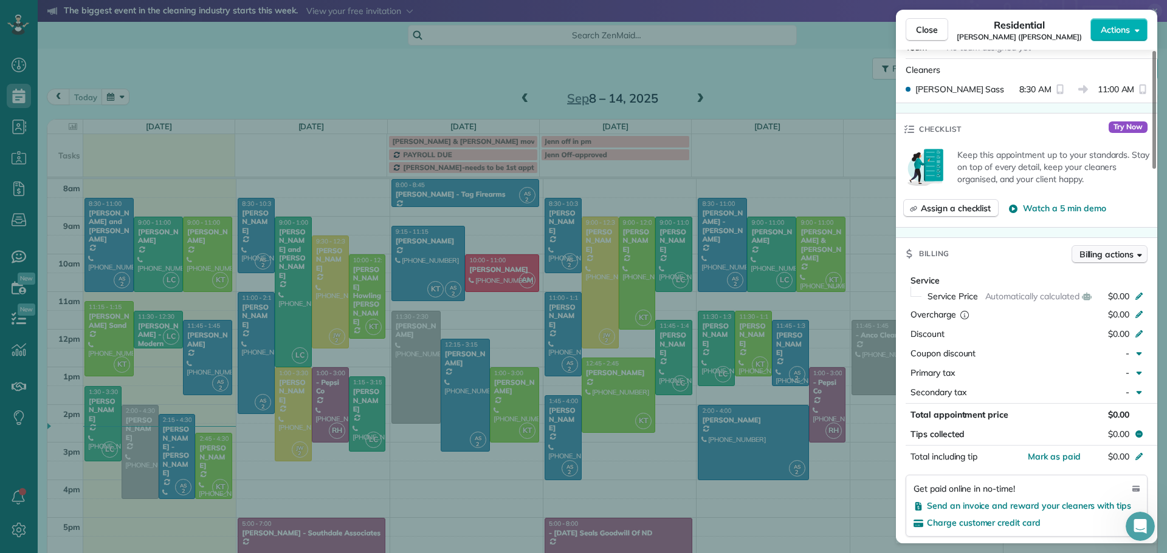
click at [1101, 248] on span "Billing actions" at bounding box center [1106, 254] width 54 height 12
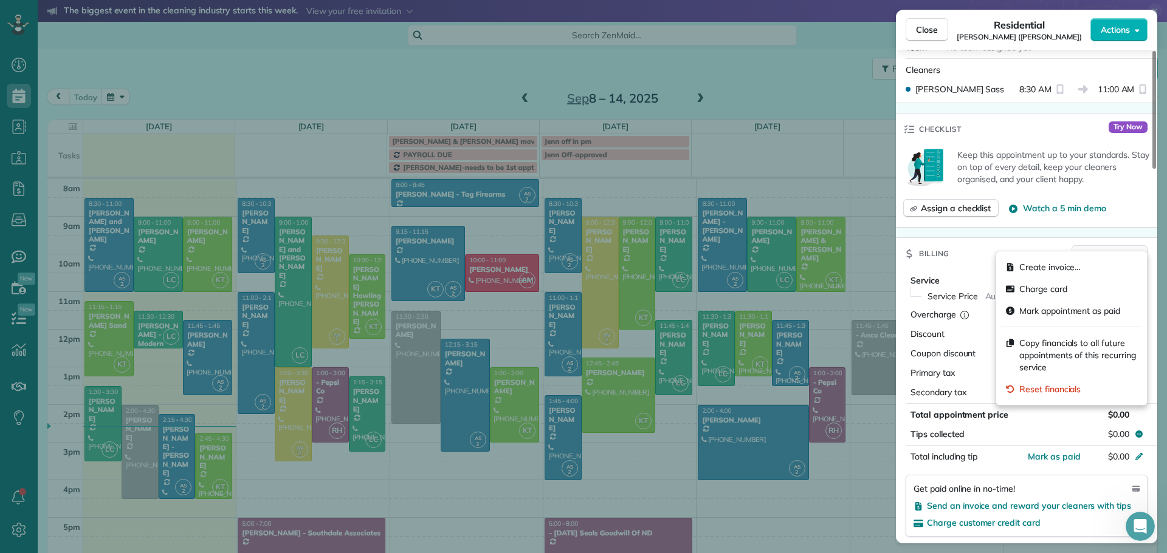
click at [1101, 248] on span "Billing actions" at bounding box center [1106, 254] width 54 height 12
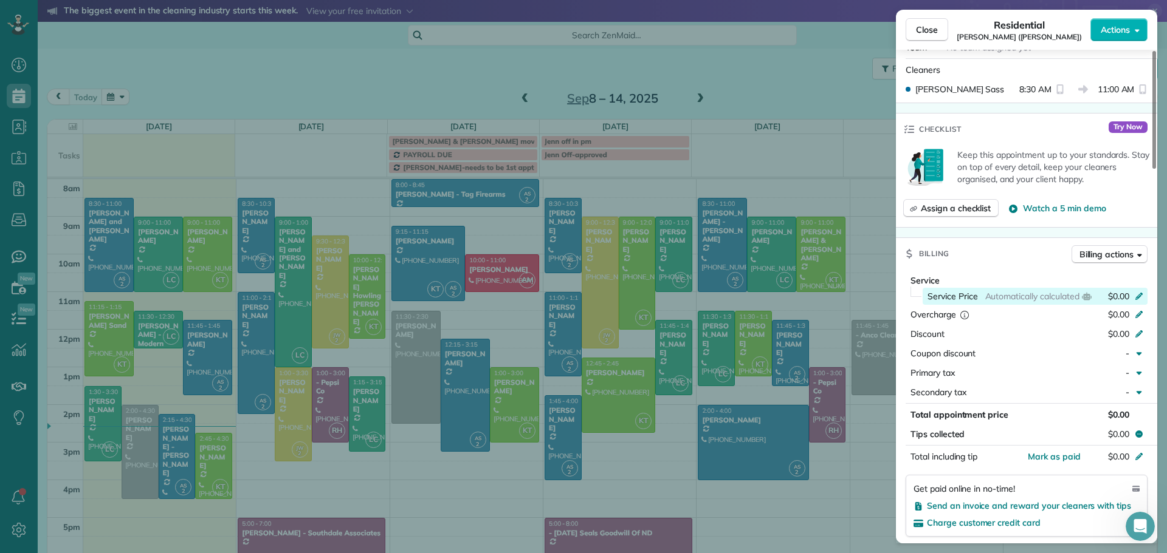
click at [1121, 290] on span "$0.00" at bounding box center [1118, 296] width 21 height 12
click at [1141, 290] on icon at bounding box center [1139, 295] width 10 height 10
drag, startPoint x: 848, startPoint y: 139, endPoint x: 847, endPoint y: 399, distance: 260.0
click at [818, 469] on div "Close Residential [PERSON_NAME] ([PERSON_NAME]) Actions Status Active [PERSON_N…" at bounding box center [583, 276] width 1167 height 553
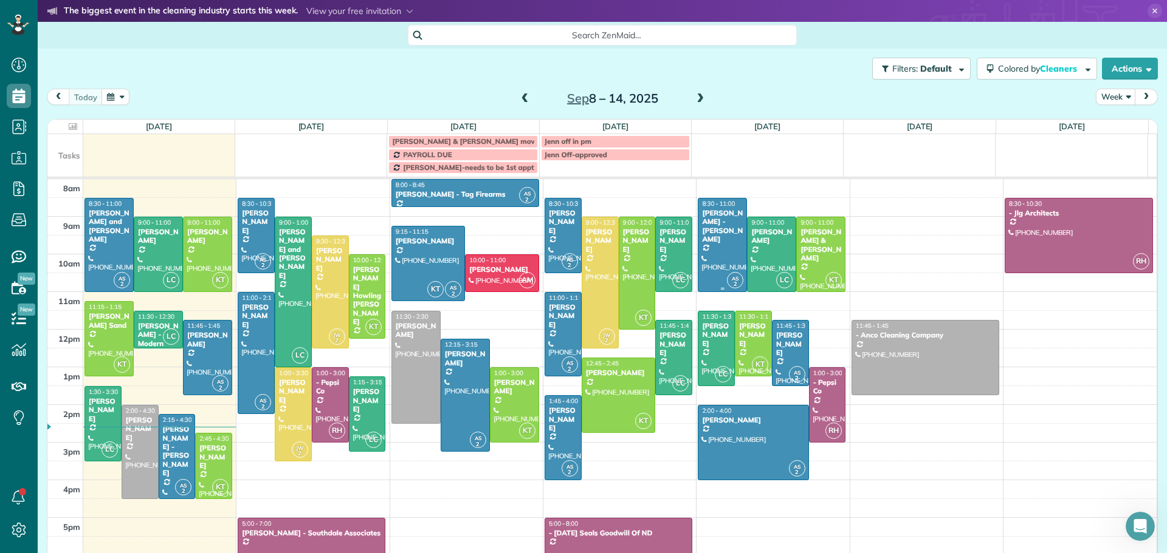
click at [705, 231] on div "[PERSON_NAME] - [PERSON_NAME]" at bounding box center [722, 226] width 42 height 35
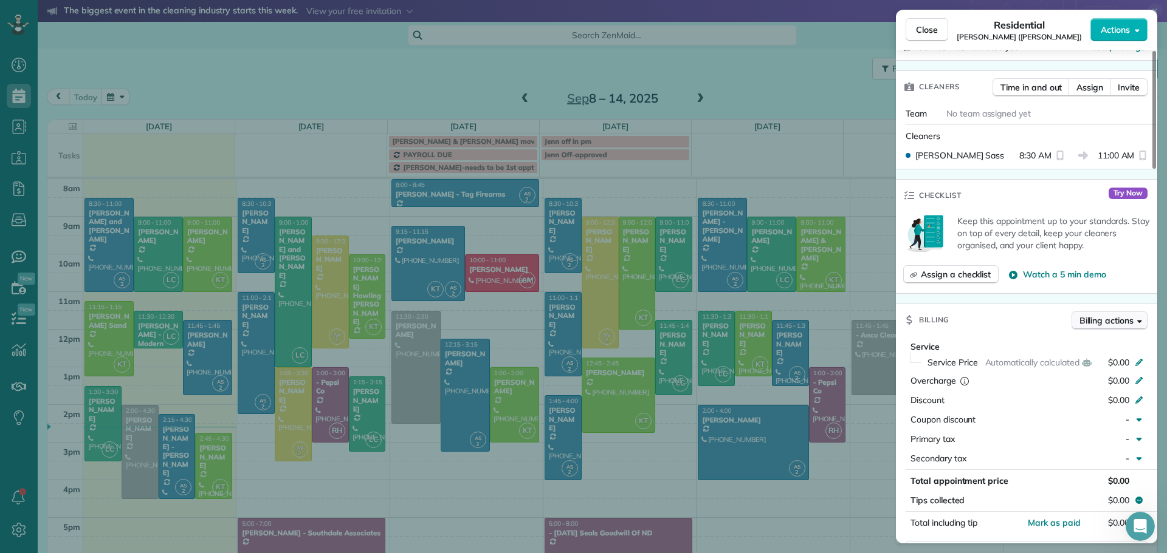
scroll to position [365, 0]
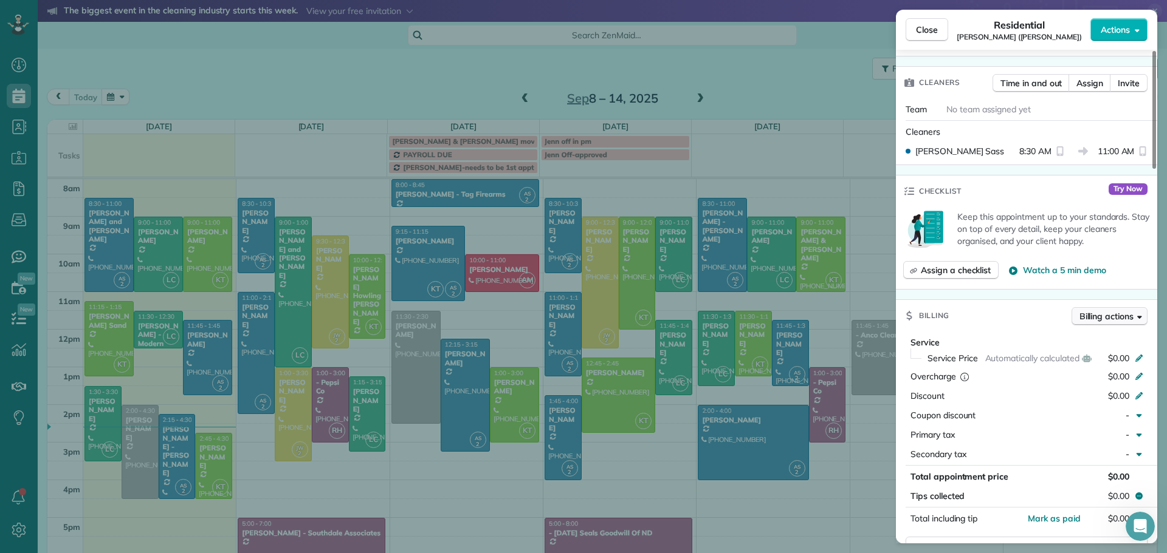
click at [1112, 310] on span "Billing actions" at bounding box center [1106, 316] width 54 height 12
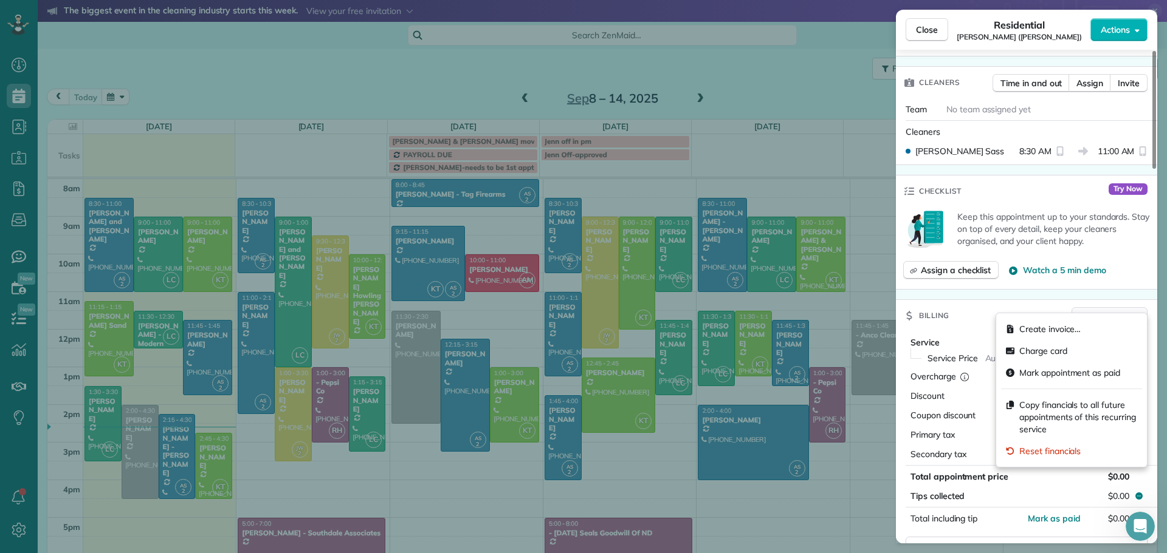
click at [1112, 310] on span "Billing actions" at bounding box center [1106, 316] width 54 height 12
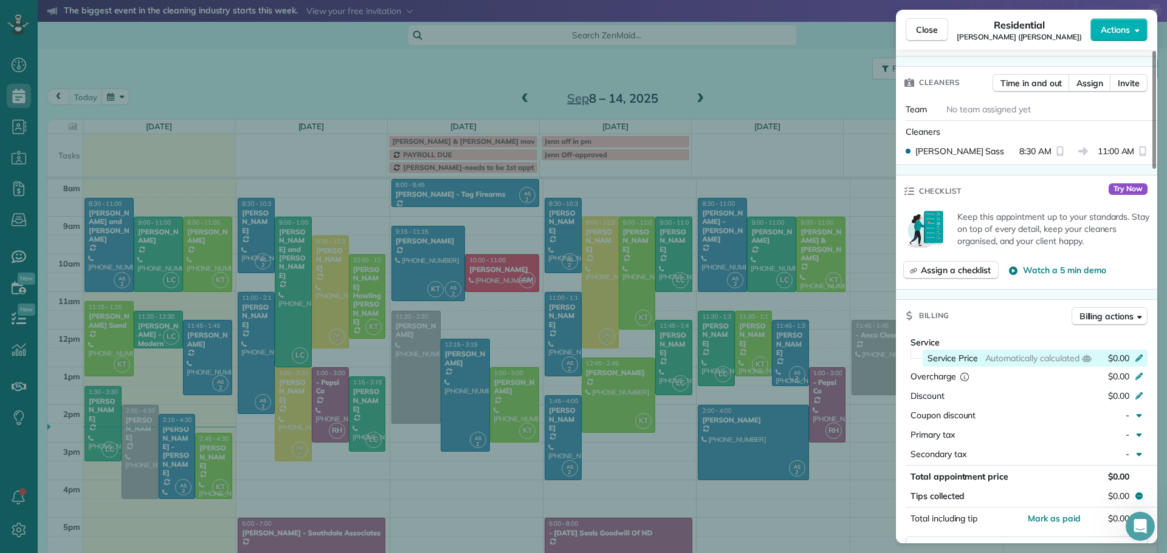
click at [1141, 352] on icon at bounding box center [1139, 357] width 10 height 10
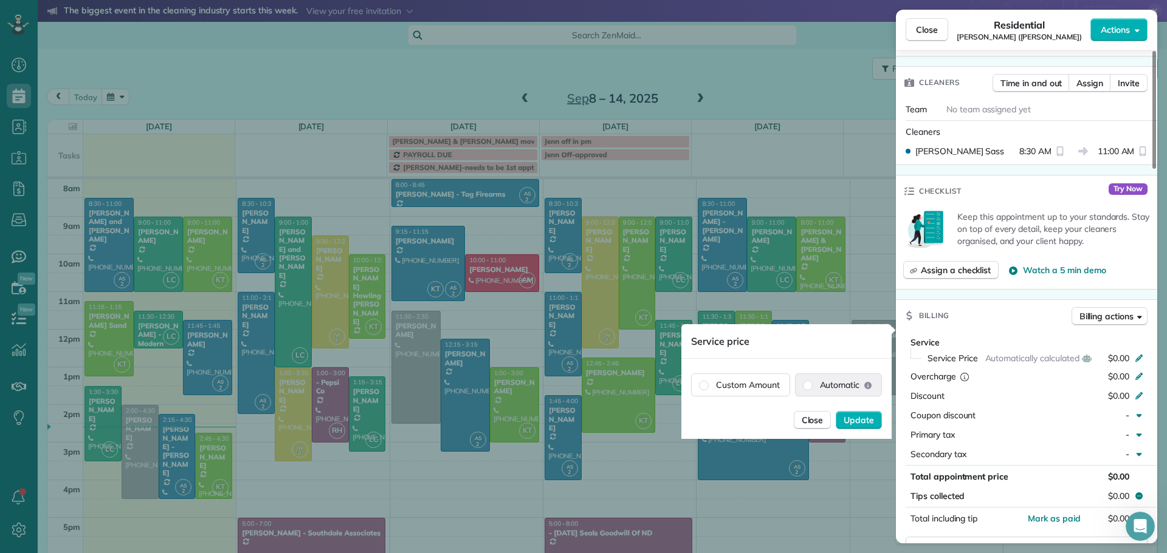
click at [831, 379] on span "Automatic" at bounding box center [840, 385] width 40 height 12
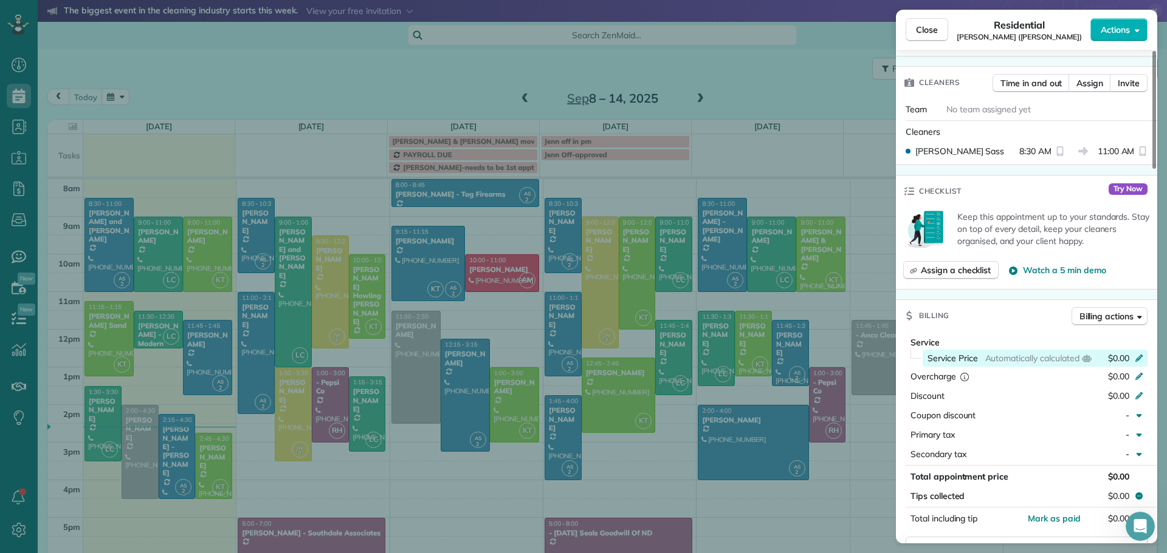
click at [1136, 352] on icon at bounding box center [1139, 357] width 10 height 10
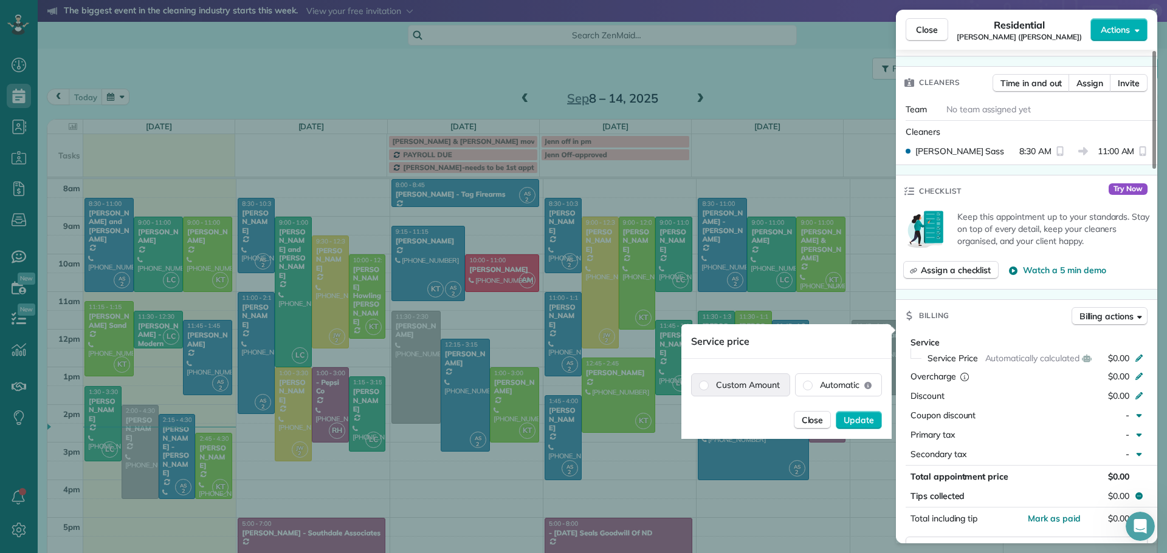
click at [776, 383] on label "Custom Amount" at bounding box center [740, 385] width 98 height 22
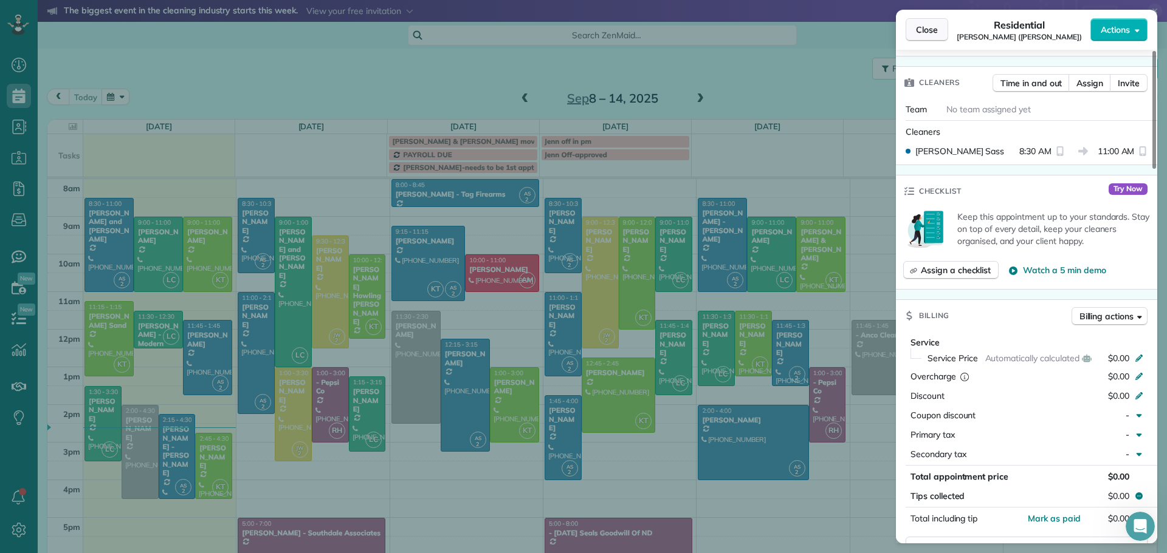
click at [929, 32] on span "Close" at bounding box center [927, 30] width 22 height 12
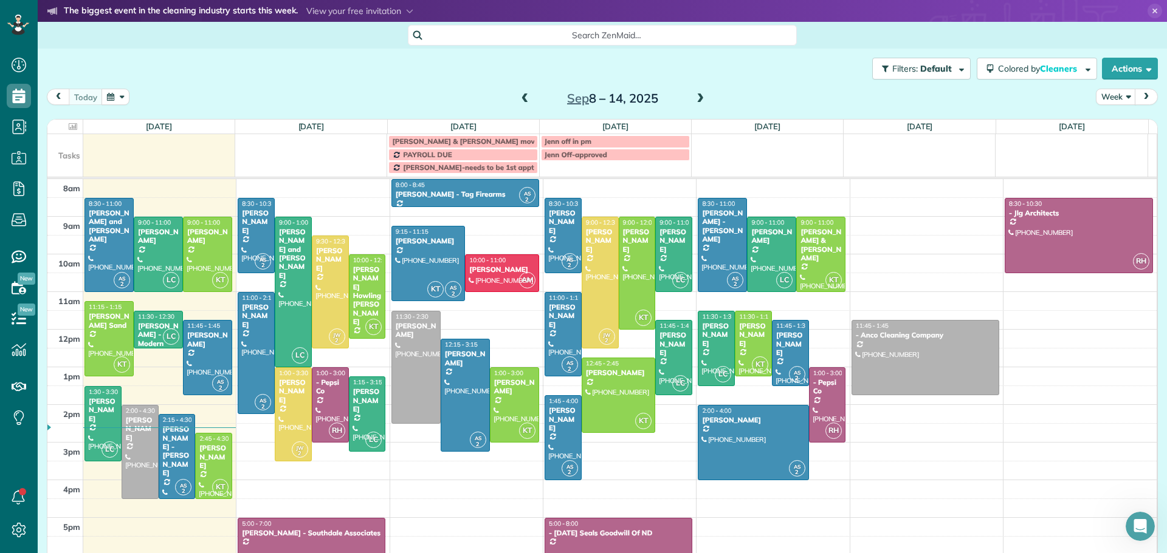
click at [954, 239] on div "8am 9am 10am 11am 12pm 1pm 2pm 3pm 4pm 5pm 6pm 7pm 8pm 9pm AS 2 8:30 - 11:00 [P…" at bounding box center [601, 442] width 1109 height 527
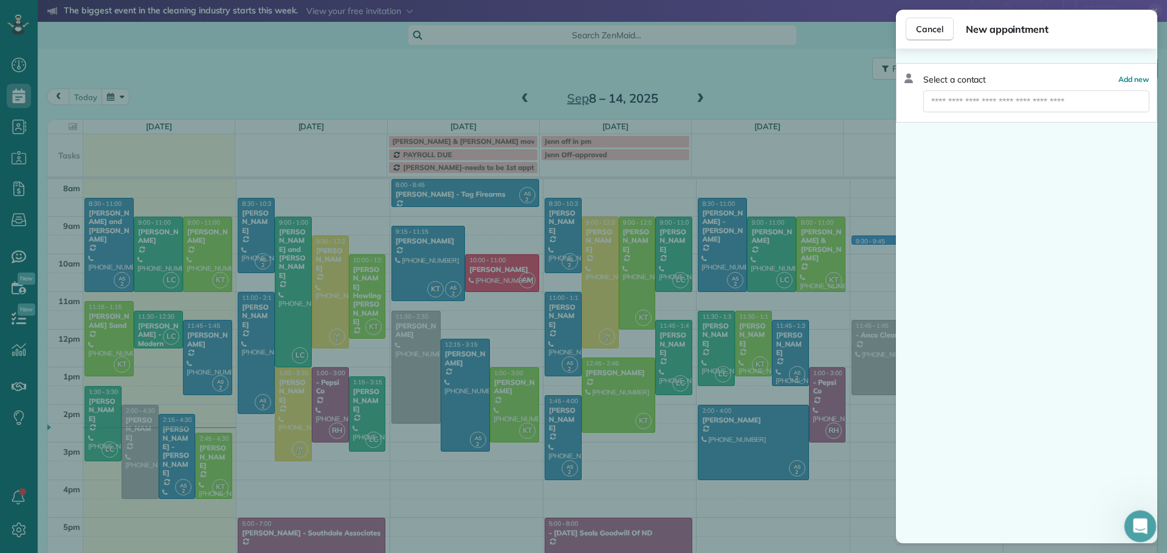
click at [1142, 520] on icon "Open Intercom Messenger" at bounding box center [1138, 525] width 20 height 20
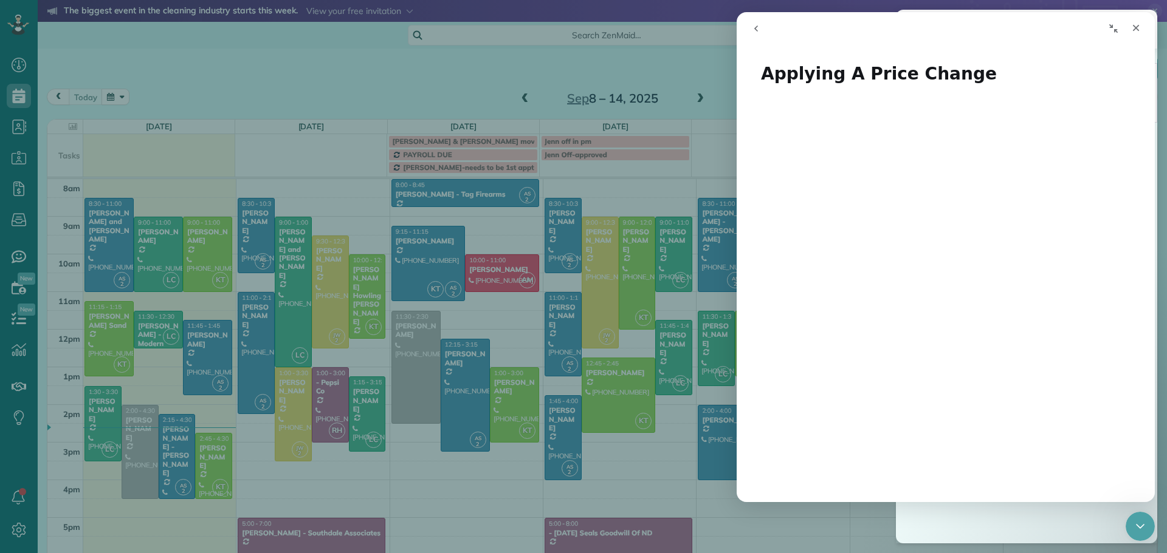
click at [753, 30] on icon "go back" at bounding box center [756, 29] width 10 height 10
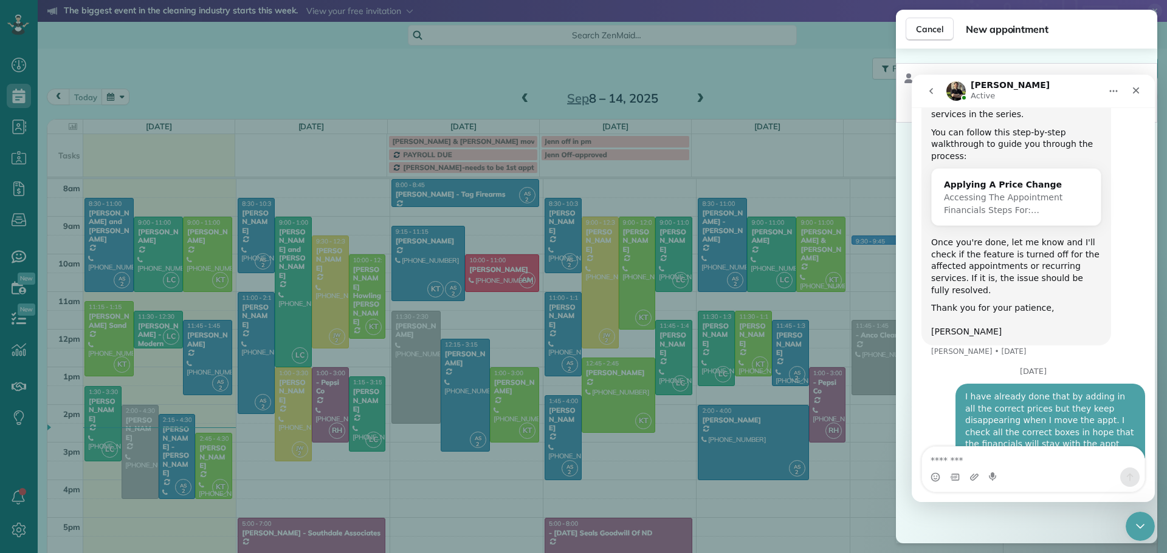
scroll to position [2004, 0]
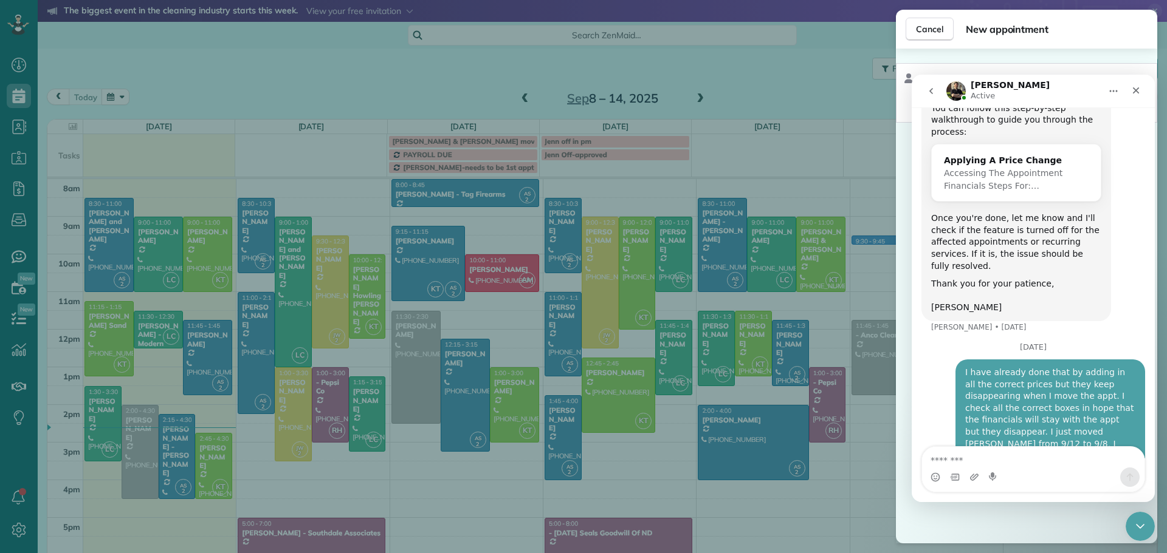
click at [952, 456] on textarea "Message…" at bounding box center [1033, 457] width 222 height 21
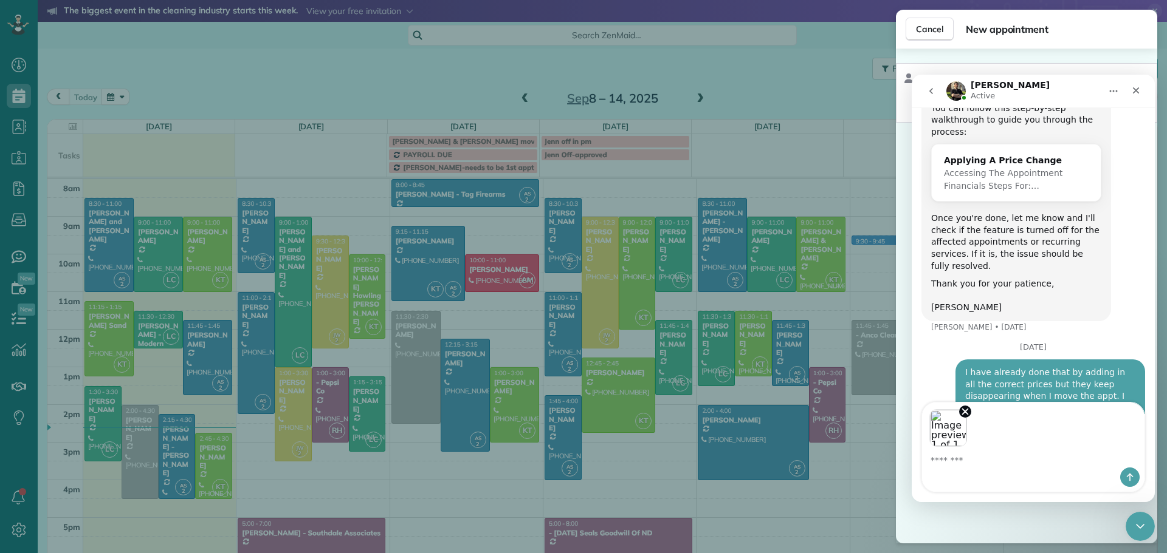
scroll to position [2048, 0]
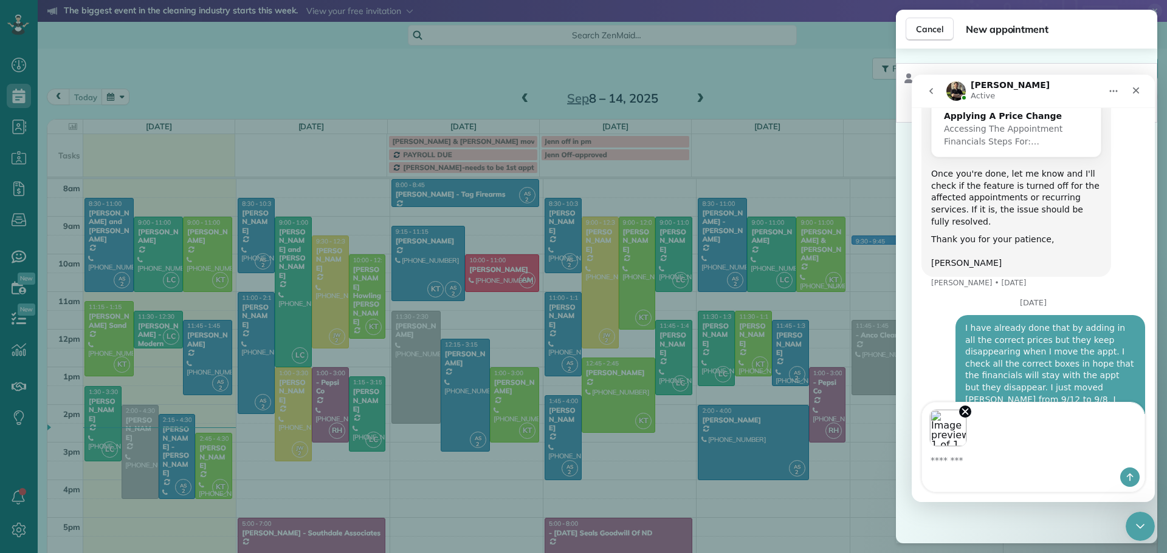
click at [936, 464] on textarea "Message…" at bounding box center [1033, 457] width 222 height 21
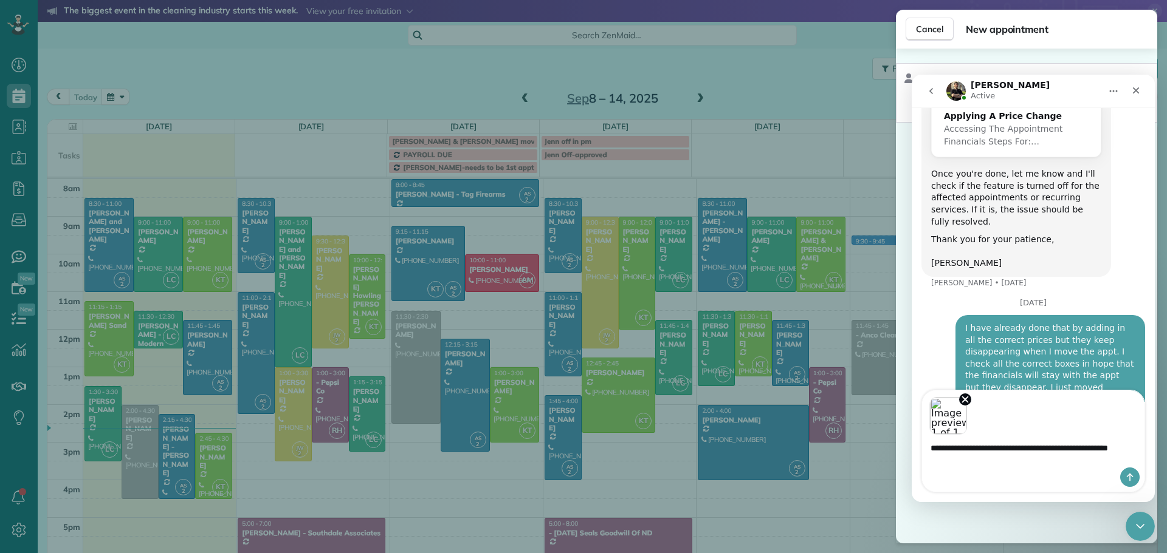
scroll to position [2060, 0]
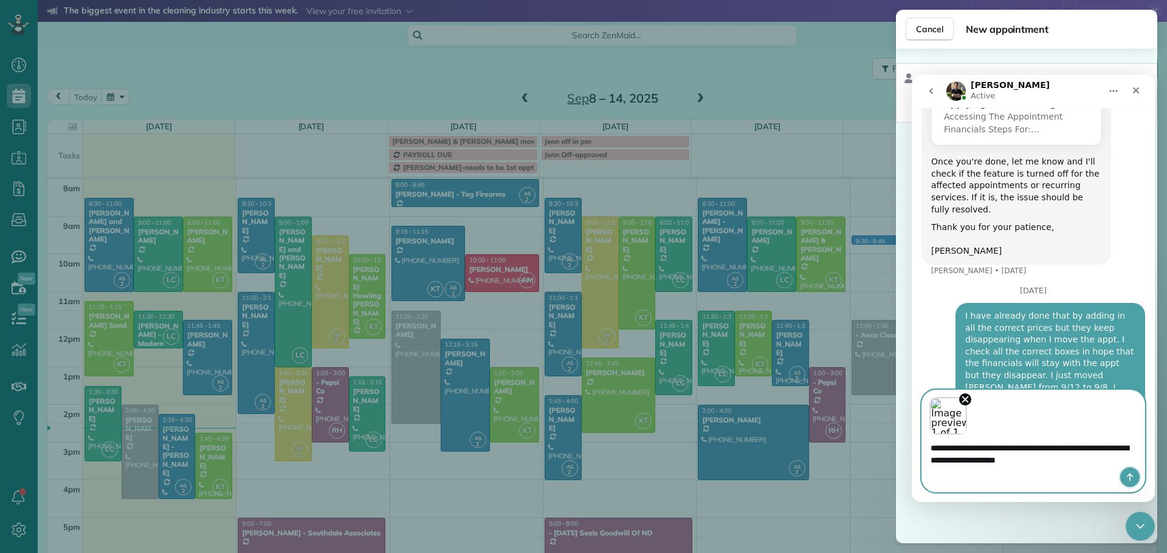
drag, startPoint x: 1129, startPoint y: 472, endPoint x: 1038, endPoint y: 465, distance: 90.8
click at [1075, 481] on div "Intercom messenger" at bounding box center [1033, 477] width 222 height 19
click at [1002, 462] on textarea "**********" at bounding box center [1033, 451] width 222 height 33
type textarea "**********"
click at [1130, 479] on icon "Send a message…" at bounding box center [1130, 478] width 10 height 10
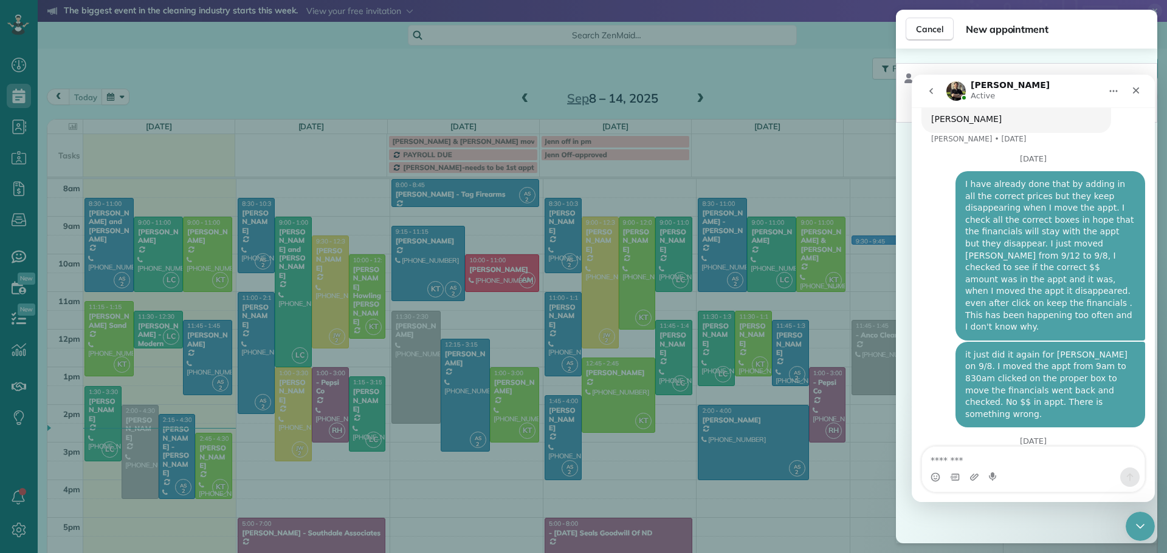
scroll to position [2196, 0]
click at [930, 31] on span "Cancel" at bounding box center [929, 29] width 27 height 12
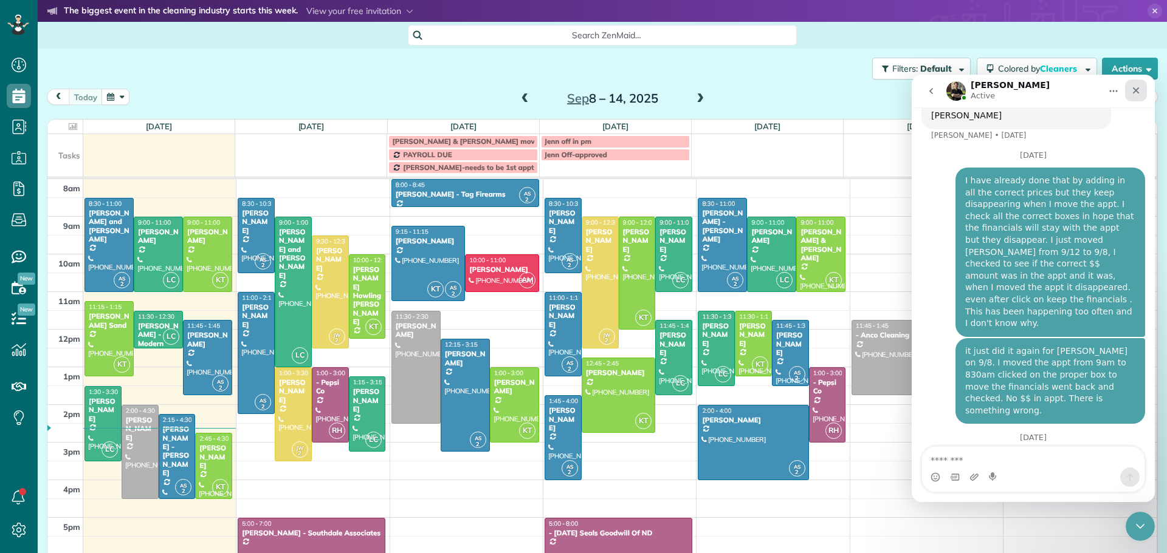
click at [1137, 88] on icon "Close" at bounding box center [1136, 91] width 10 height 10
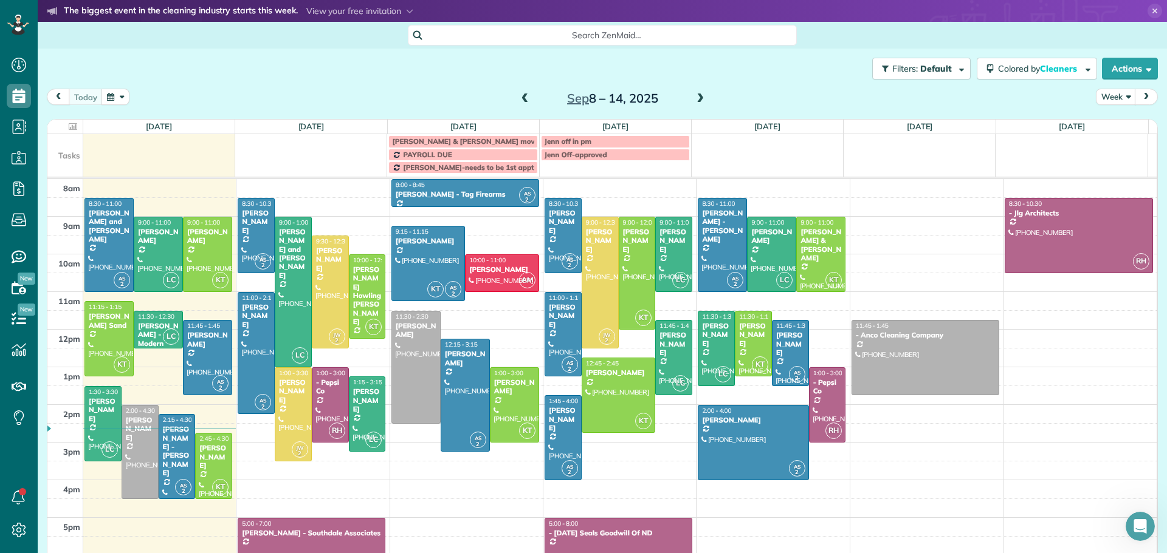
click at [523, 95] on span at bounding box center [524, 99] width 13 height 11
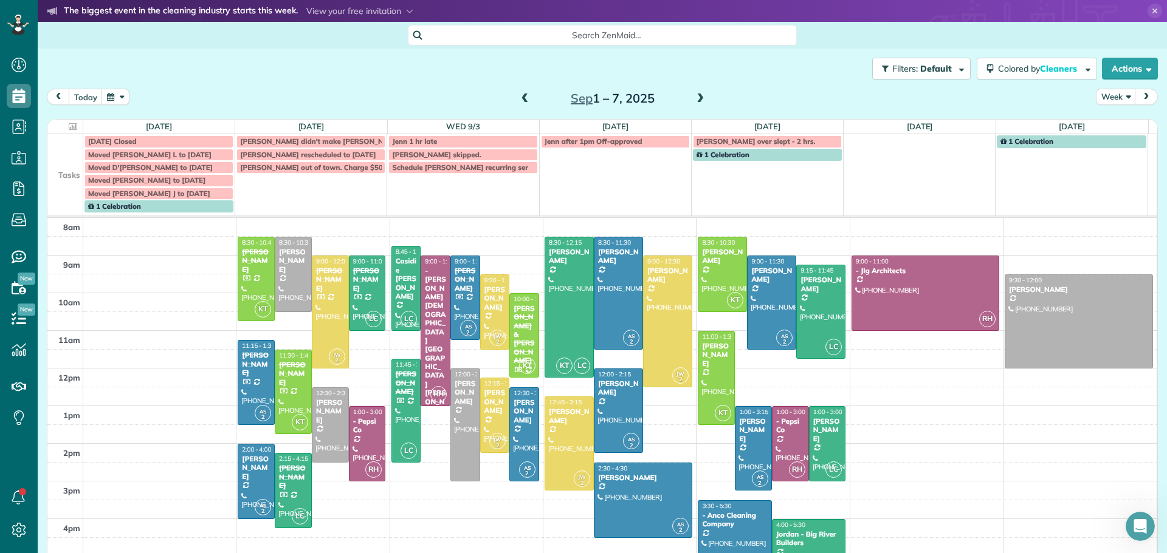
click at [697, 101] on span at bounding box center [699, 99] width 13 height 11
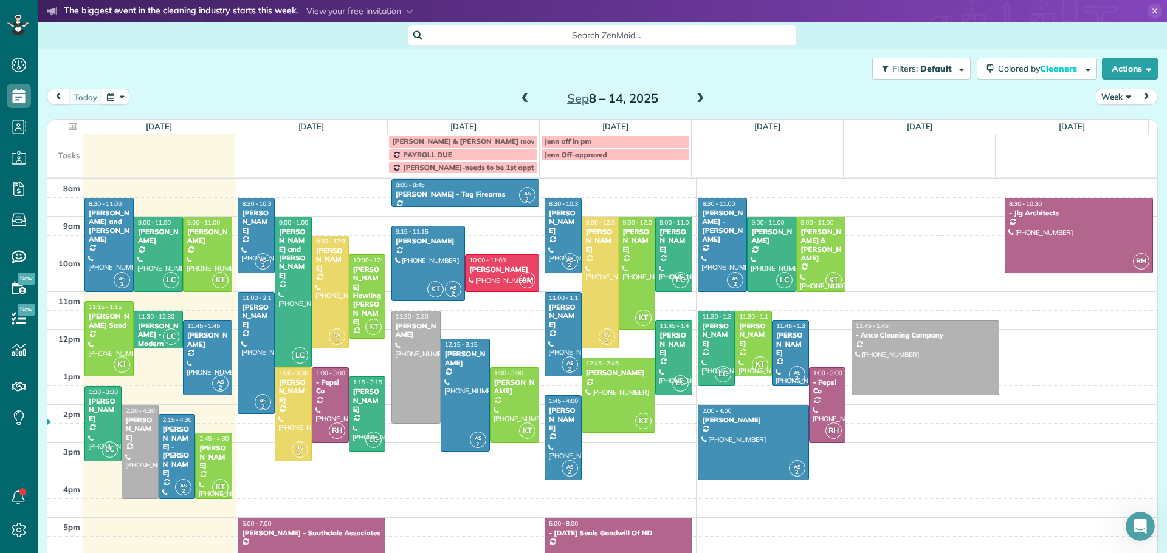
click at [521, 96] on span at bounding box center [524, 99] width 13 height 11
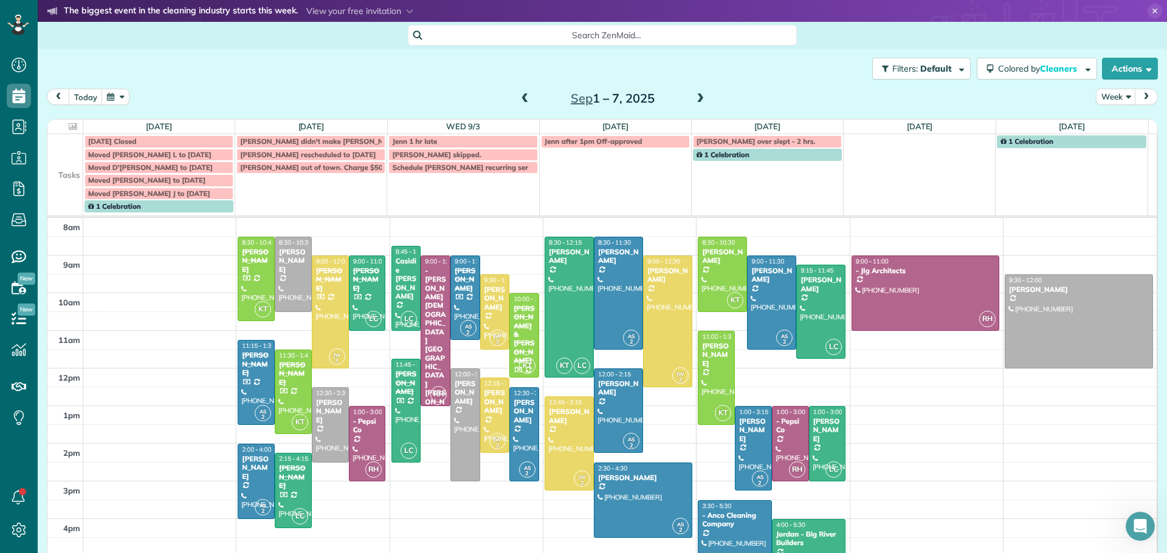
click at [524, 94] on span at bounding box center [524, 99] width 13 height 11
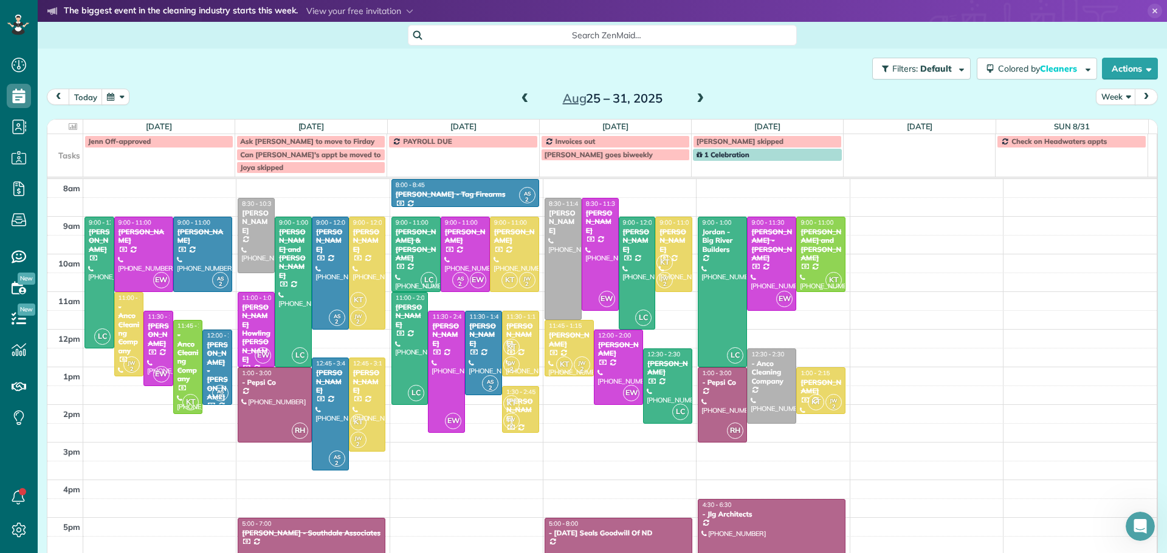
click at [801, 243] on div "[PERSON_NAME] and [PERSON_NAME]" at bounding box center [821, 245] width 42 height 35
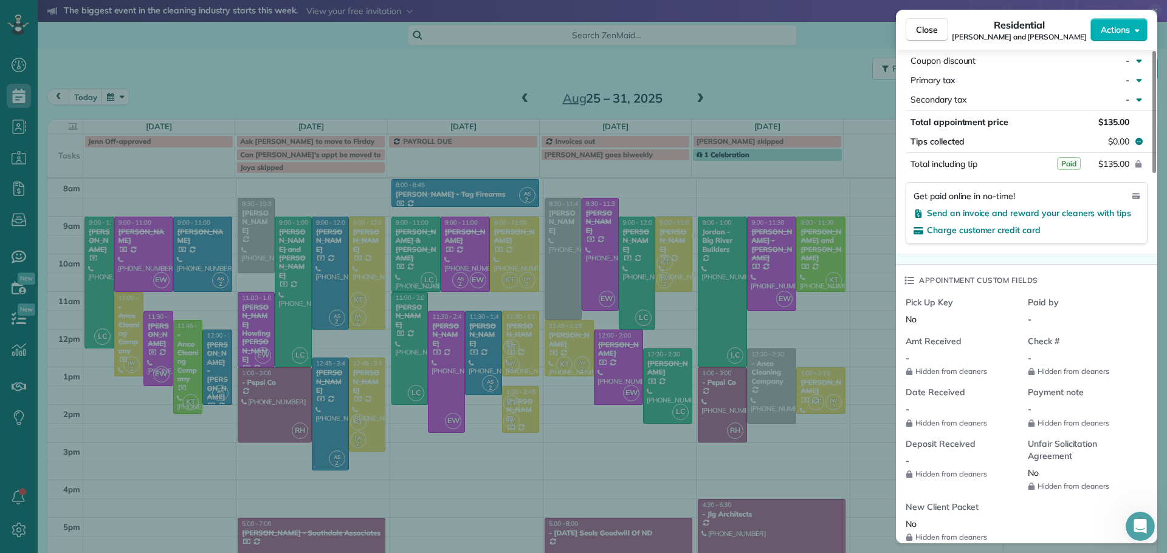
scroll to position [484, 0]
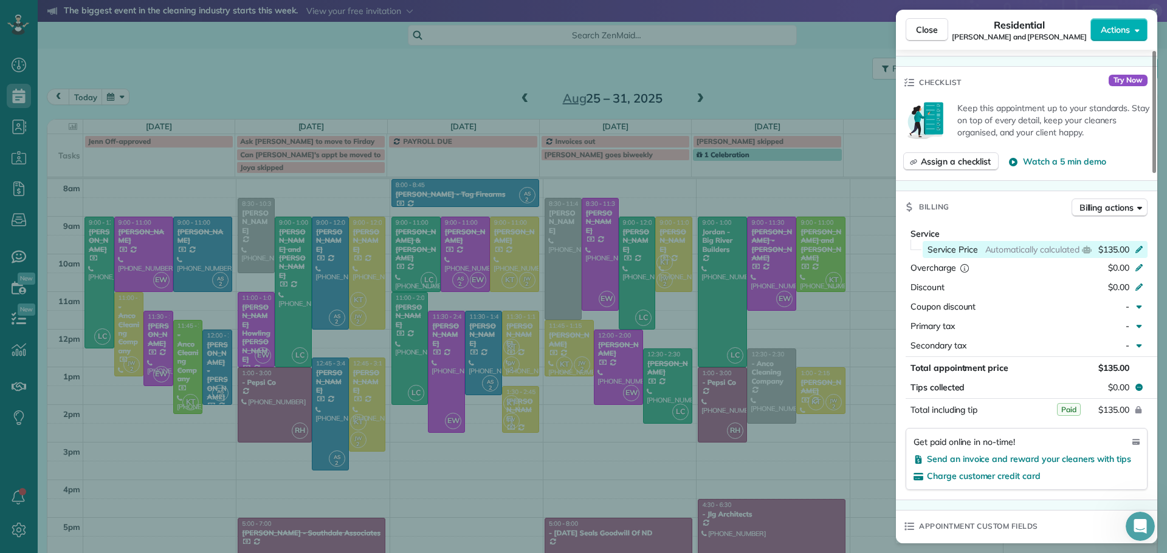
click at [1140, 245] on icon at bounding box center [1139, 249] width 10 height 10
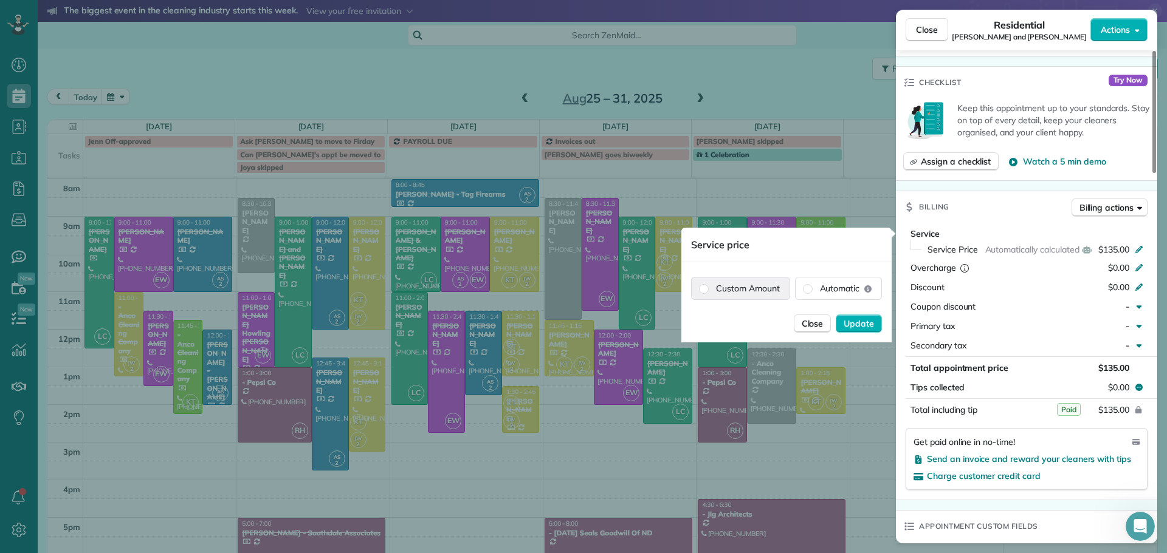
click at [758, 288] on label "Custom Amount" at bounding box center [740, 289] width 98 height 22
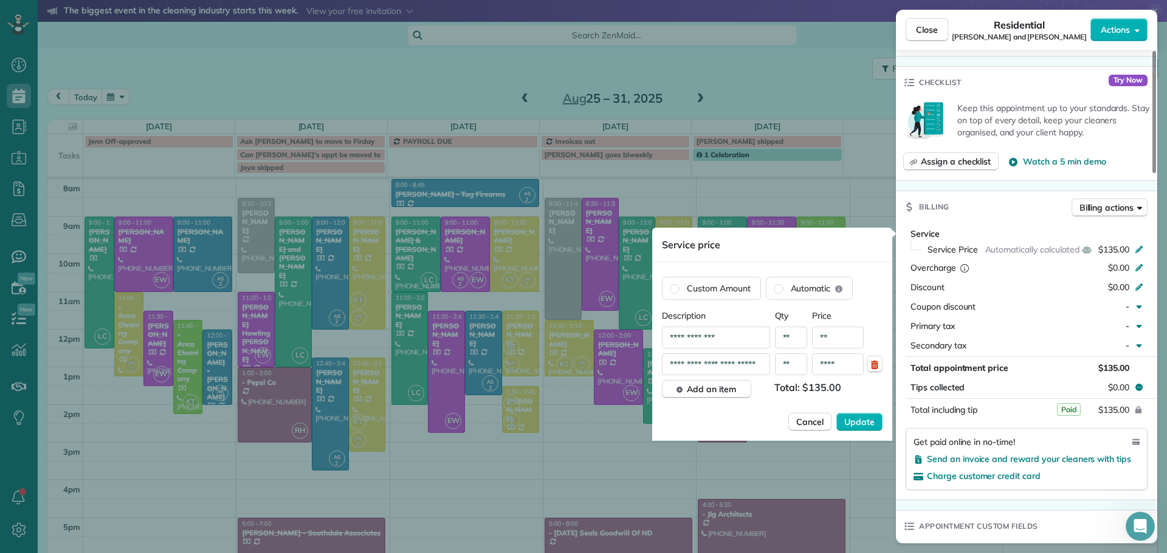
click at [847, 363] on input "****" at bounding box center [838, 365] width 52 height 22
type input "*******"
click at [869, 422] on span "Update" at bounding box center [859, 422] width 30 height 12
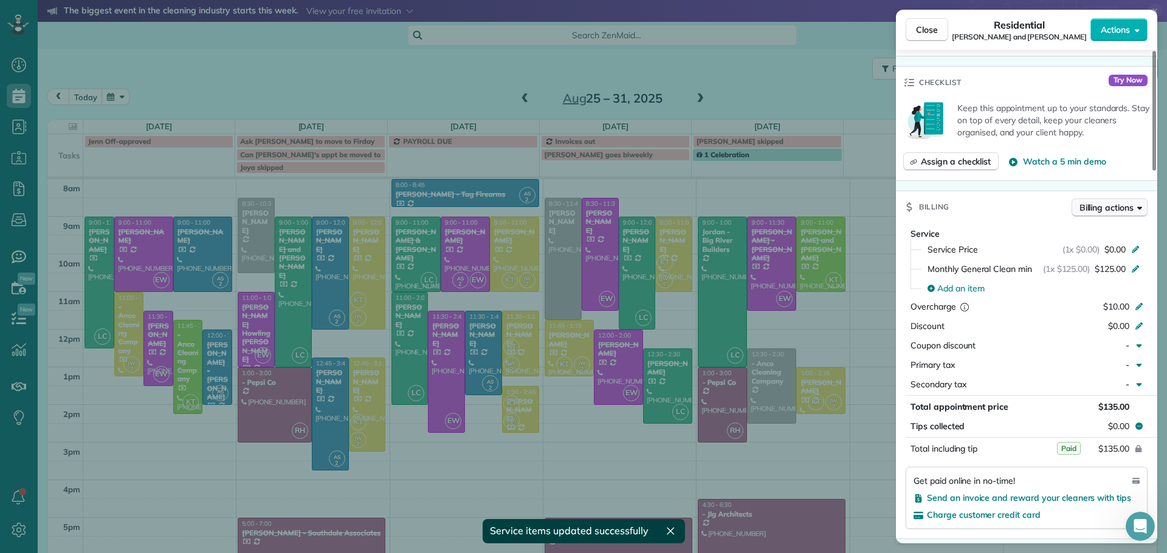
click at [1115, 210] on span "Billing actions" at bounding box center [1106, 208] width 54 height 12
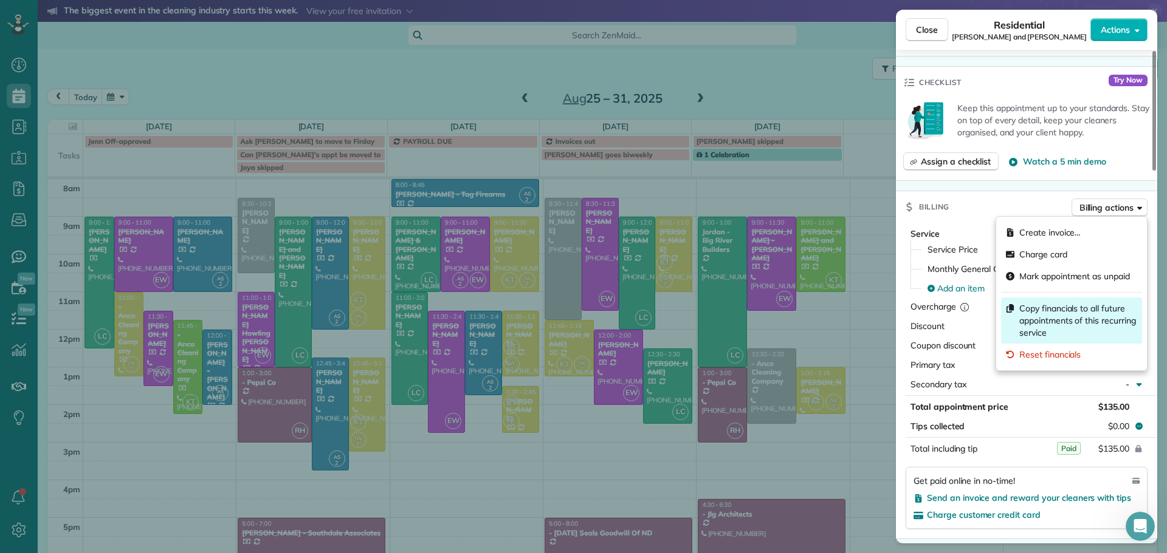
click at [1036, 310] on span "Copy financials to all future appointments of this recurring service" at bounding box center [1078, 321] width 118 height 36
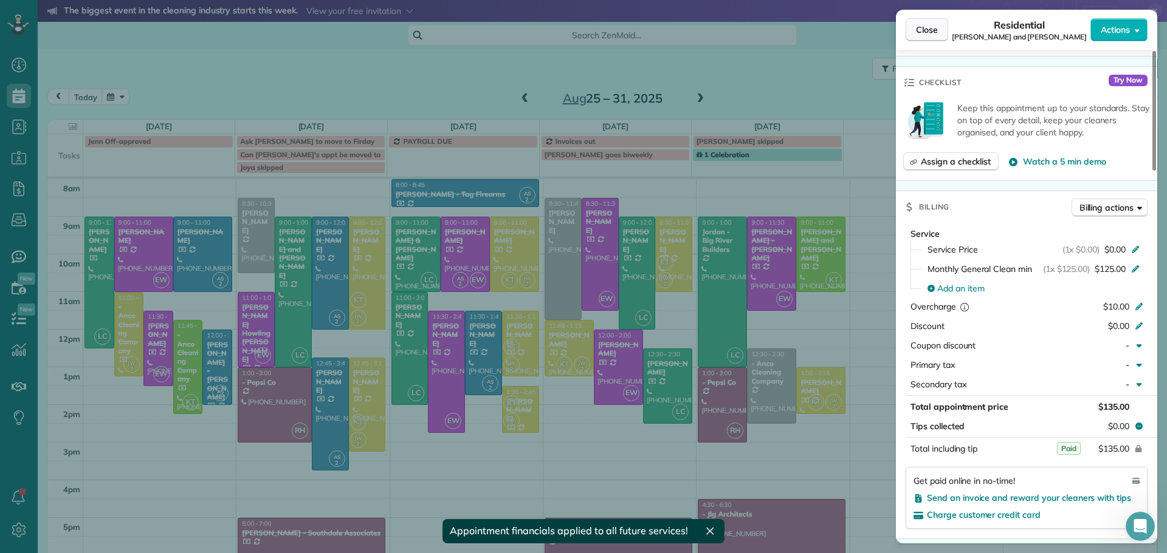
click at [928, 27] on span "Close" at bounding box center [927, 30] width 22 height 12
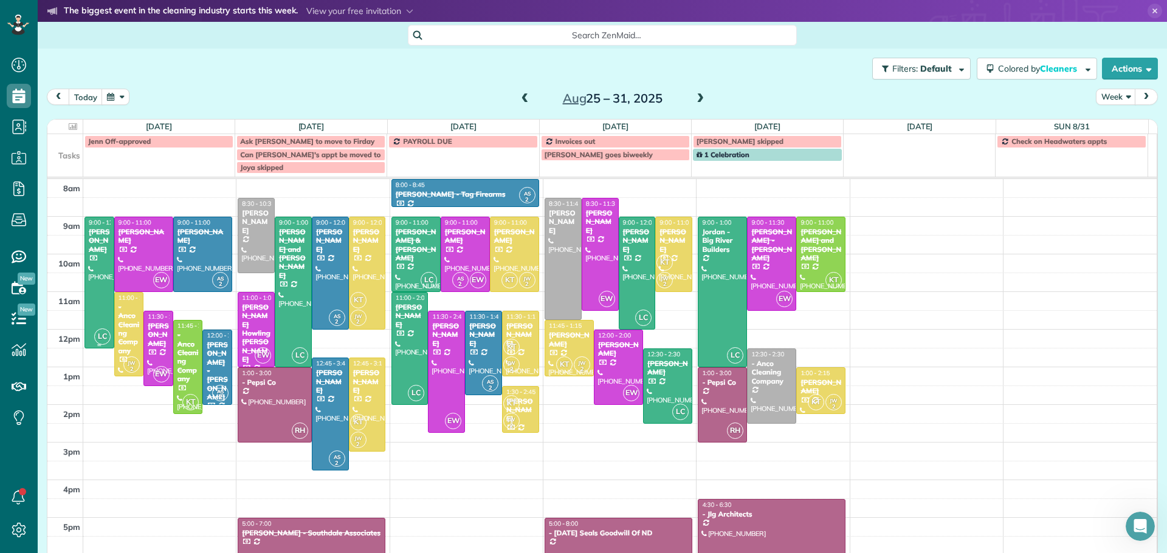
click at [95, 244] on div "[PERSON_NAME]" at bounding box center [99, 241] width 22 height 26
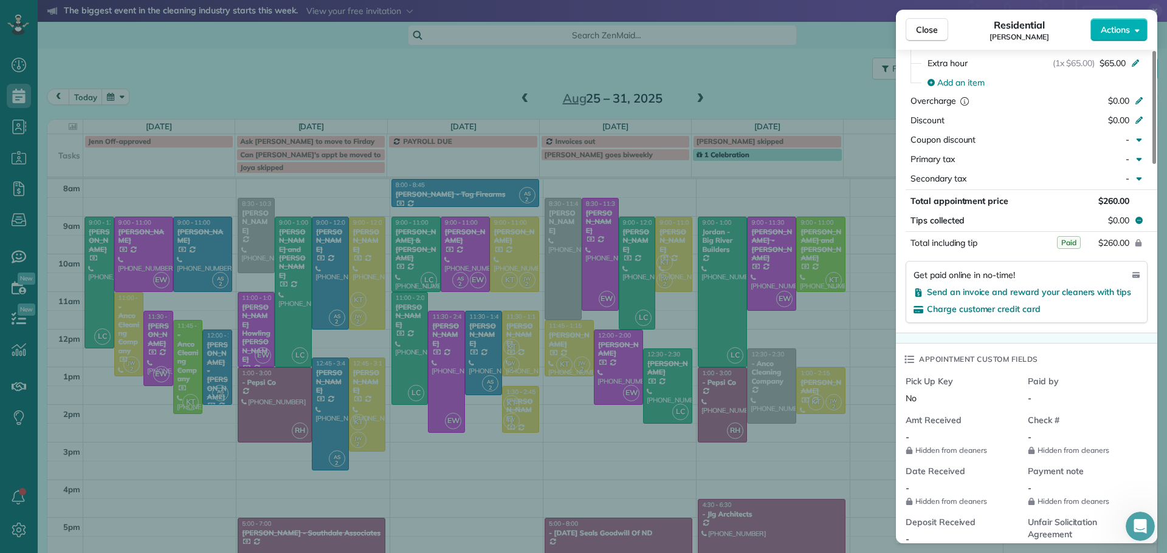
scroll to position [671, 0]
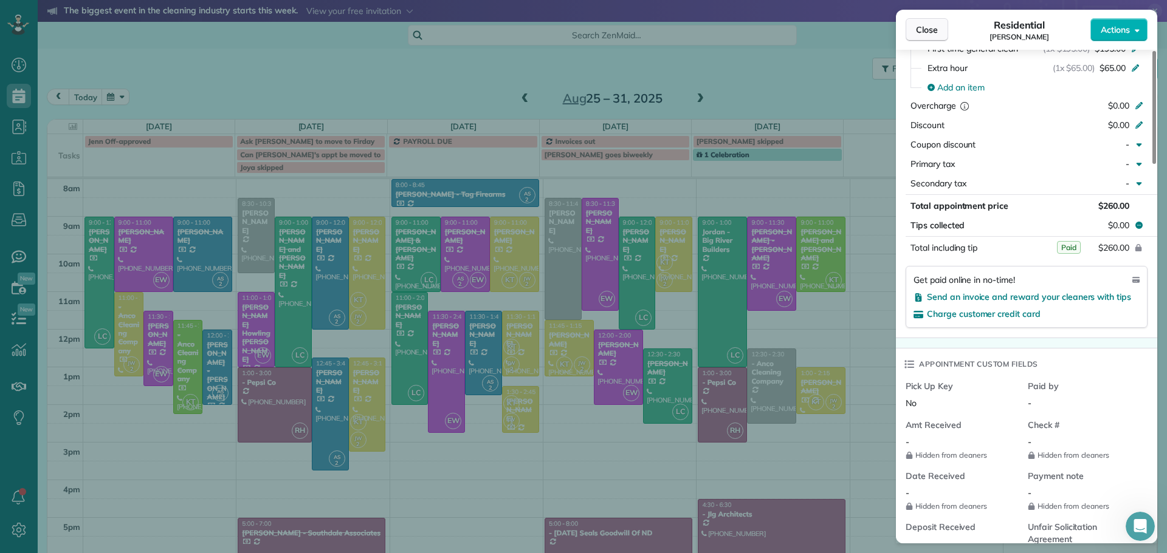
click at [930, 27] on span "Close" at bounding box center [927, 30] width 22 height 12
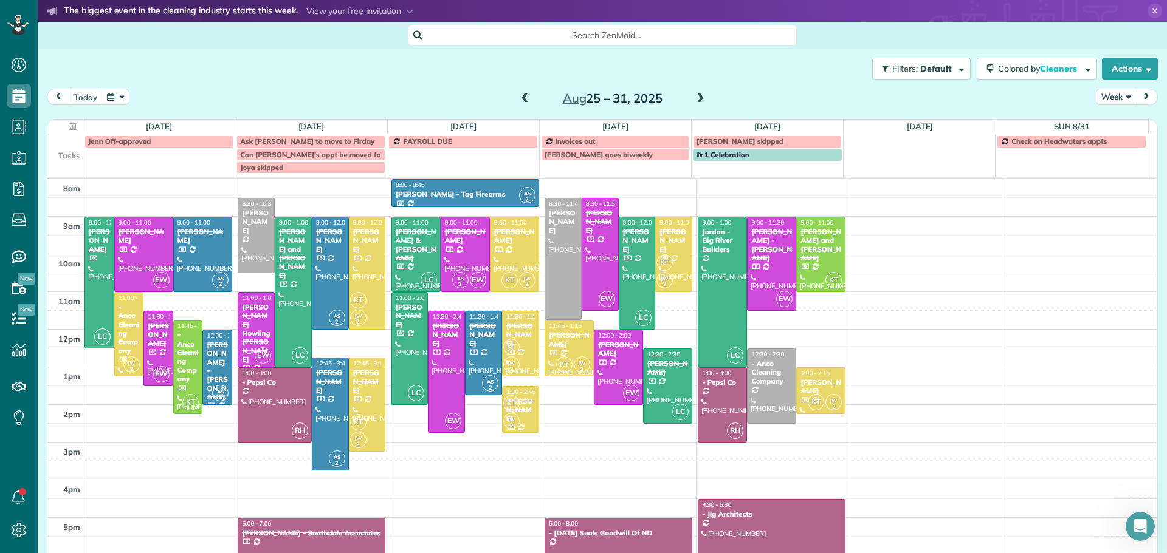
click at [697, 96] on span at bounding box center [699, 99] width 13 height 11
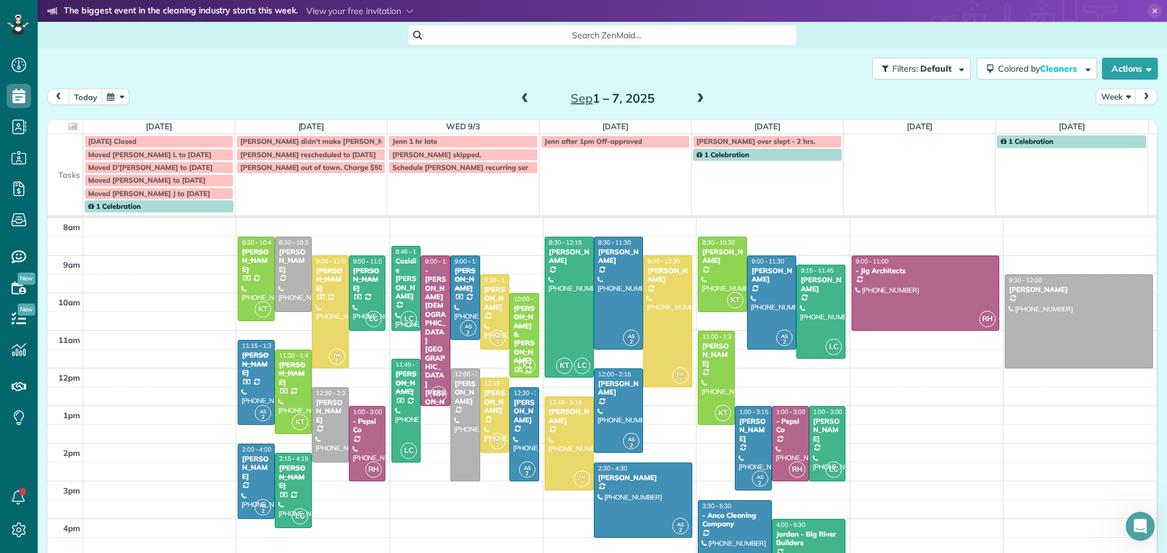
click at [696, 97] on span at bounding box center [699, 99] width 13 height 11
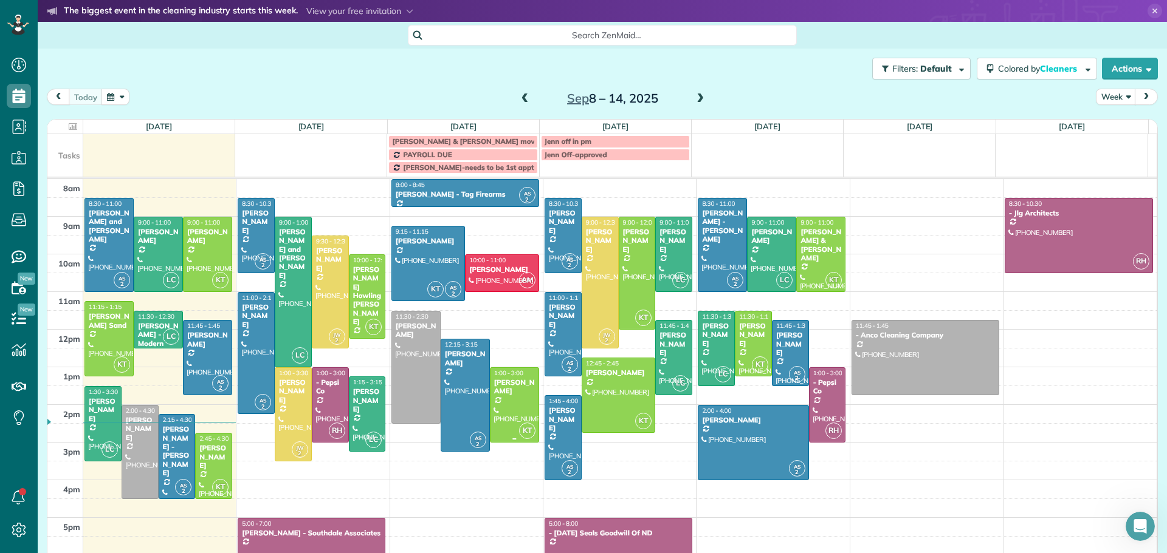
click at [504, 397] on div at bounding box center [514, 405] width 48 height 74
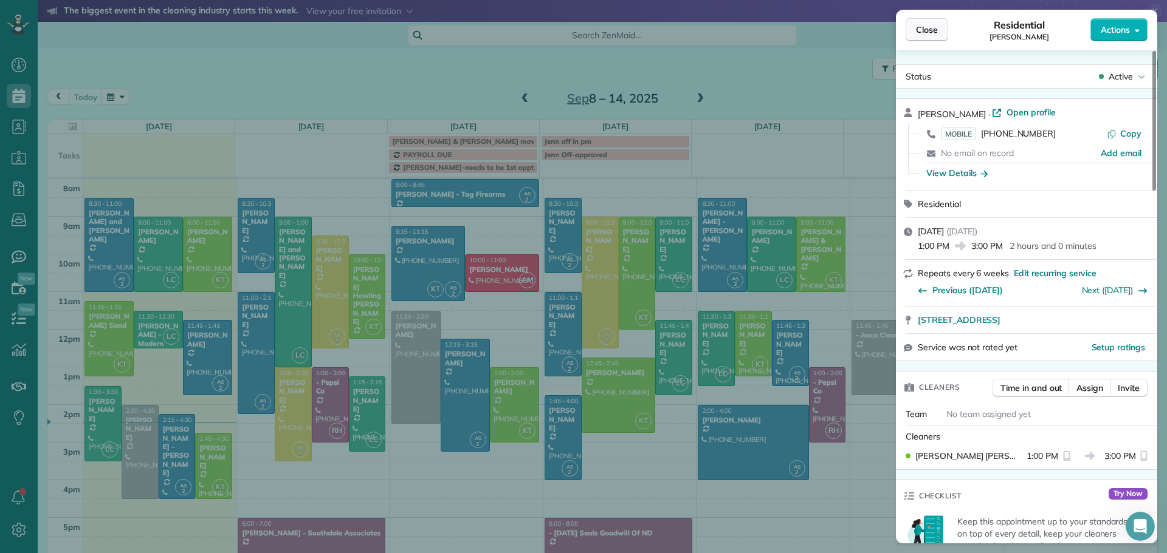
click at [925, 29] on span "Close" at bounding box center [927, 30] width 22 height 12
